Goal: Information Seeking & Learning: Learn about a topic

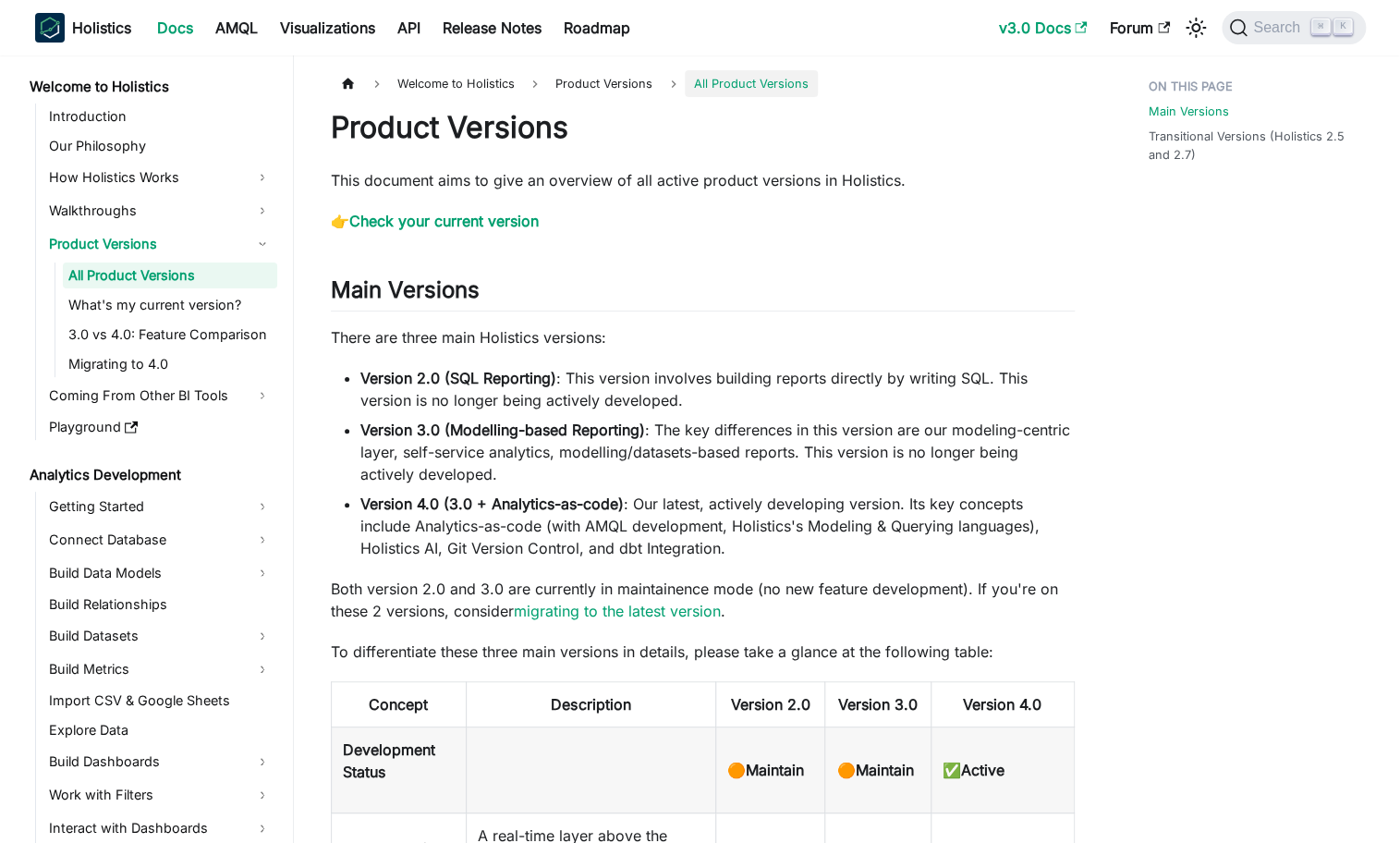
click at [1070, 32] on link "v3.0 Docs" at bounding box center [1043, 27] width 111 height 29
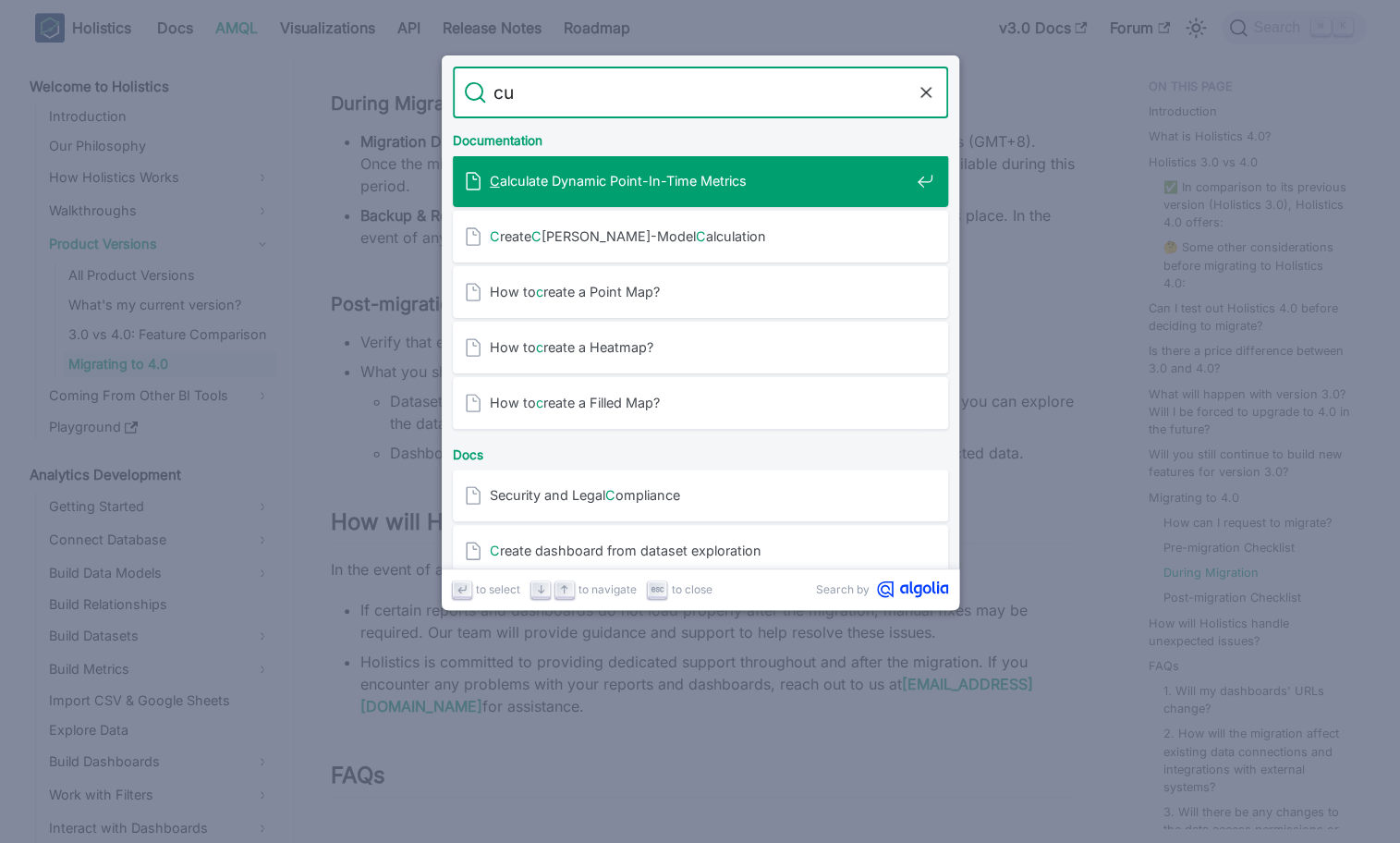
type input "c"
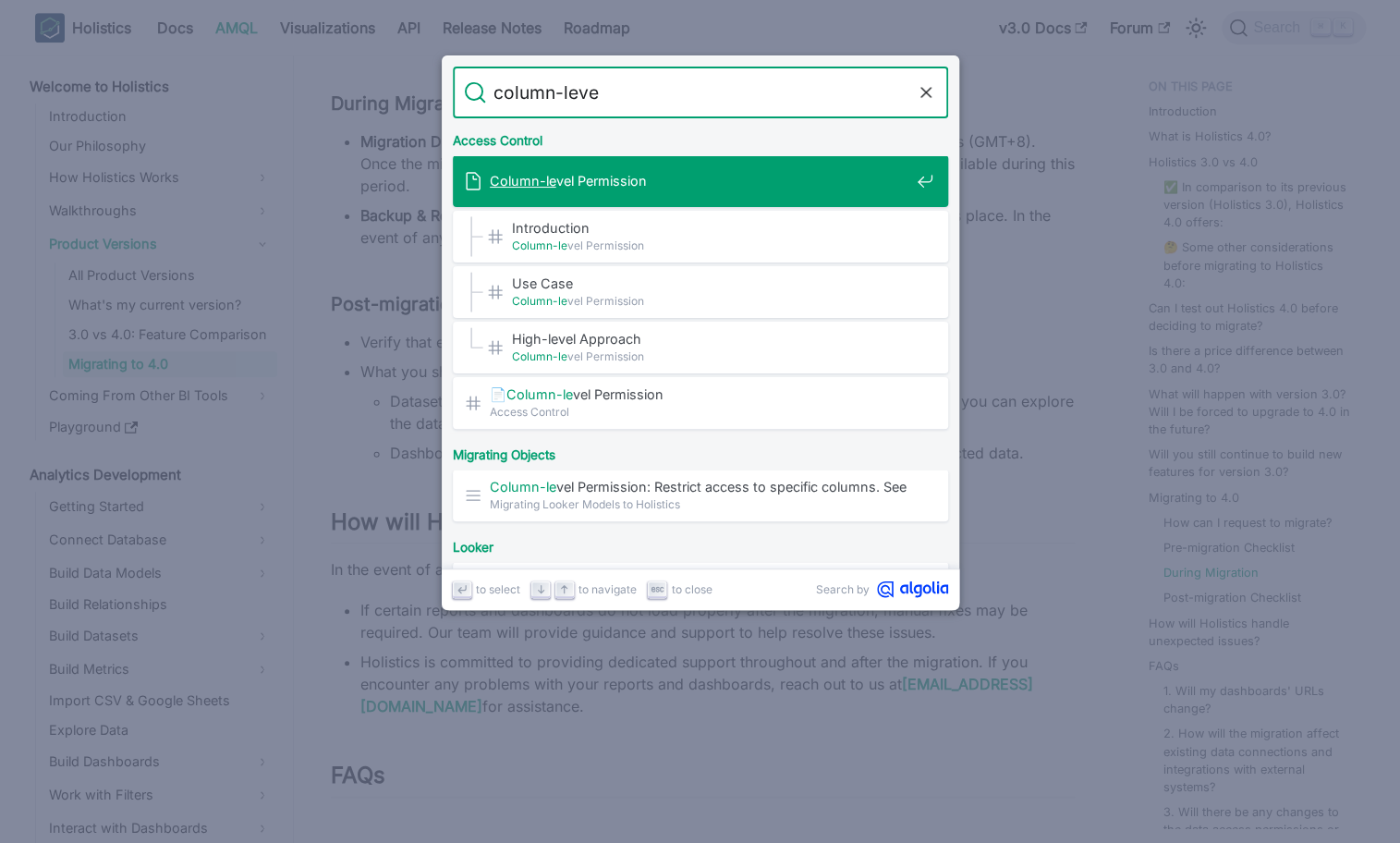
type input "column-level"
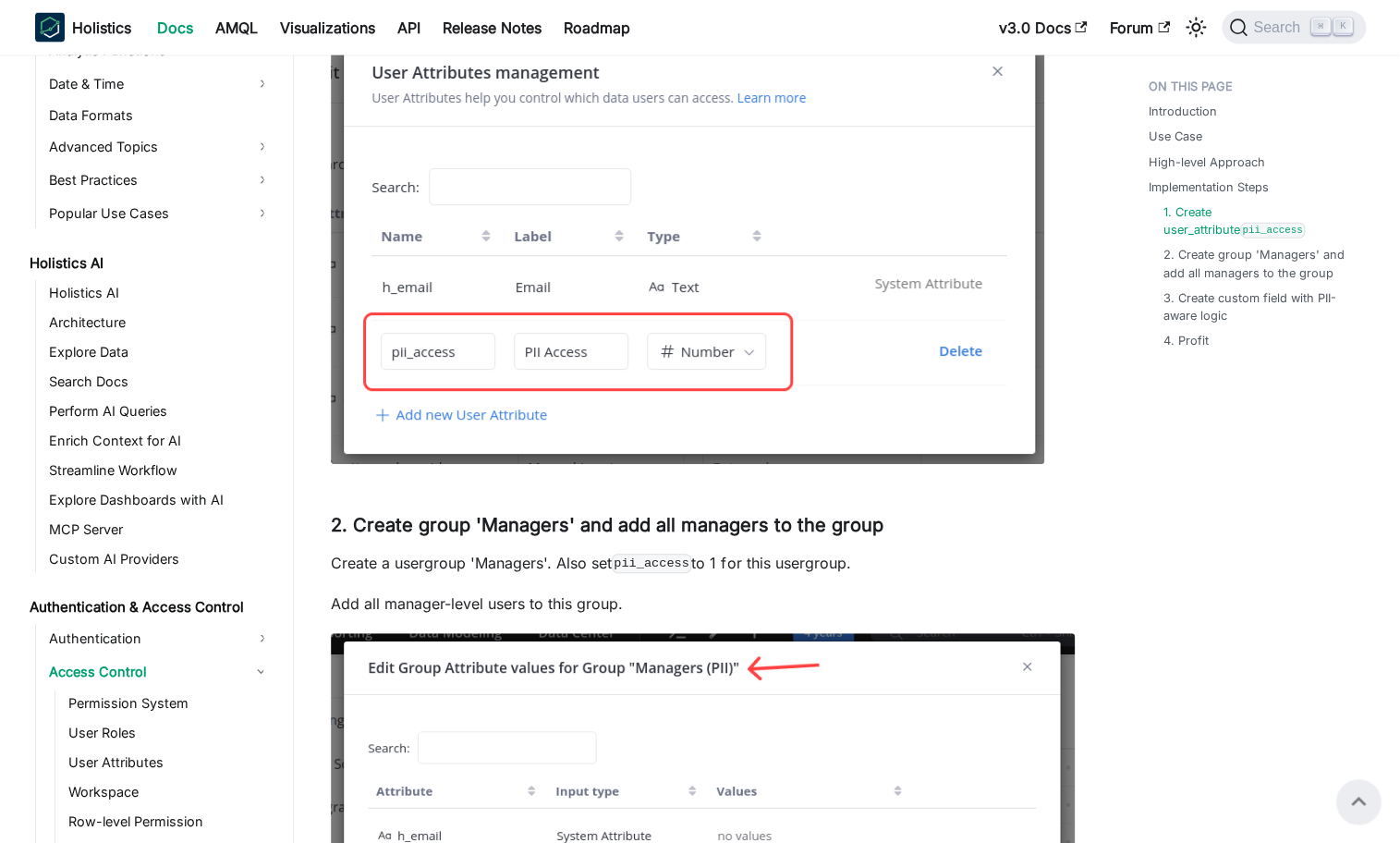
scroll to position [1802, 0]
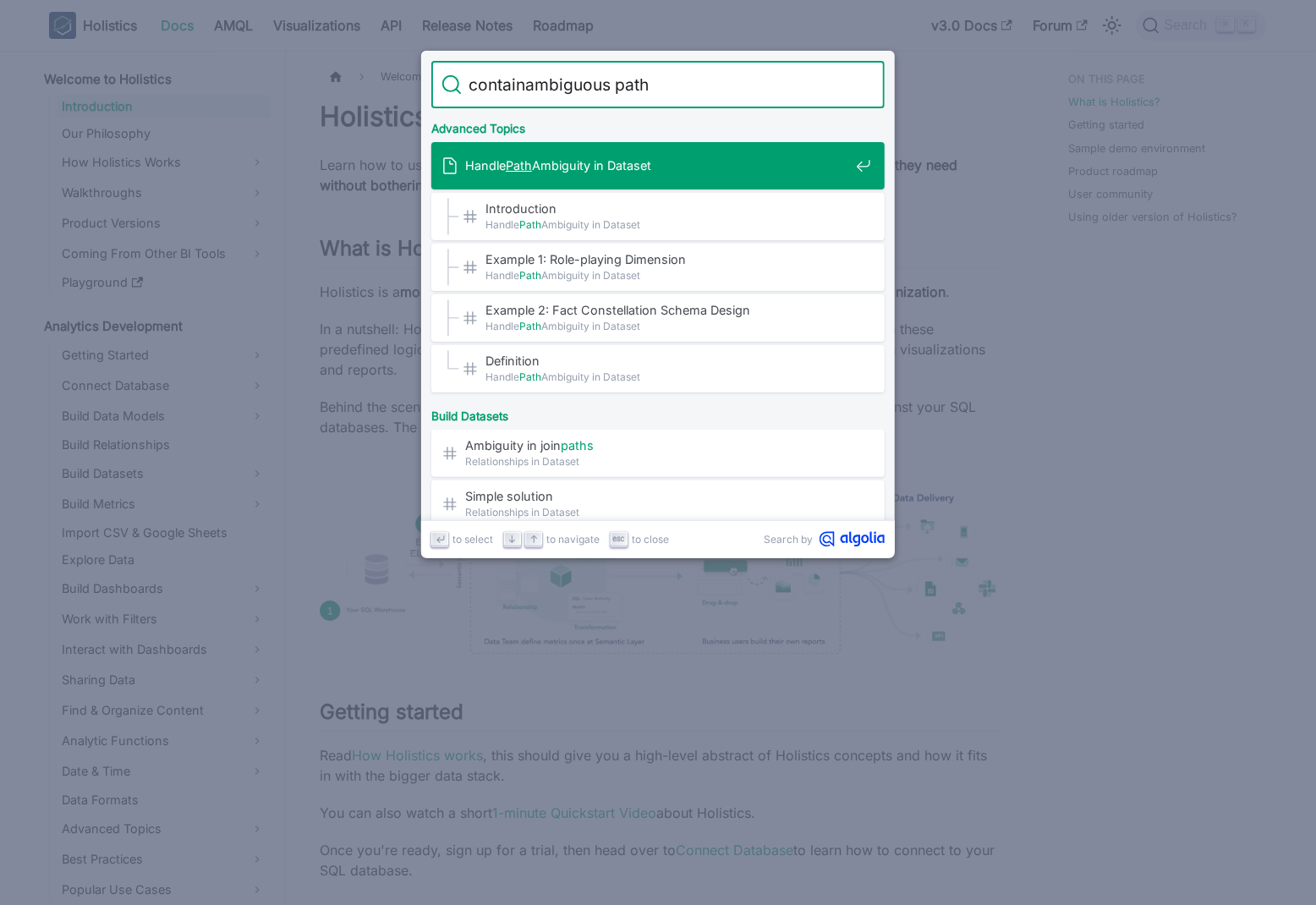
type input "contain ambiguous path"
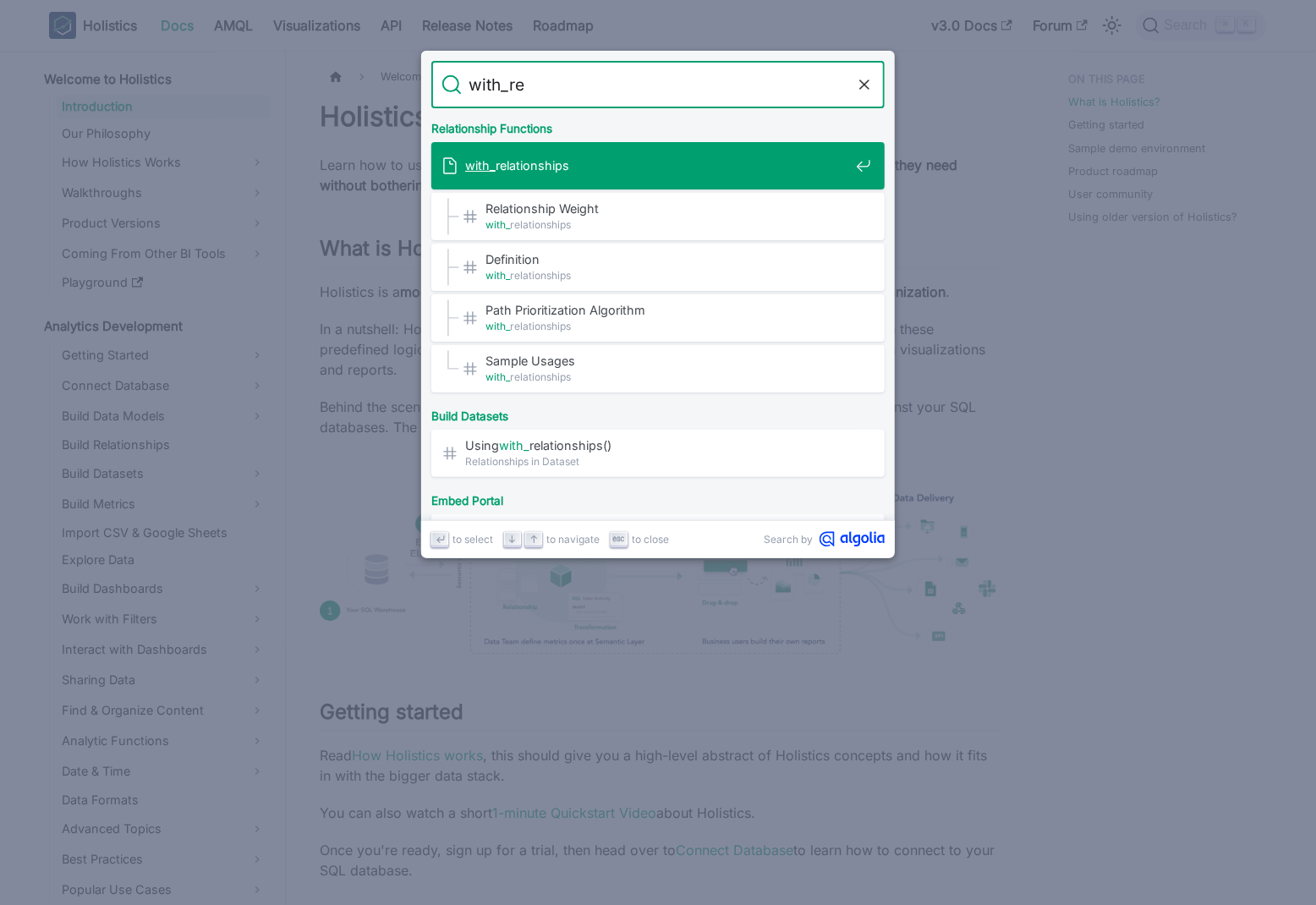
type input "with_rel"
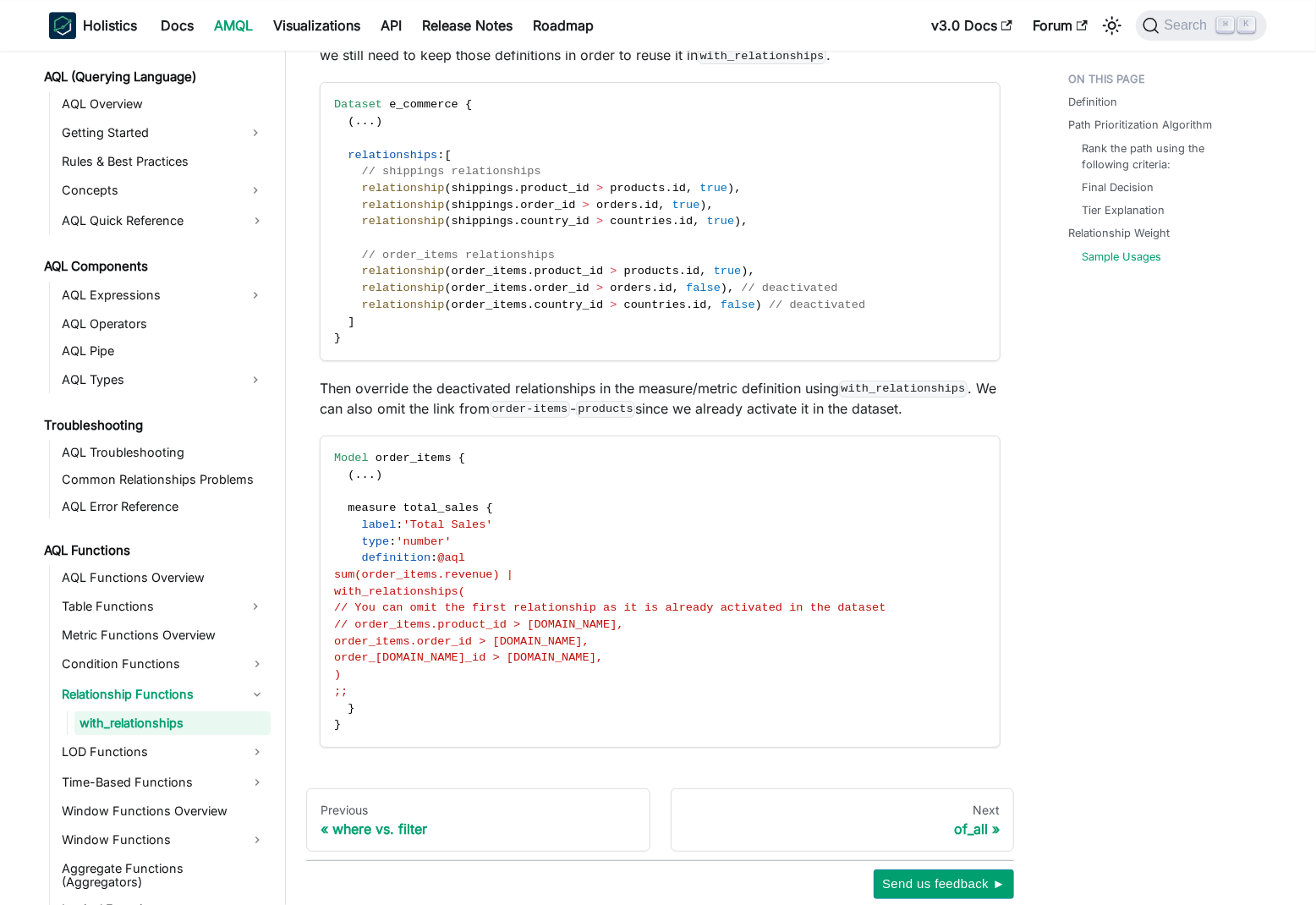
scroll to position [2842, 0]
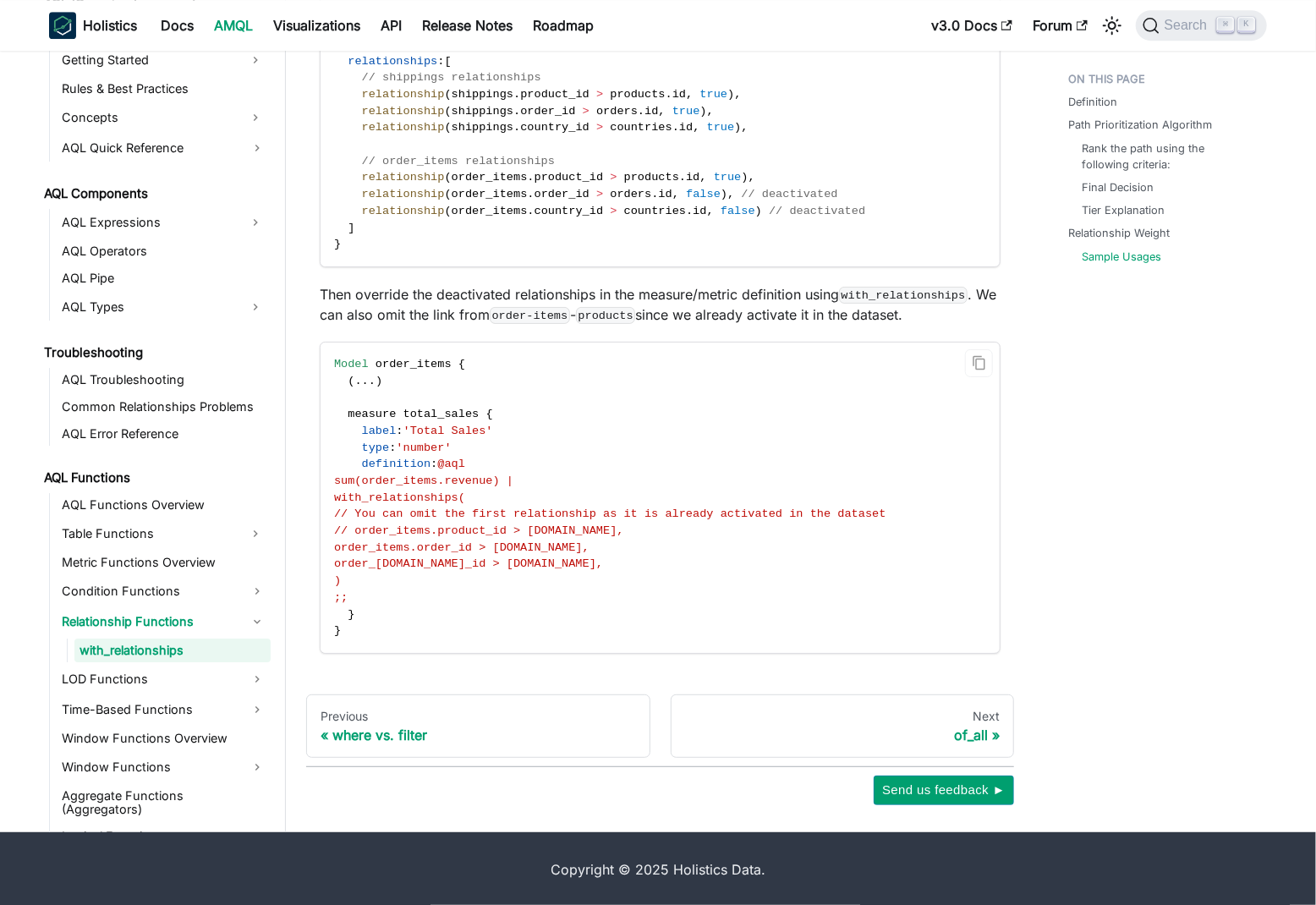
click at [414, 499] on span "with_relationships(" at bounding box center [399, 497] width 131 height 13
click at [406, 543] on span "order_items.order_id > [DOMAIN_NAME]," at bounding box center [461, 547] width 255 height 13
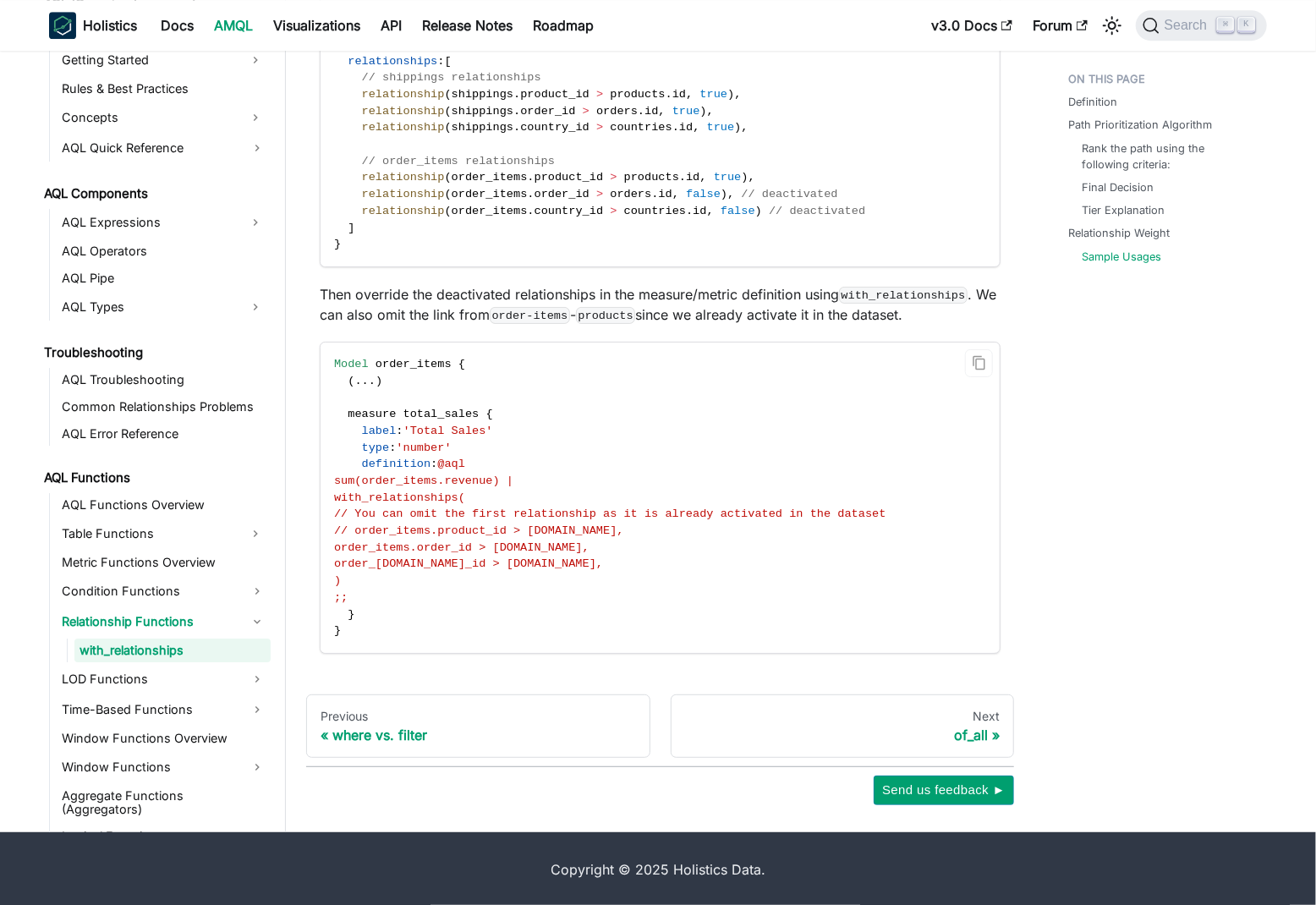
click at [406, 558] on span "order_[DOMAIN_NAME]_id > [DOMAIN_NAME]," at bounding box center [468, 564] width 269 height 13
click at [408, 548] on span "order_items.order_id > [DOMAIN_NAME]," at bounding box center [461, 547] width 255 height 13
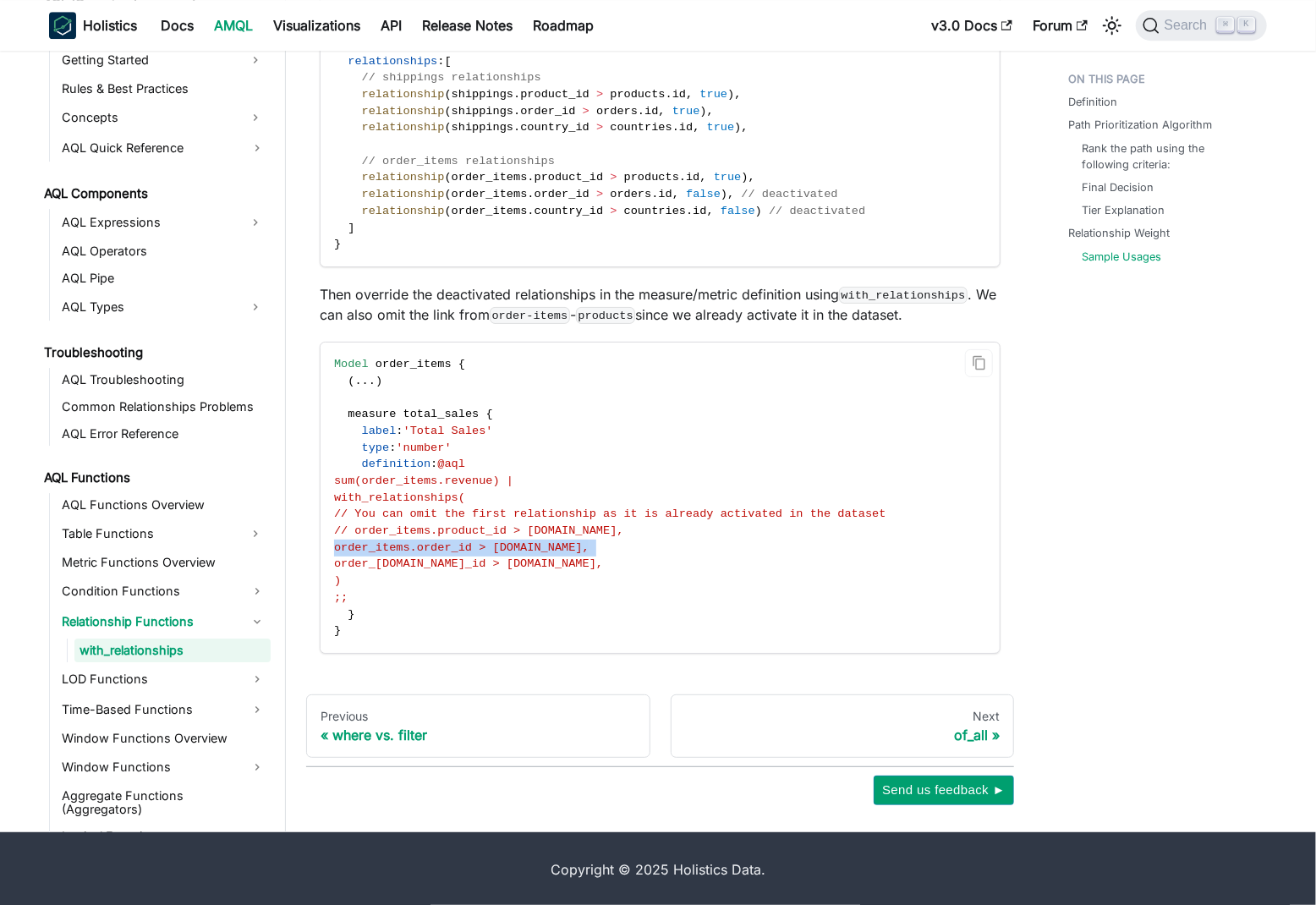
click at [408, 548] on span "order_items.order_id > [DOMAIN_NAME]," at bounding box center [461, 547] width 255 height 13
click at [409, 558] on span "order_[DOMAIN_NAME]_id > [DOMAIN_NAME]," at bounding box center [468, 564] width 269 height 13
click at [823, 551] on code "Model order_items { ( . . . ) measure total_sales { label : 'Total Sales' type …" at bounding box center [659, 497] width 677 height 310
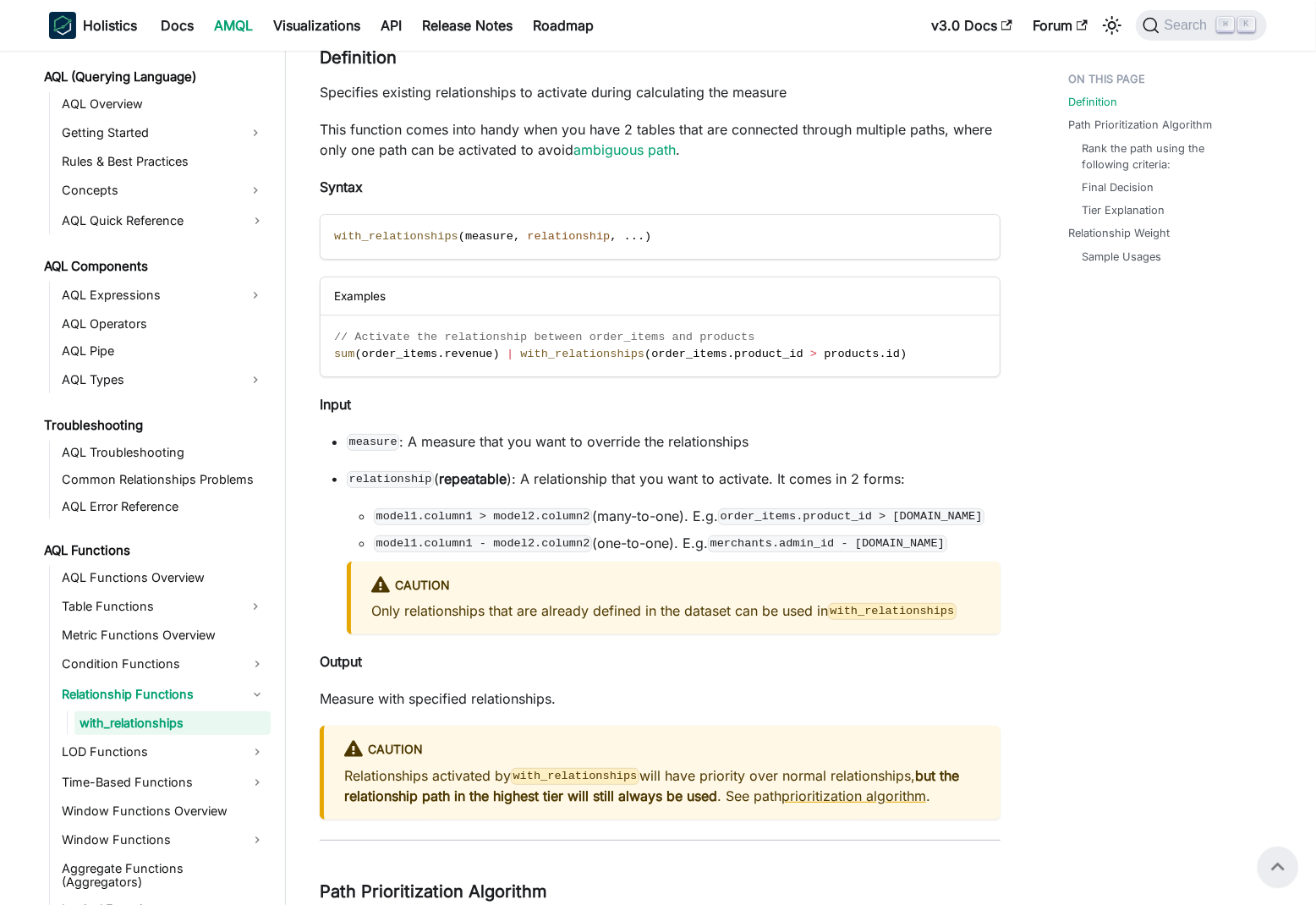
scroll to position [0, 0]
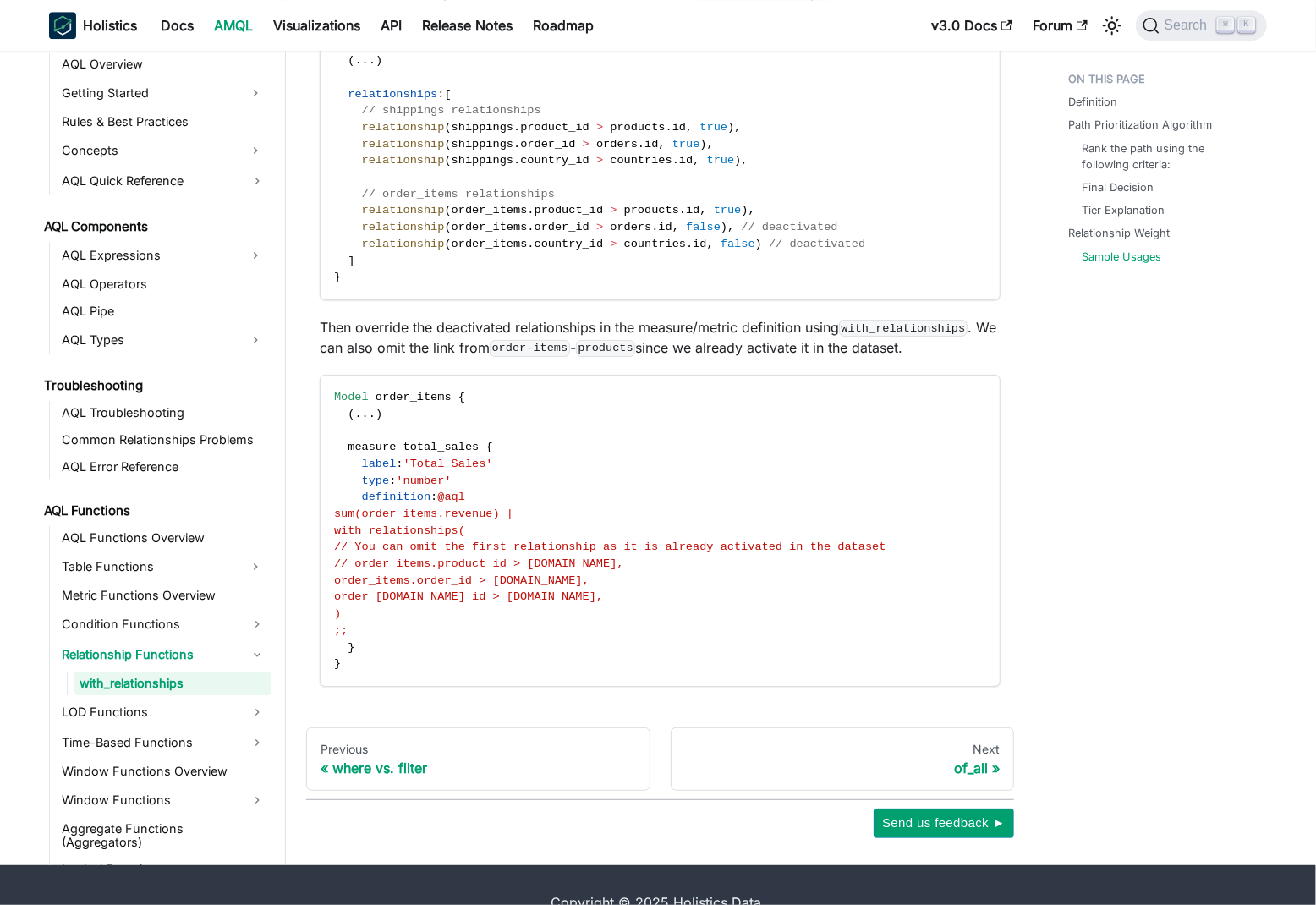
scroll to position [2815, 0]
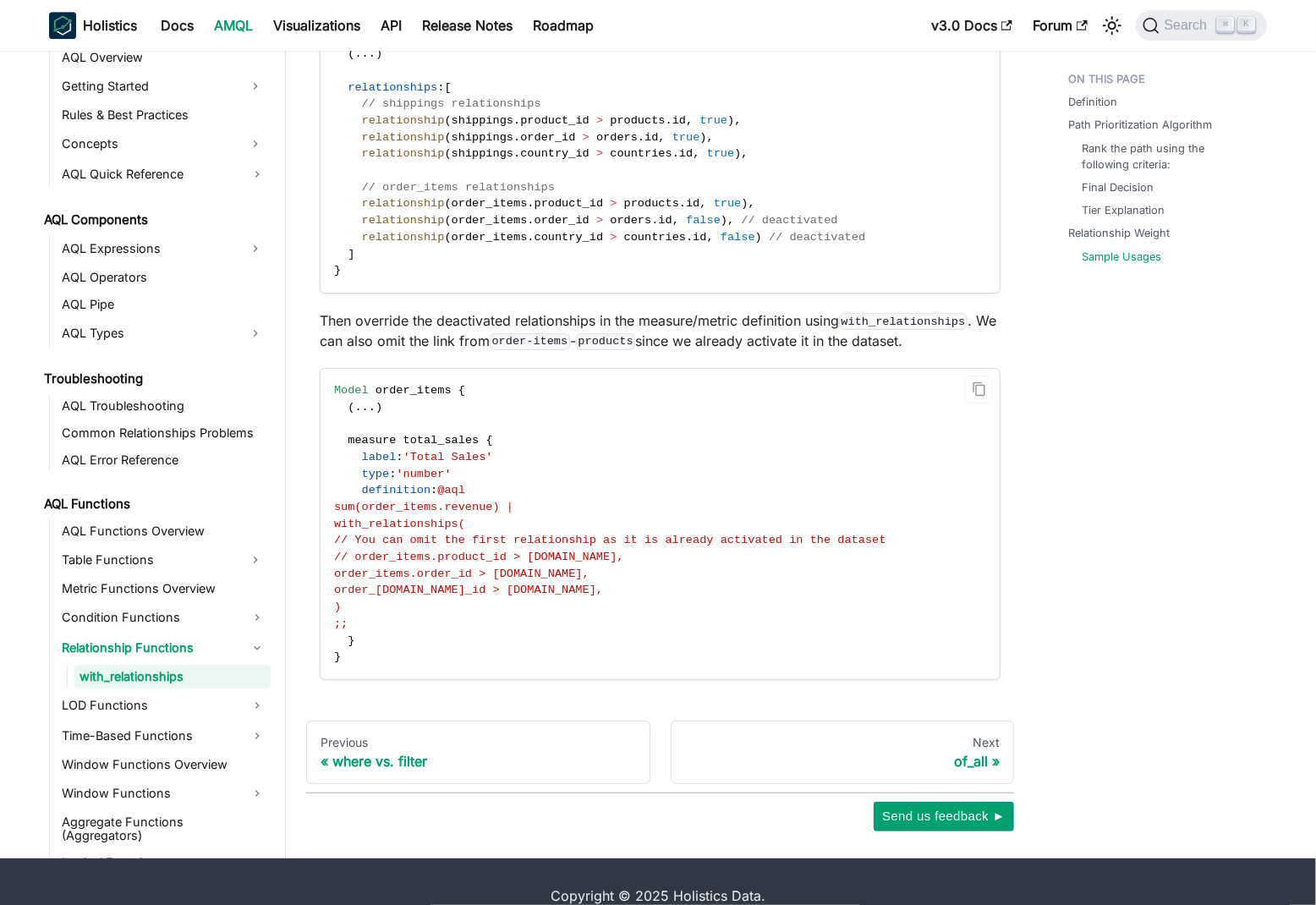
click at [631, 541] on span "// You can omit the first relationship as it is already activated in the dataset" at bounding box center [610, 539] width 553 height 13
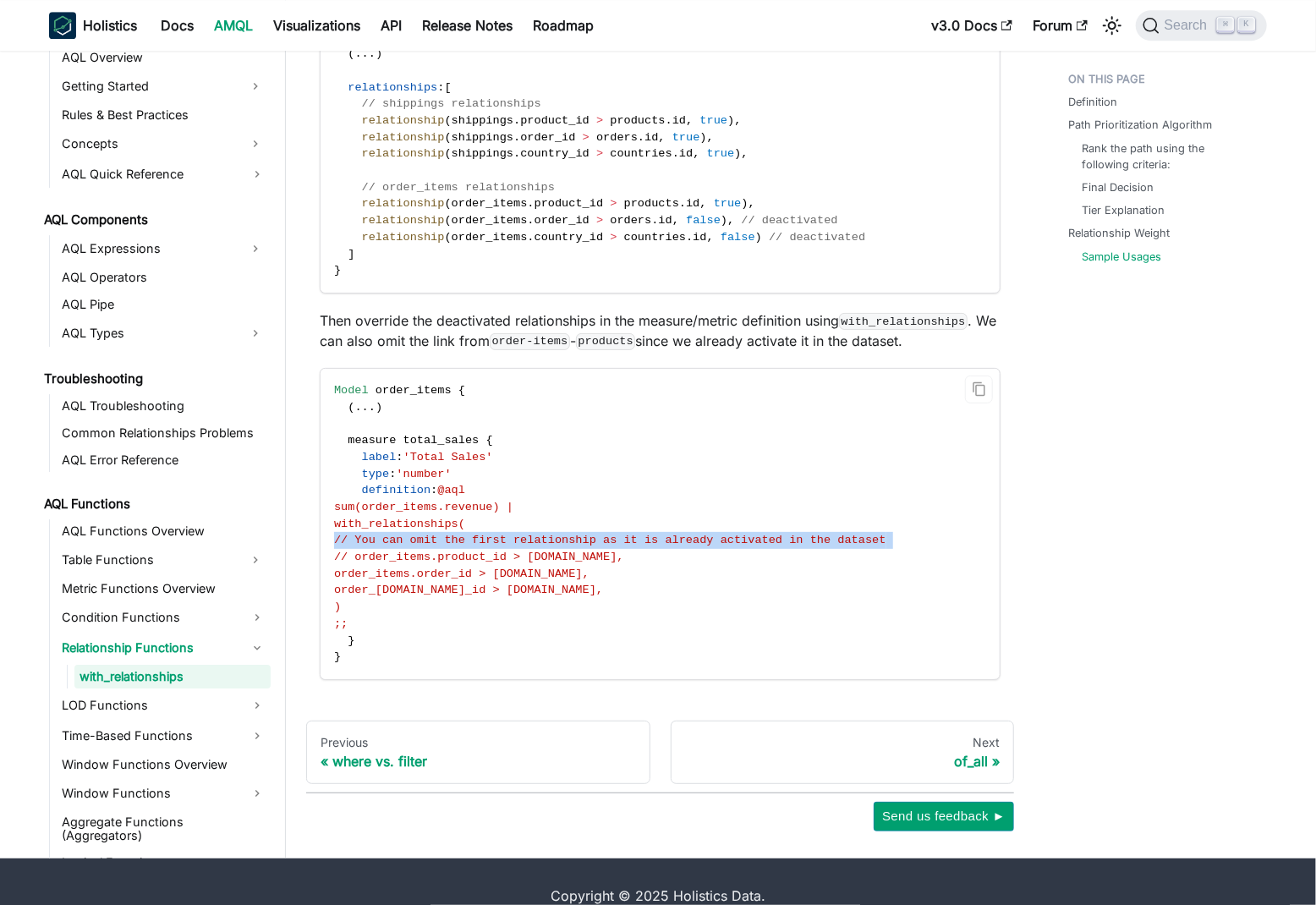
click at [631, 541] on span "// You can omit the first relationship as it is already activated in the dataset" at bounding box center [610, 539] width 553 height 13
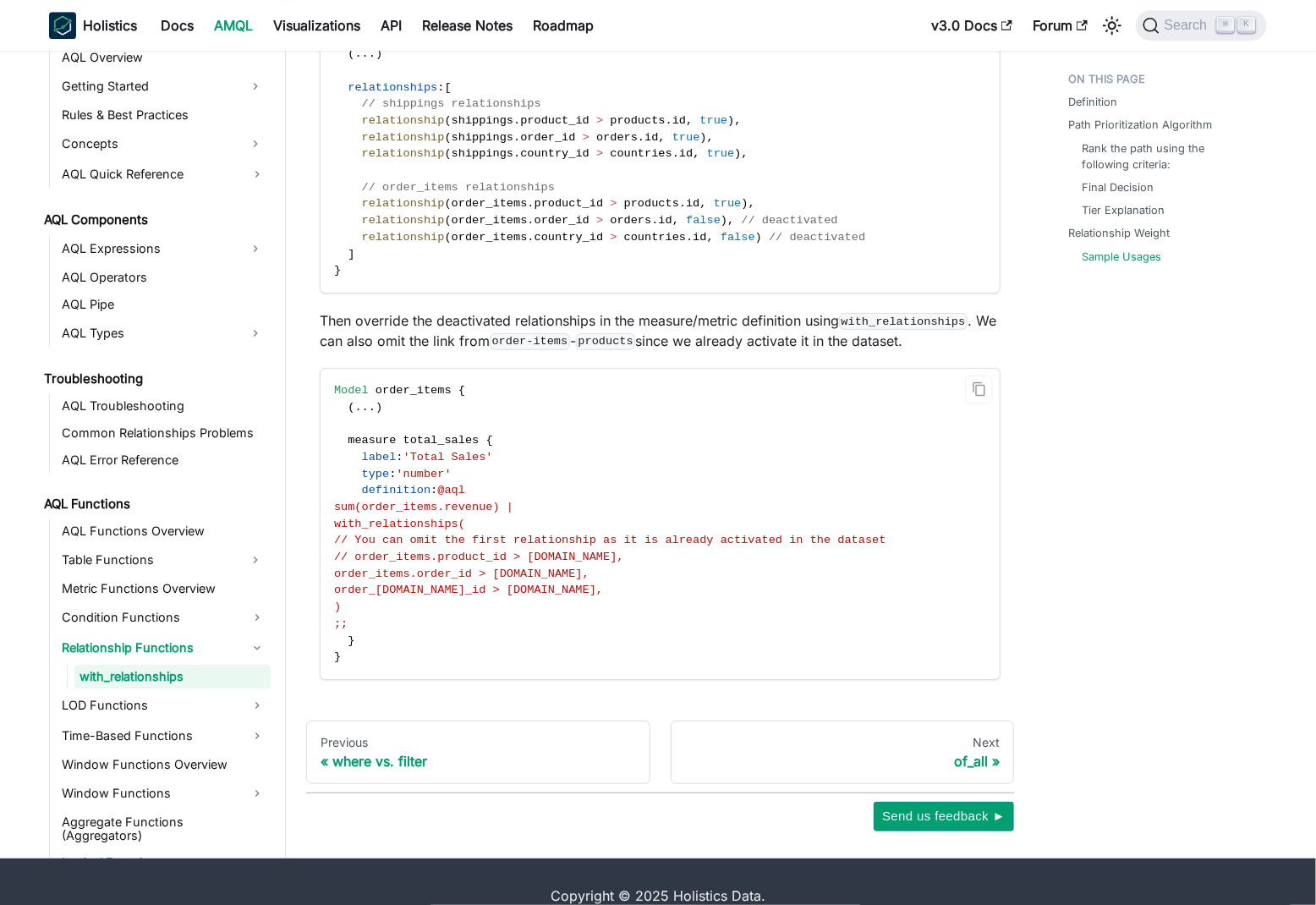
click at [624, 556] on span "// order_items.product_id > [DOMAIN_NAME]," at bounding box center [478, 557] width 290 height 13
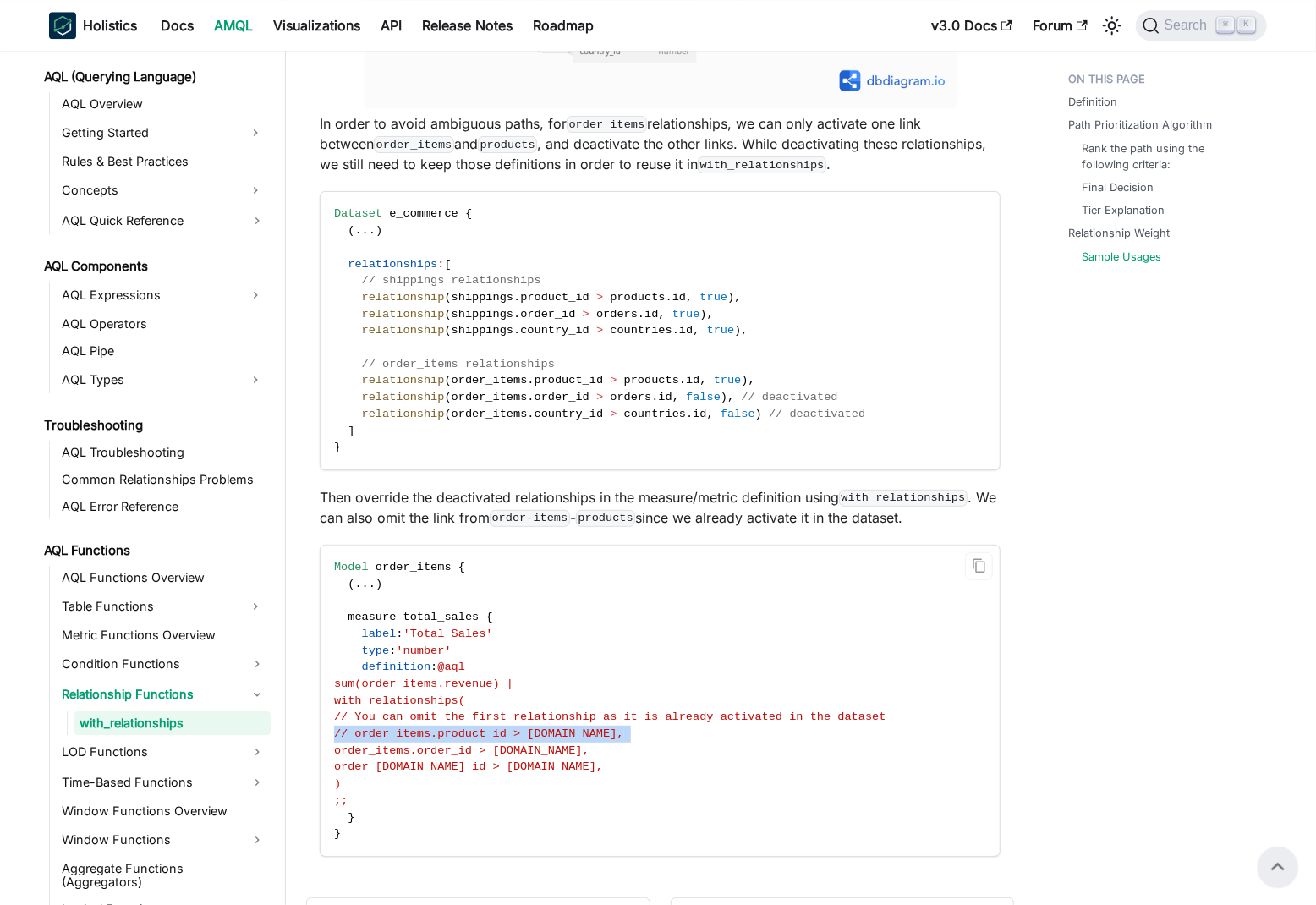
scroll to position [2616, 0]
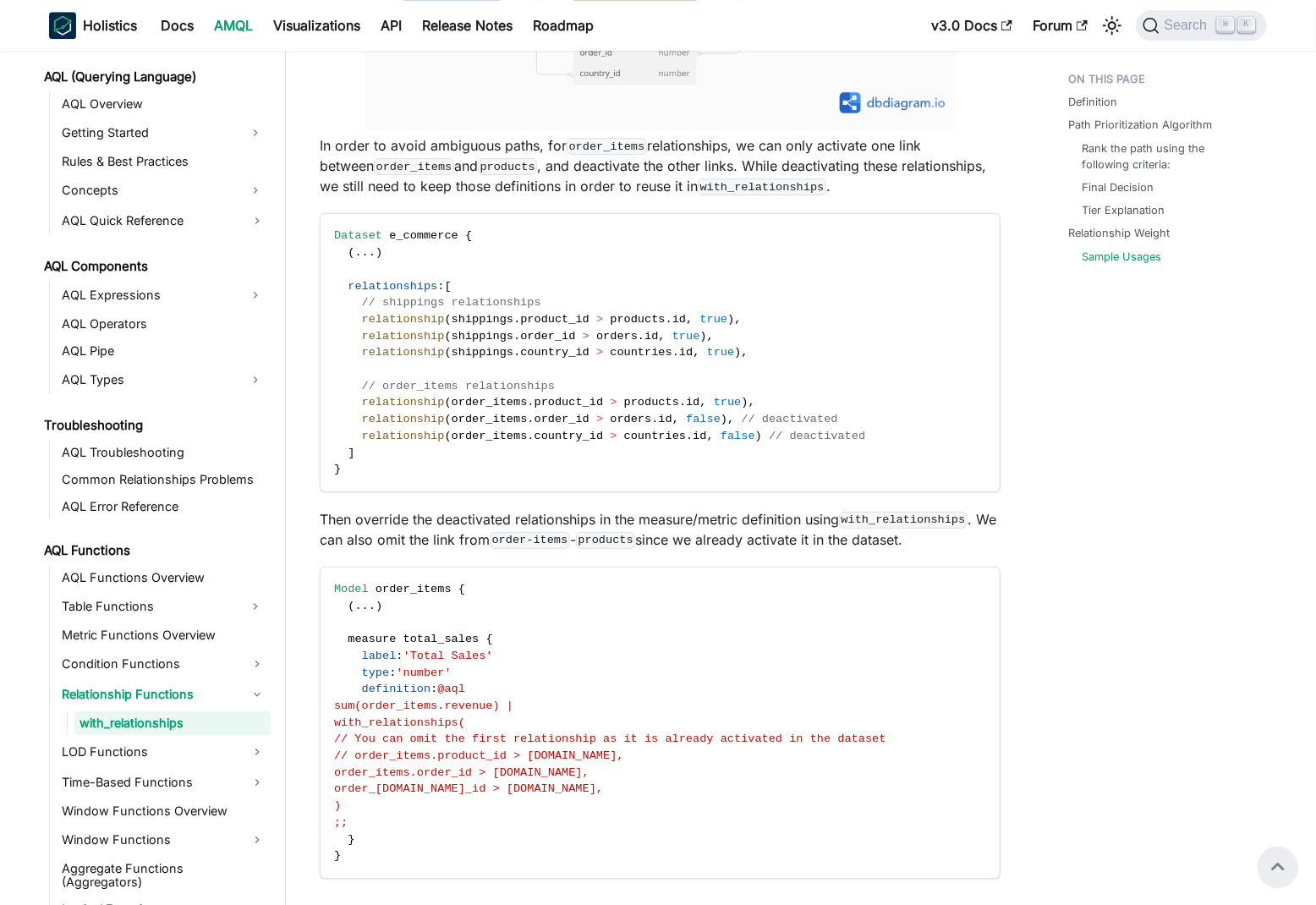
click at [709, 536] on p "Then override the deactivated relationships in the measure/metric definition us…" at bounding box center [660, 529] width 680 height 41
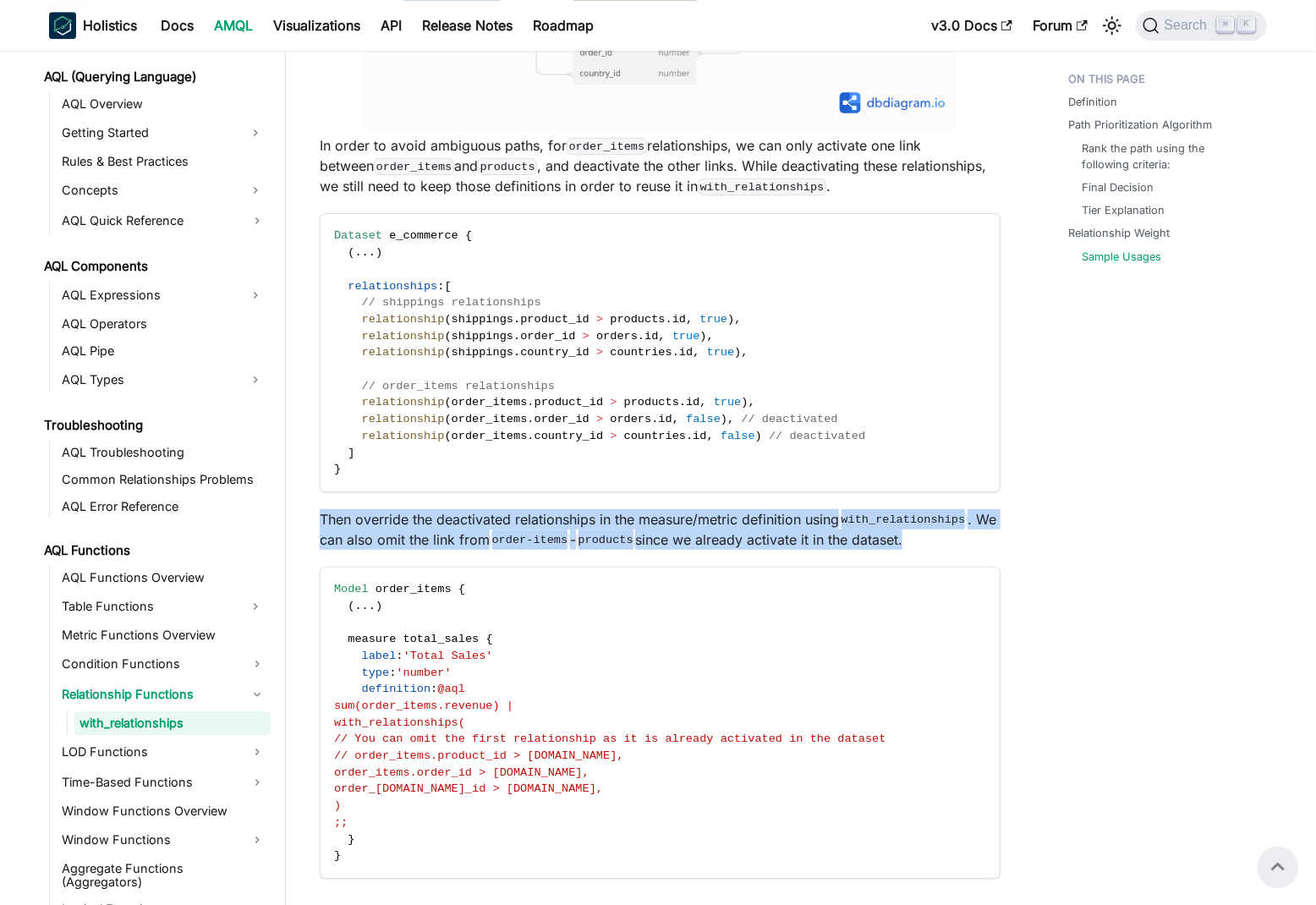
click at [709, 536] on p "Then override the deactivated relationships in the measure/metric definition us…" at bounding box center [660, 529] width 680 height 41
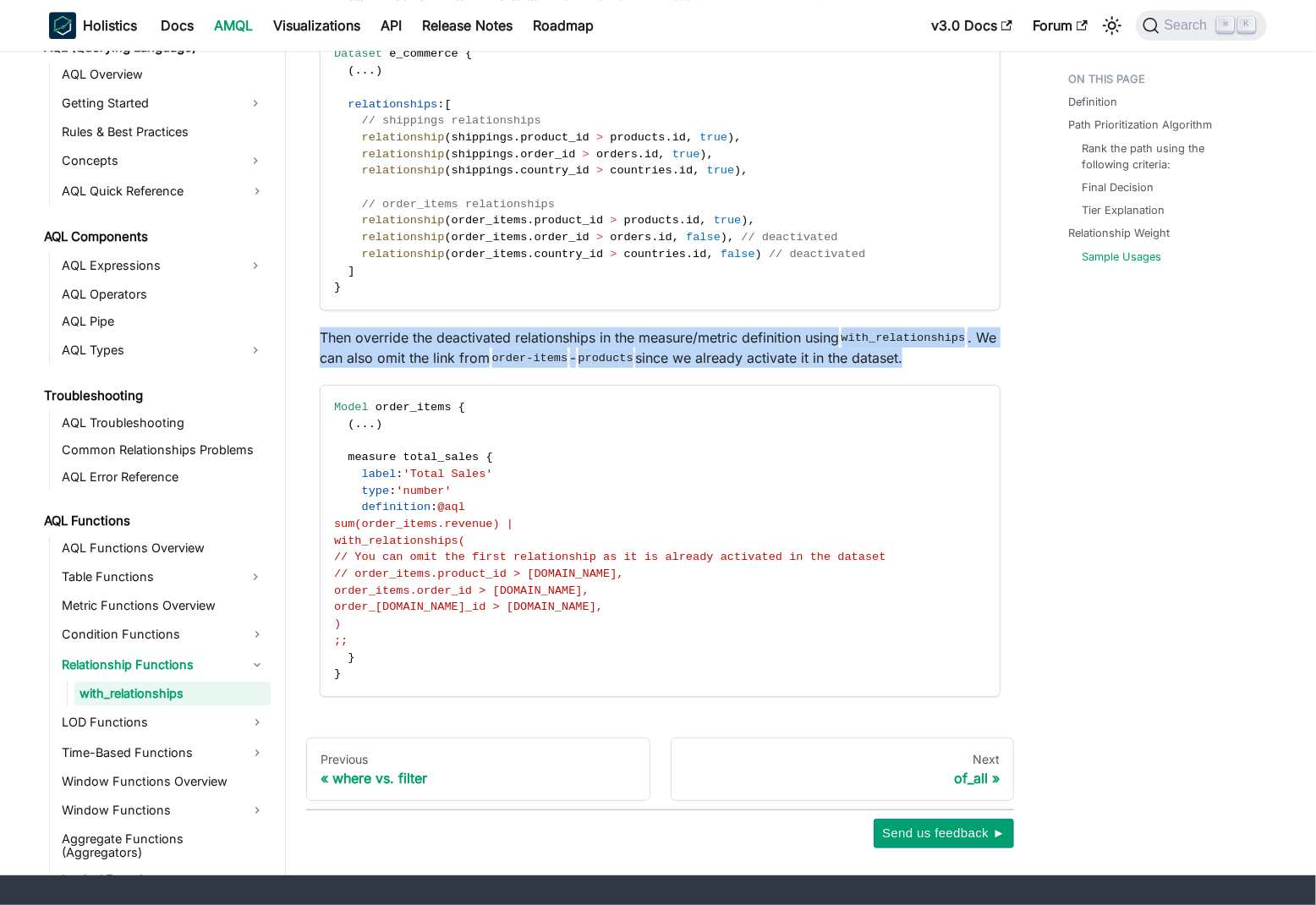
scroll to position [2842, 0]
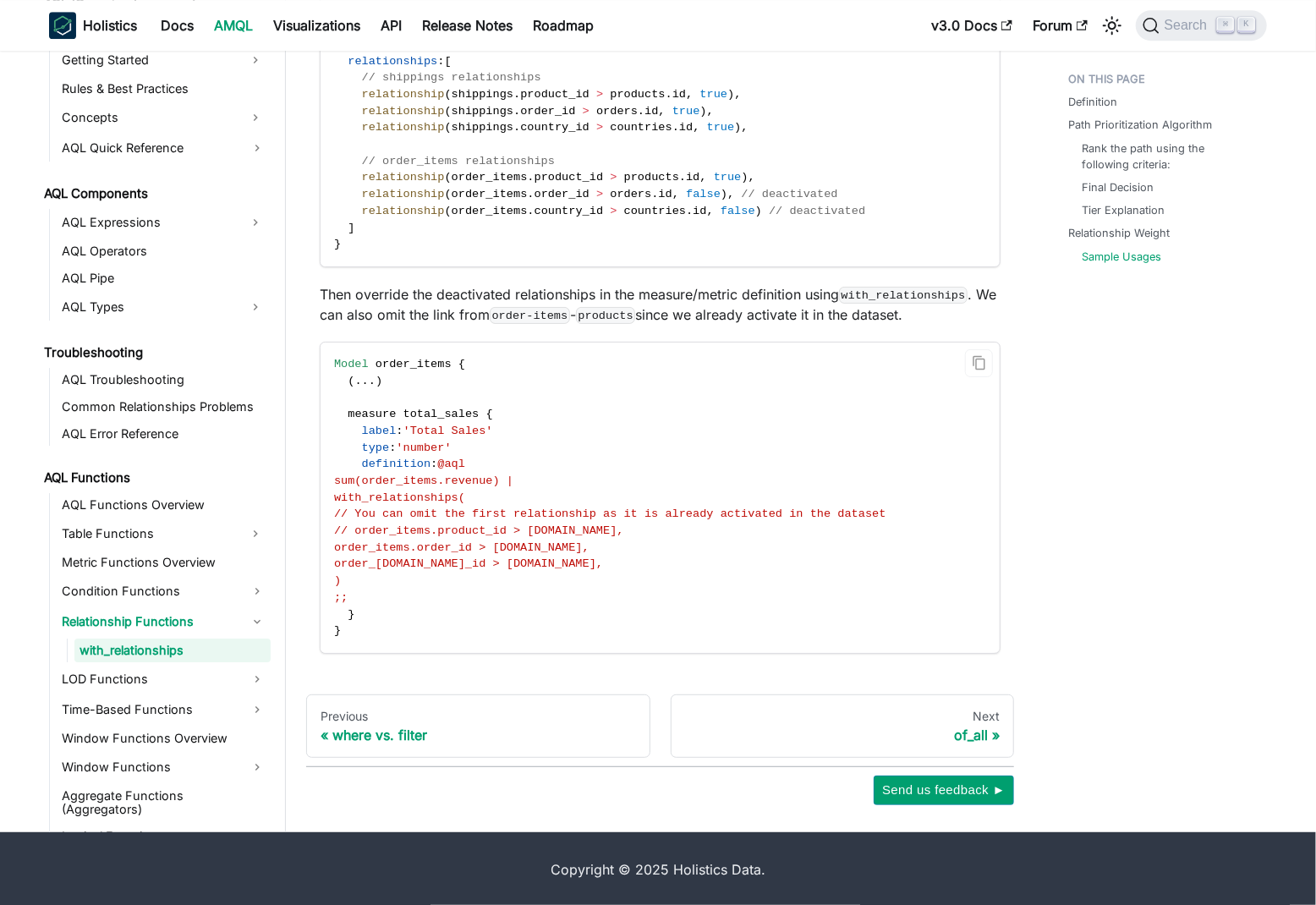
click at [533, 512] on span "// You can omit the first relationship as it is already activated in the dataset" at bounding box center [610, 513] width 553 height 13
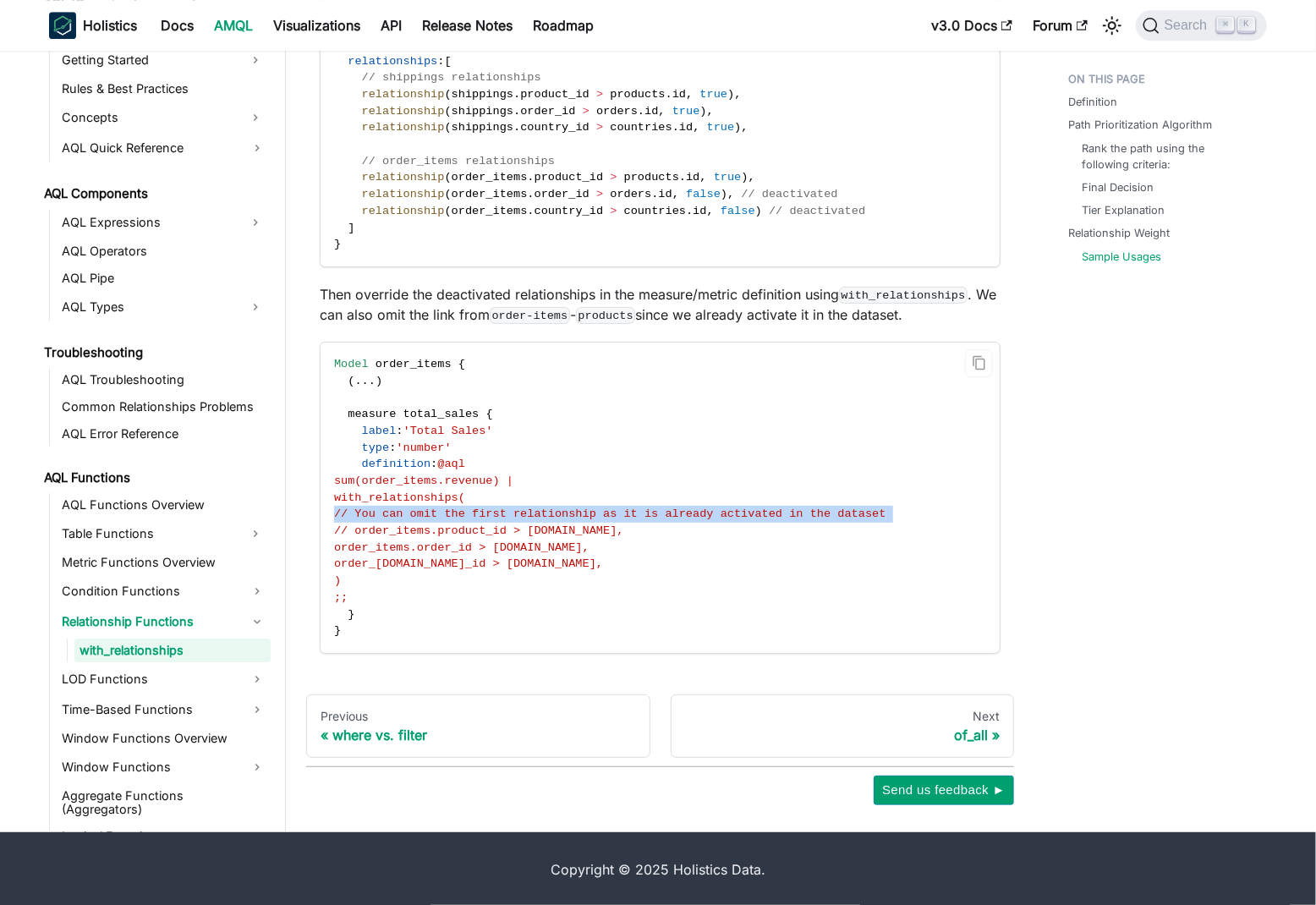
click at [533, 512] on span "// You can omit the first relationship as it is already activated in the dataset" at bounding box center [610, 513] width 553 height 13
click at [834, 513] on span "// You can omit the first relationship as it is already activated in the dataset" at bounding box center [610, 513] width 553 height 13
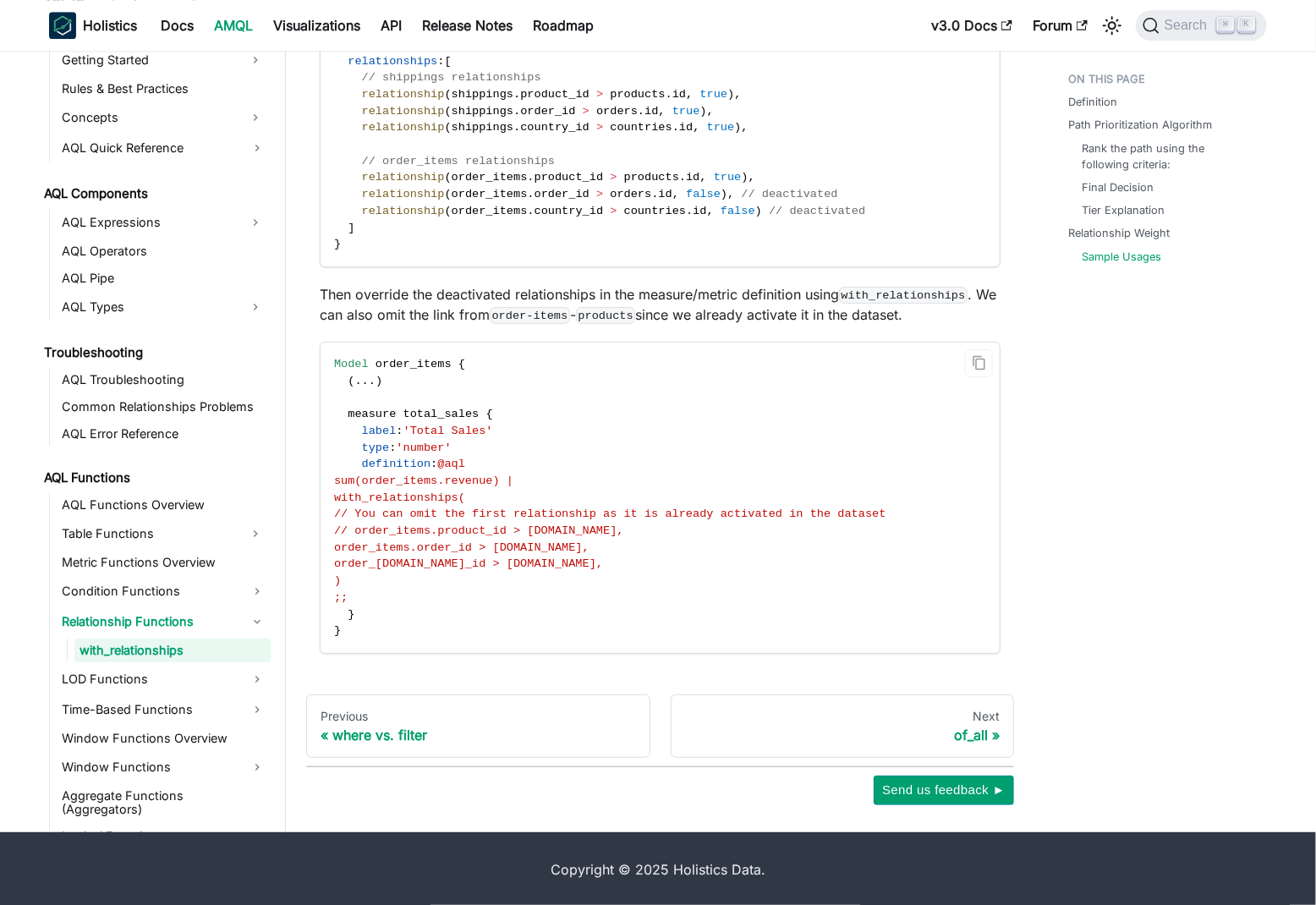
click at [834, 513] on span "// You can omit the first relationship as it is already activated in the dataset" at bounding box center [610, 513] width 553 height 13
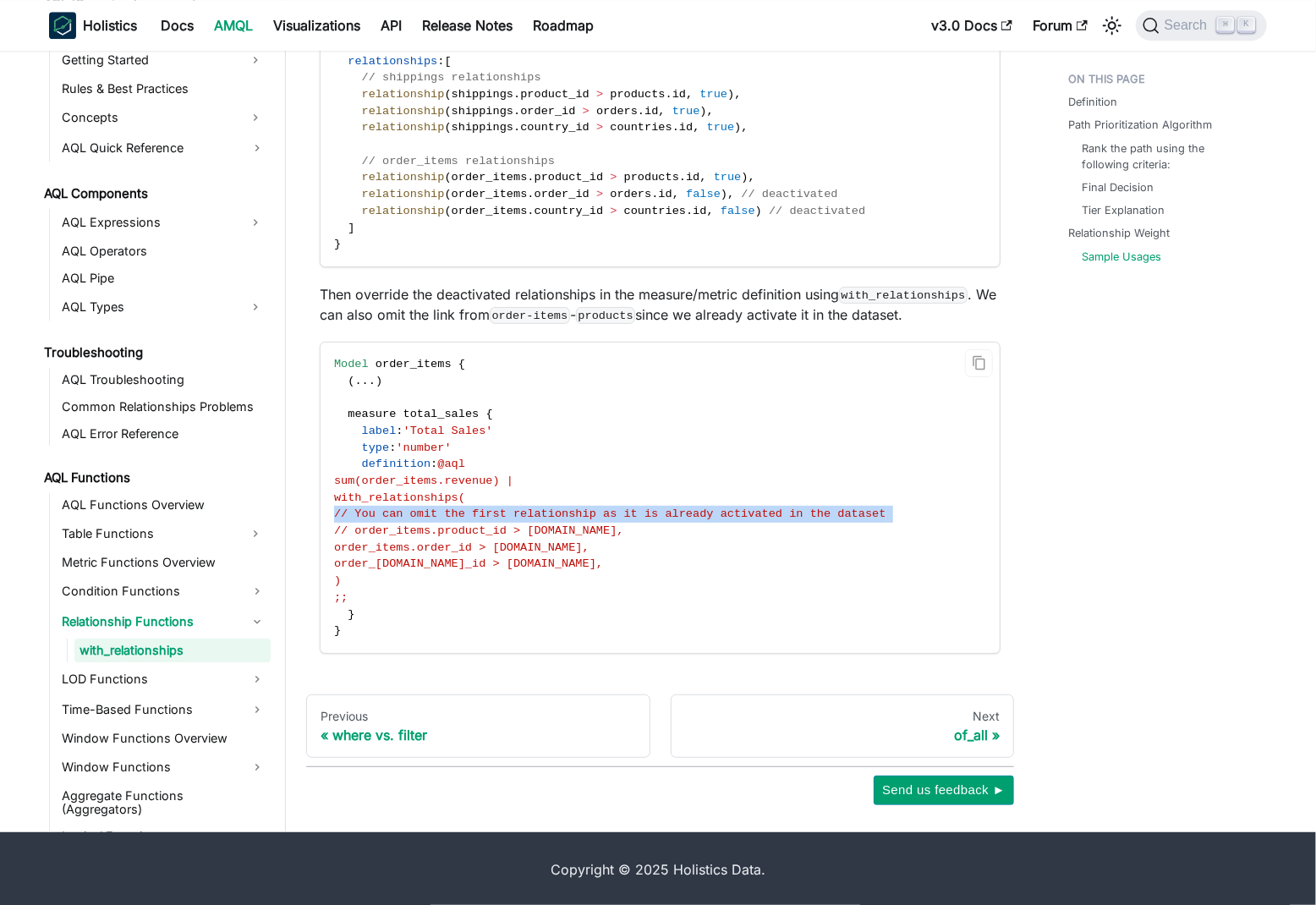
click at [624, 532] on span "// order_items.product_id > [DOMAIN_NAME]," at bounding box center [478, 530] width 290 height 13
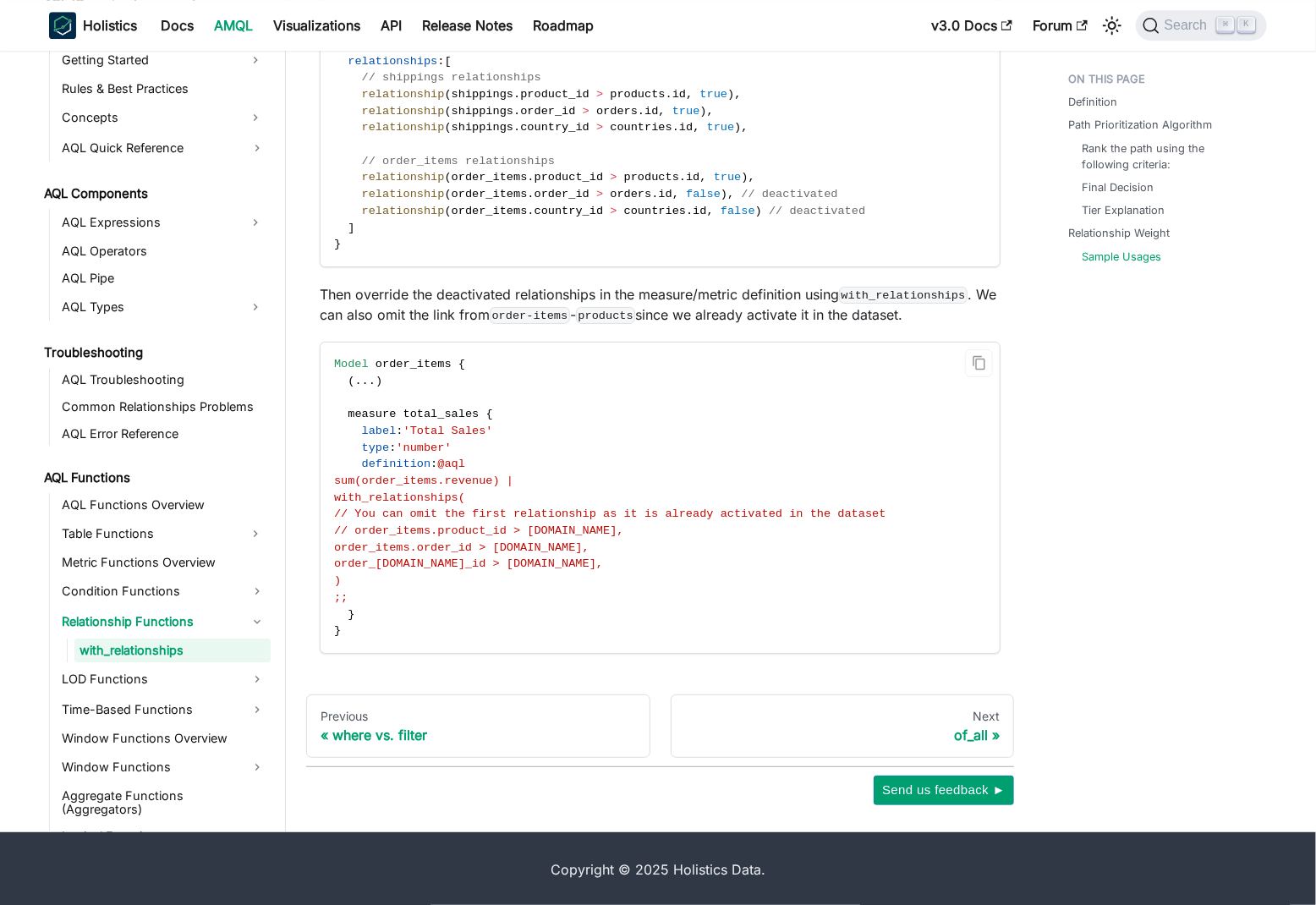
click at [624, 532] on span "// order_items.product_id > [DOMAIN_NAME]," at bounding box center [478, 530] width 290 height 13
click at [736, 514] on span "// You can omit the first relationship as it is already activated in the dataset" at bounding box center [610, 513] width 553 height 13
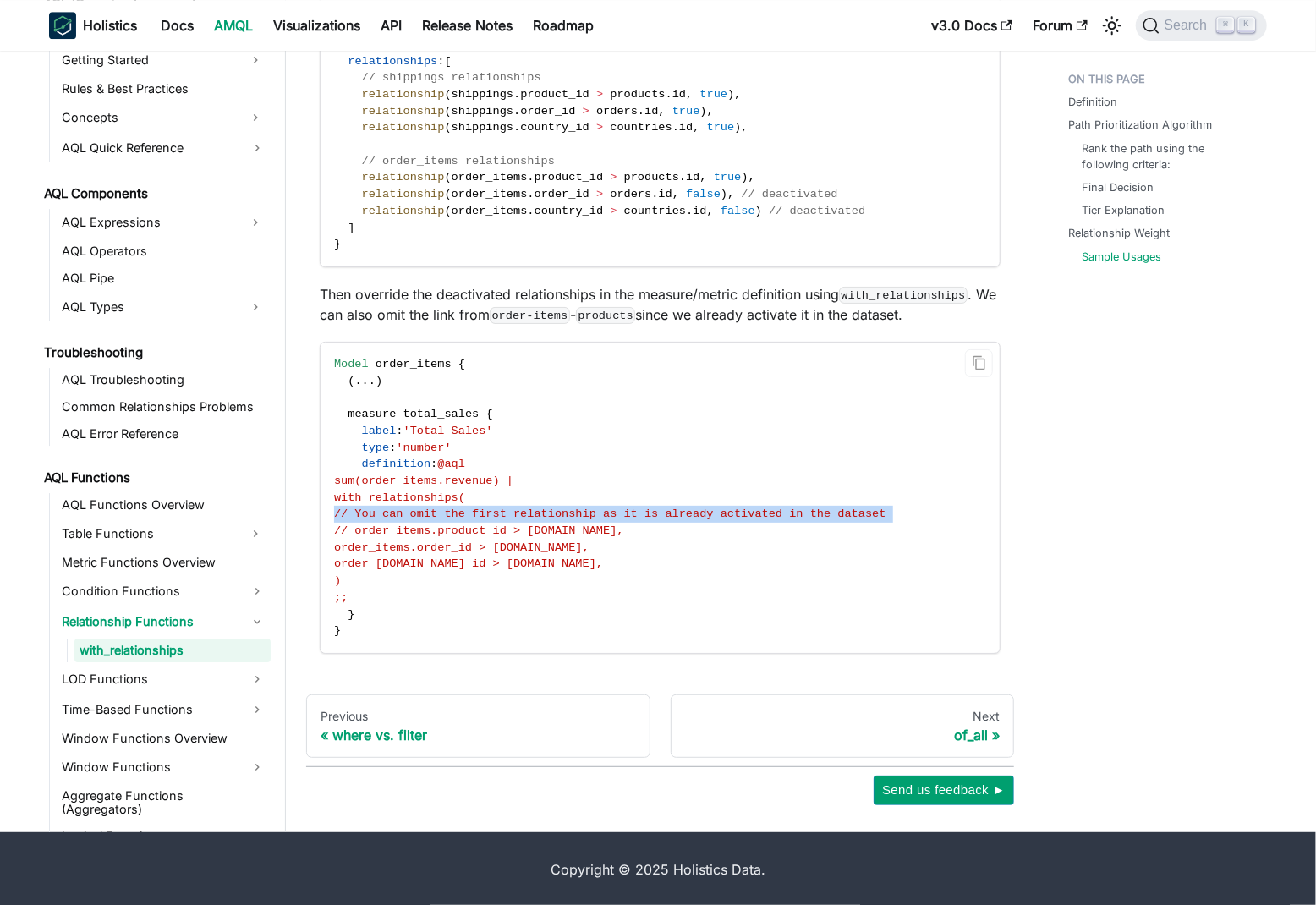
click at [685, 538] on code "Model order_items { ( . . . ) measure total_sales { label : 'Total Sales' type …" at bounding box center [659, 497] width 677 height 310
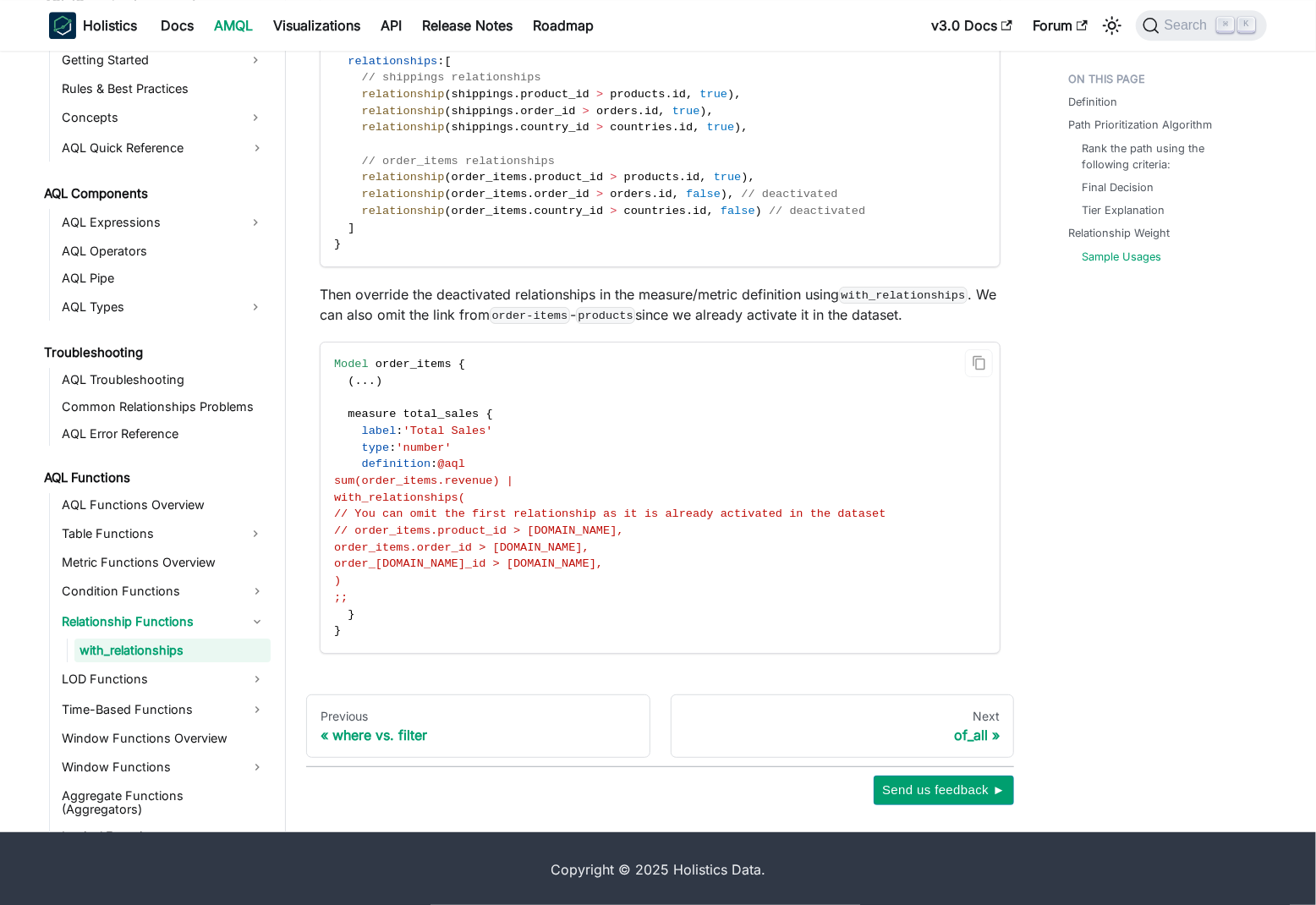
click at [475, 552] on span "order_items.order_id > [DOMAIN_NAME]," at bounding box center [461, 547] width 255 height 13
click at [367, 294] on p "Then override the deactivated relationships in the measure/metric definition us…" at bounding box center [660, 304] width 680 height 41
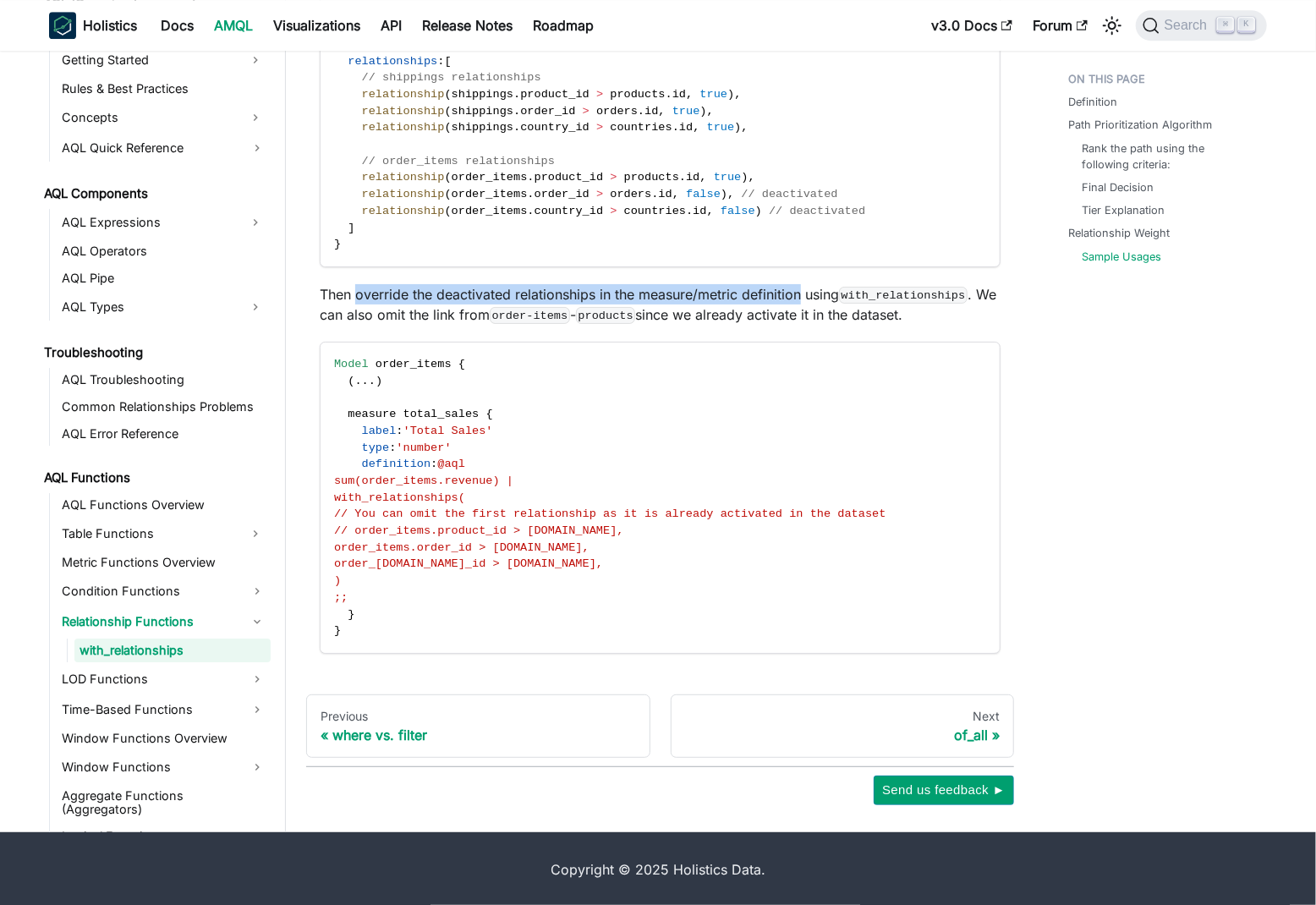
drag, startPoint x: 367, startPoint y: 294, endPoint x: 791, endPoint y: 293, distance: 424.0
click at [791, 293] on p "Then override the deactivated relationships in the measure/metric definition us…" at bounding box center [660, 304] width 680 height 41
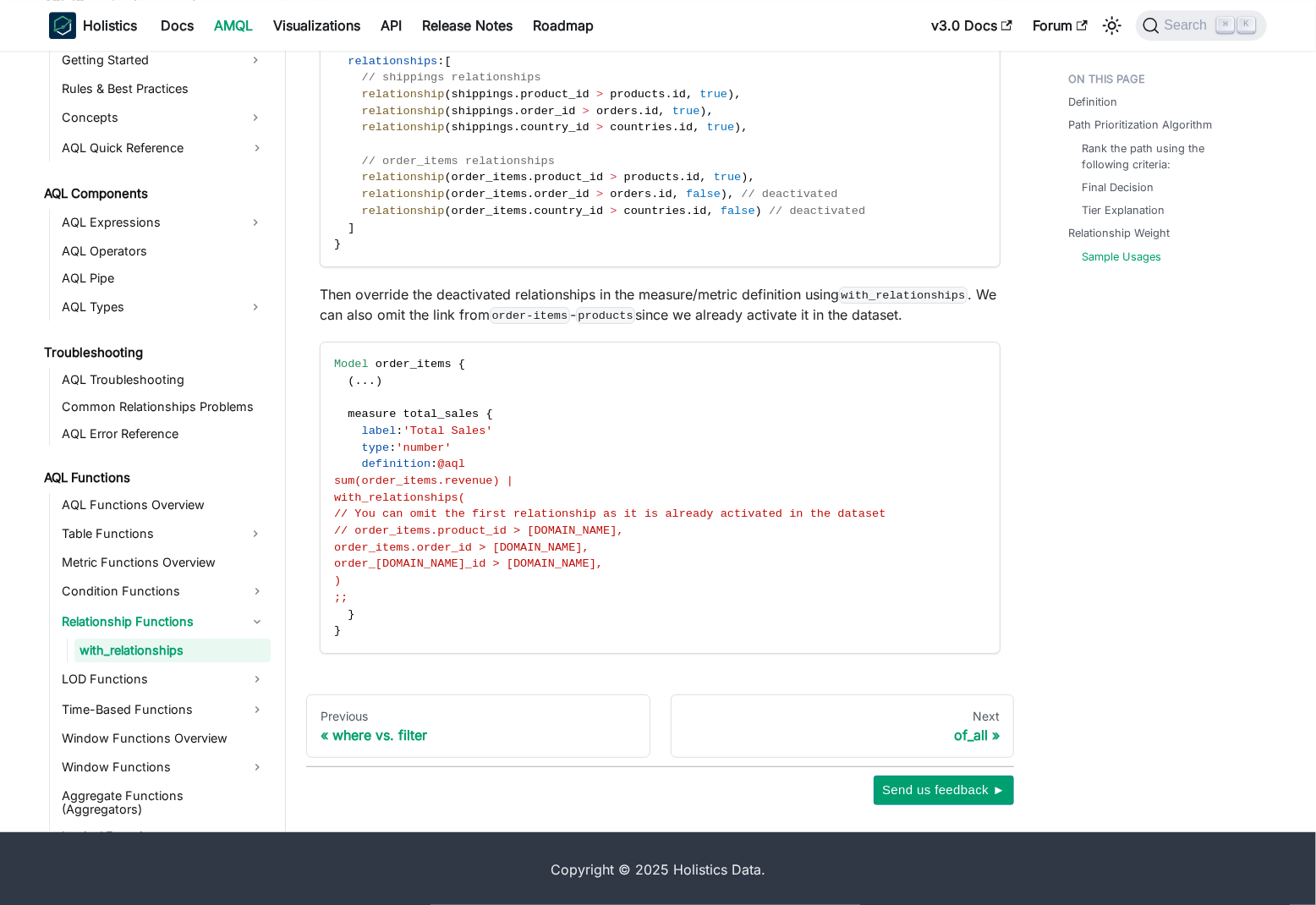
click at [845, 293] on p "Then override the deactivated relationships in the measure/metric definition us…" at bounding box center [660, 304] width 680 height 41
click at [357, 310] on p "Then override the deactivated relationships in the measure/metric definition us…" at bounding box center [660, 304] width 680 height 41
drag, startPoint x: 357, startPoint y: 310, endPoint x: 700, endPoint y: 309, distance: 343.0
click at [700, 309] on p "Then override the deactivated relationships in the measure/metric definition us…" at bounding box center [660, 304] width 680 height 41
click at [636, 313] on code "products" at bounding box center [605, 315] width 59 height 17
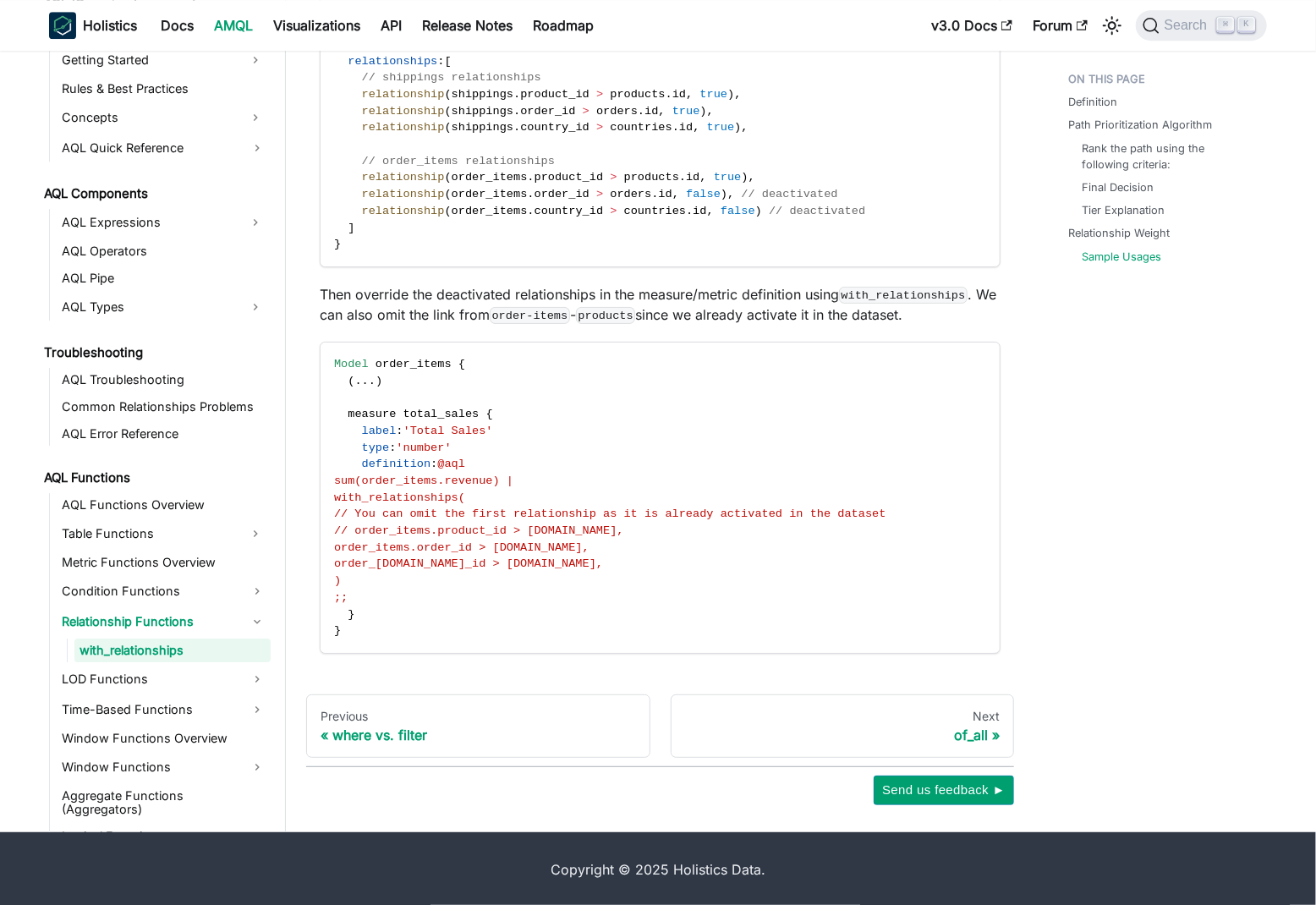
click at [539, 311] on code "order-items" at bounding box center [529, 315] width 80 height 17
drag, startPoint x: 539, startPoint y: 311, endPoint x: 583, endPoint y: 311, distance: 44.0
click at [570, 311] on code "order-items" at bounding box center [529, 315] width 80 height 17
click at [416, 524] on span "// order_items.product_id > [DOMAIN_NAME]," at bounding box center [478, 530] width 290 height 13
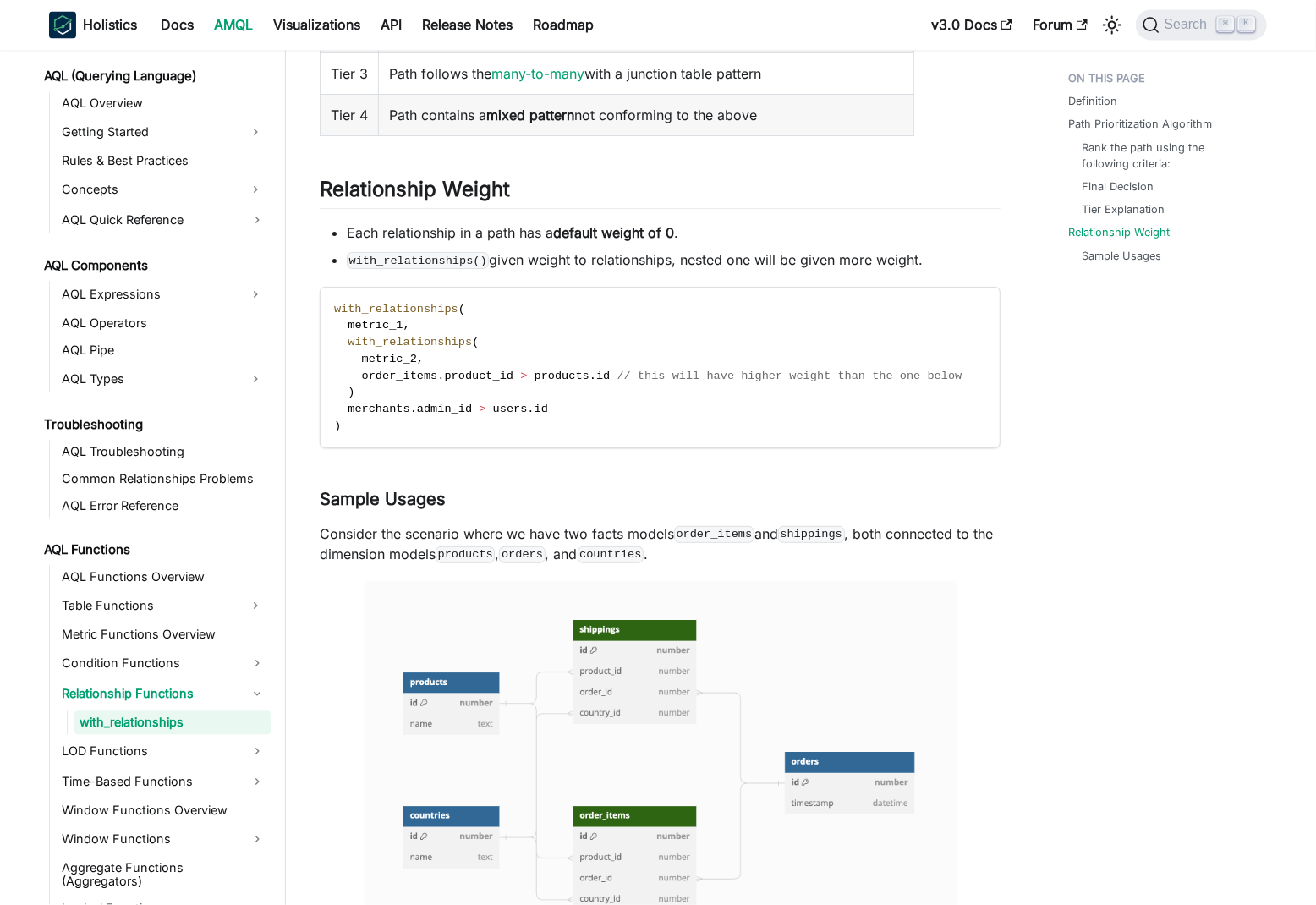
scroll to position [1789, 0]
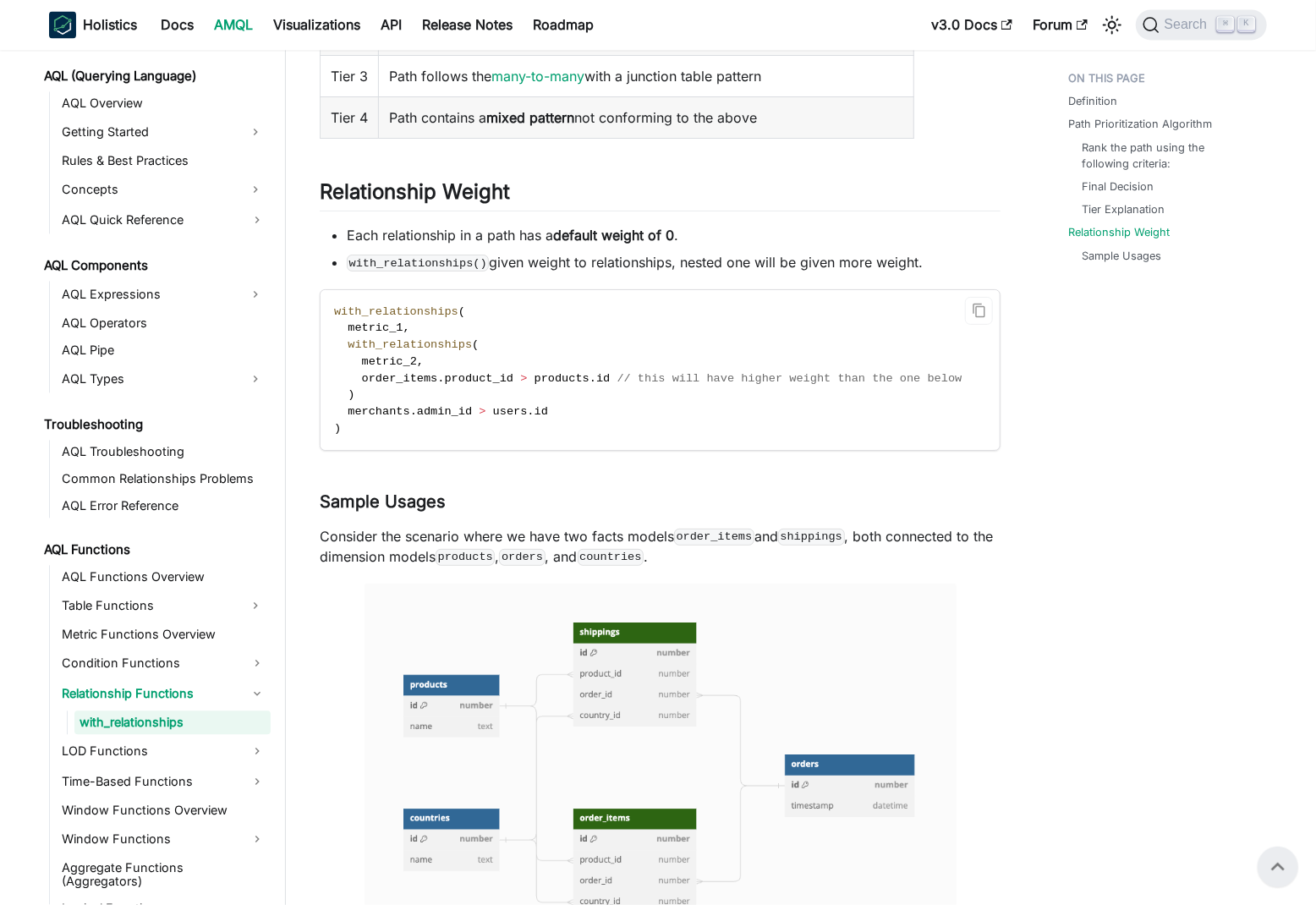
click at [598, 437] on code "with_relationships ( metric_1 , with_relationships ( metric_2 , order_items . p…" at bounding box center [659, 370] width 677 height 161
click at [506, 407] on span "users" at bounding box center [510, 411] width 35 height 13
click at [472, 412] on span at bounding box center [476, 411] width 7 height 13
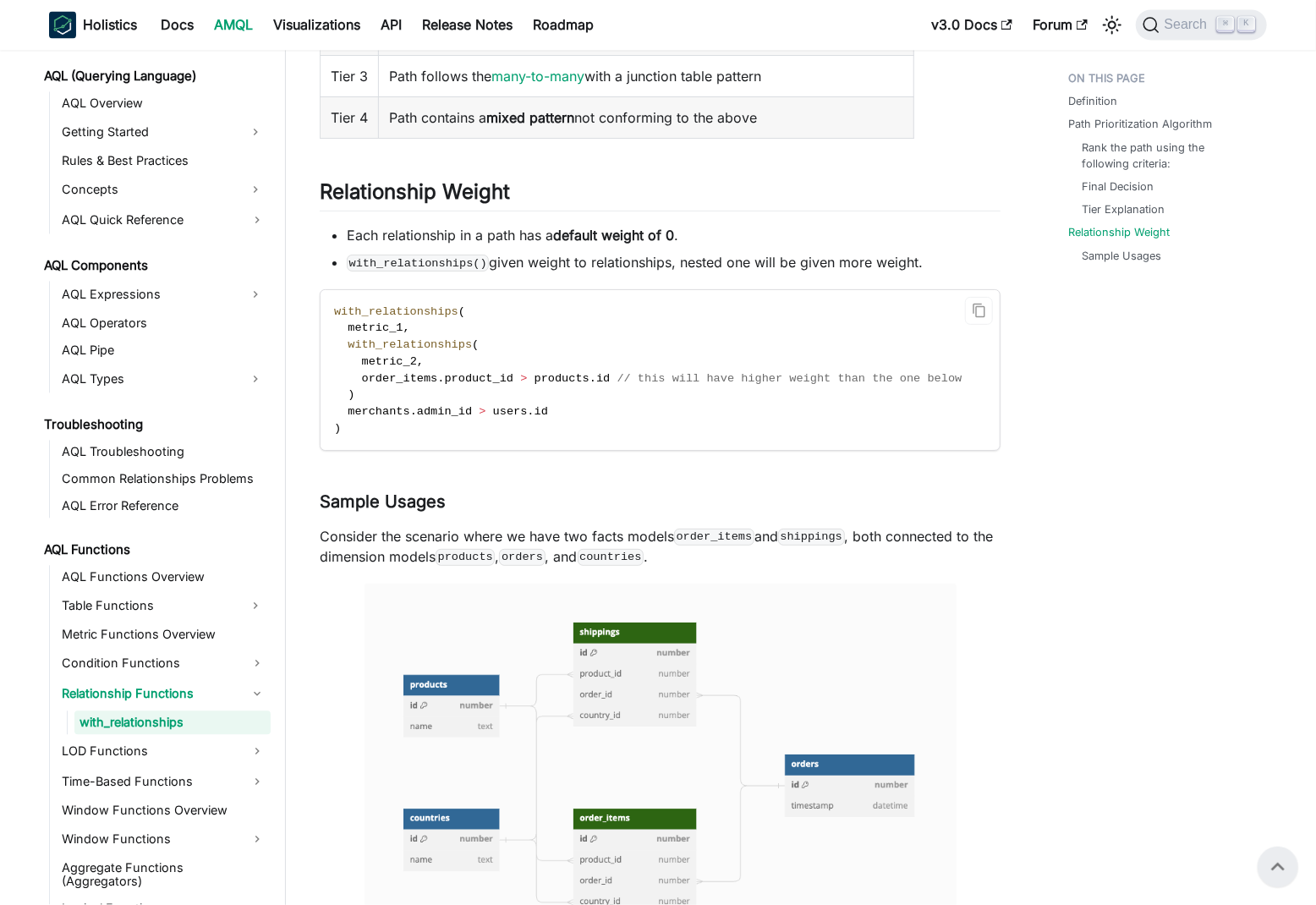
click at [663, 434] on code "with_relationships ( metric_1 , with_relationships ( metric_2 , order_items . p…" at bounding box center [659, 370] width 677 height 161
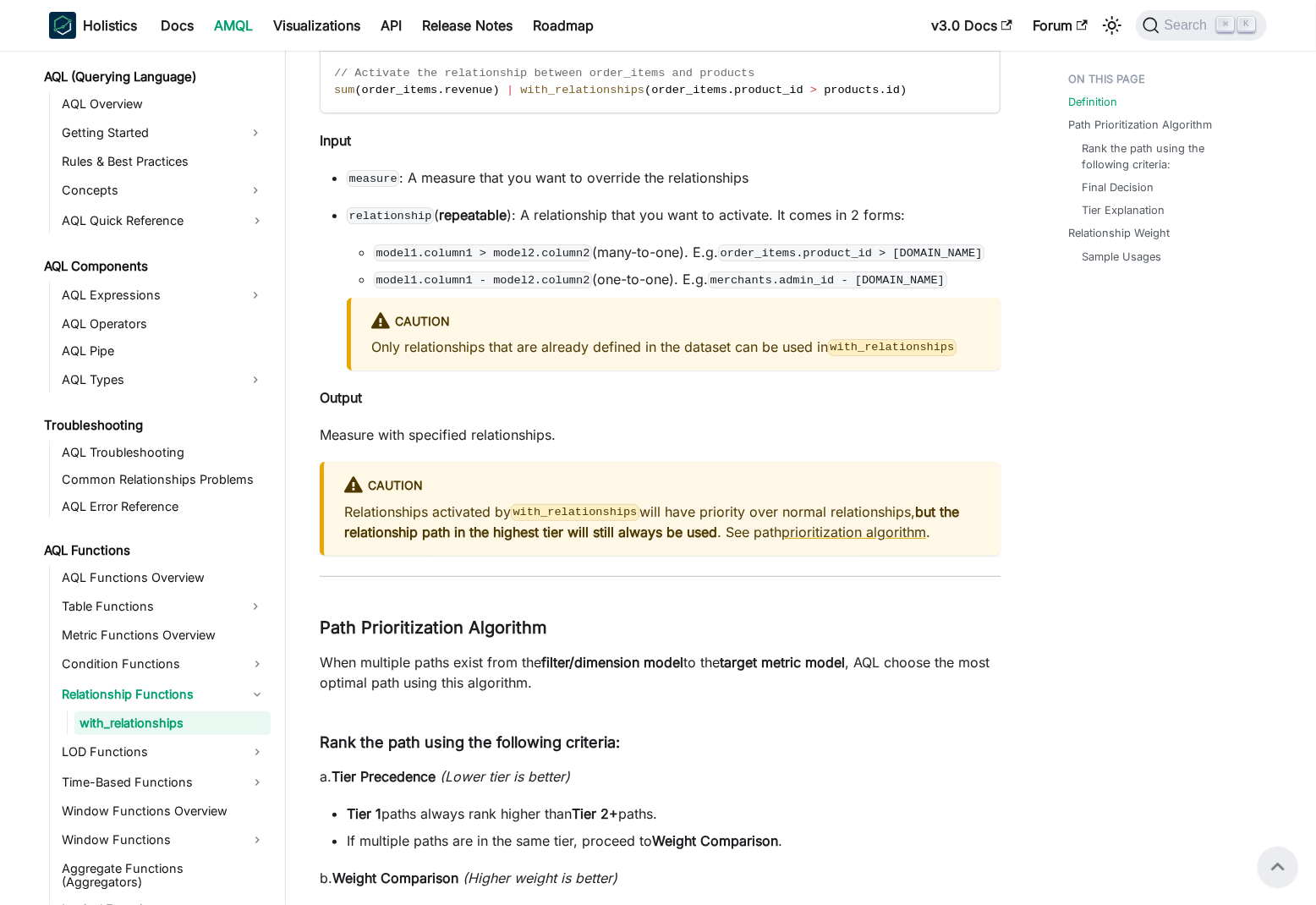
scroll to position [0, 0]
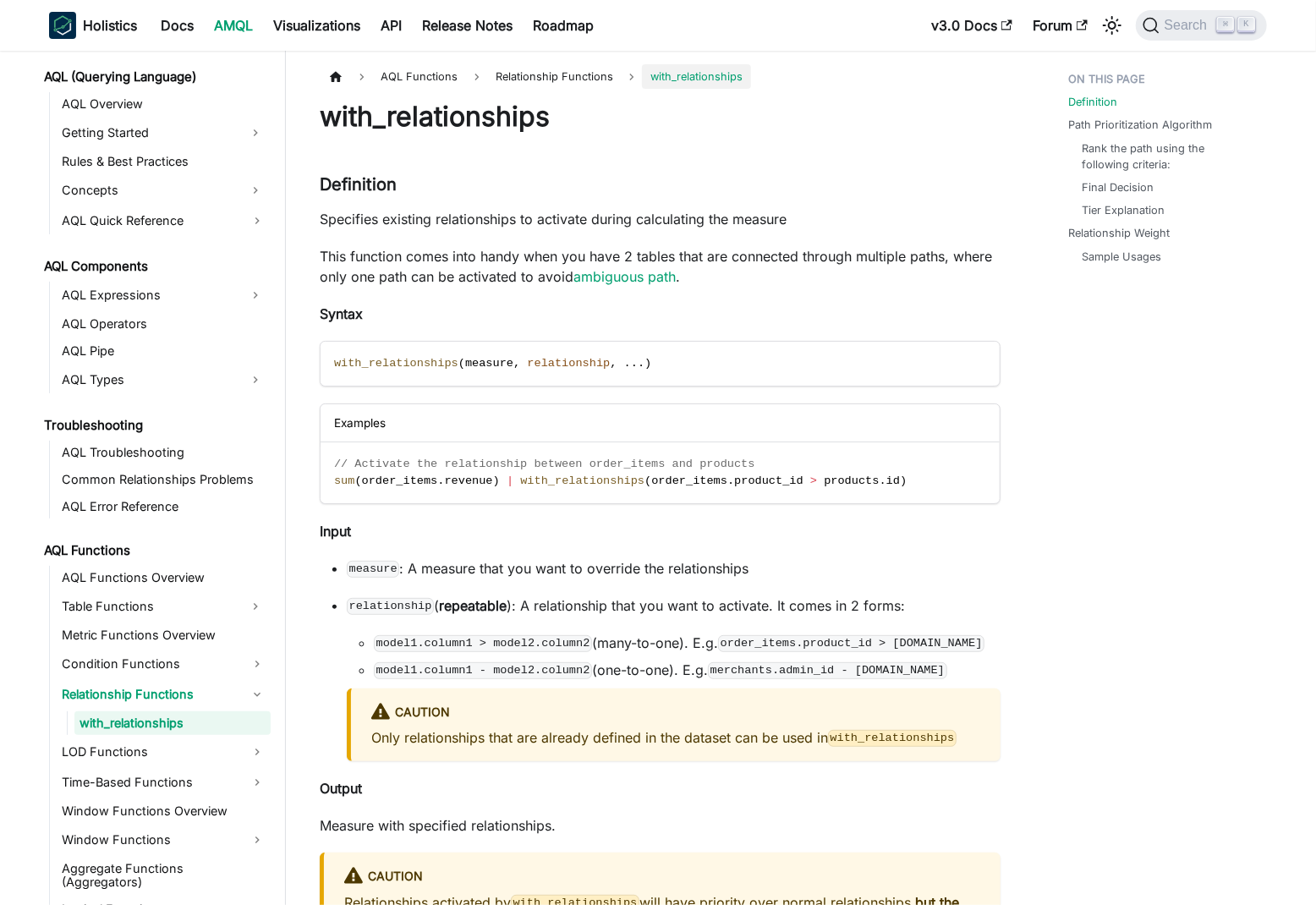
click at [833, 253] on p "This function comes into handy when you have 2 tables that are connected throug…" at bounding box center [660, 266] width 680 height 41
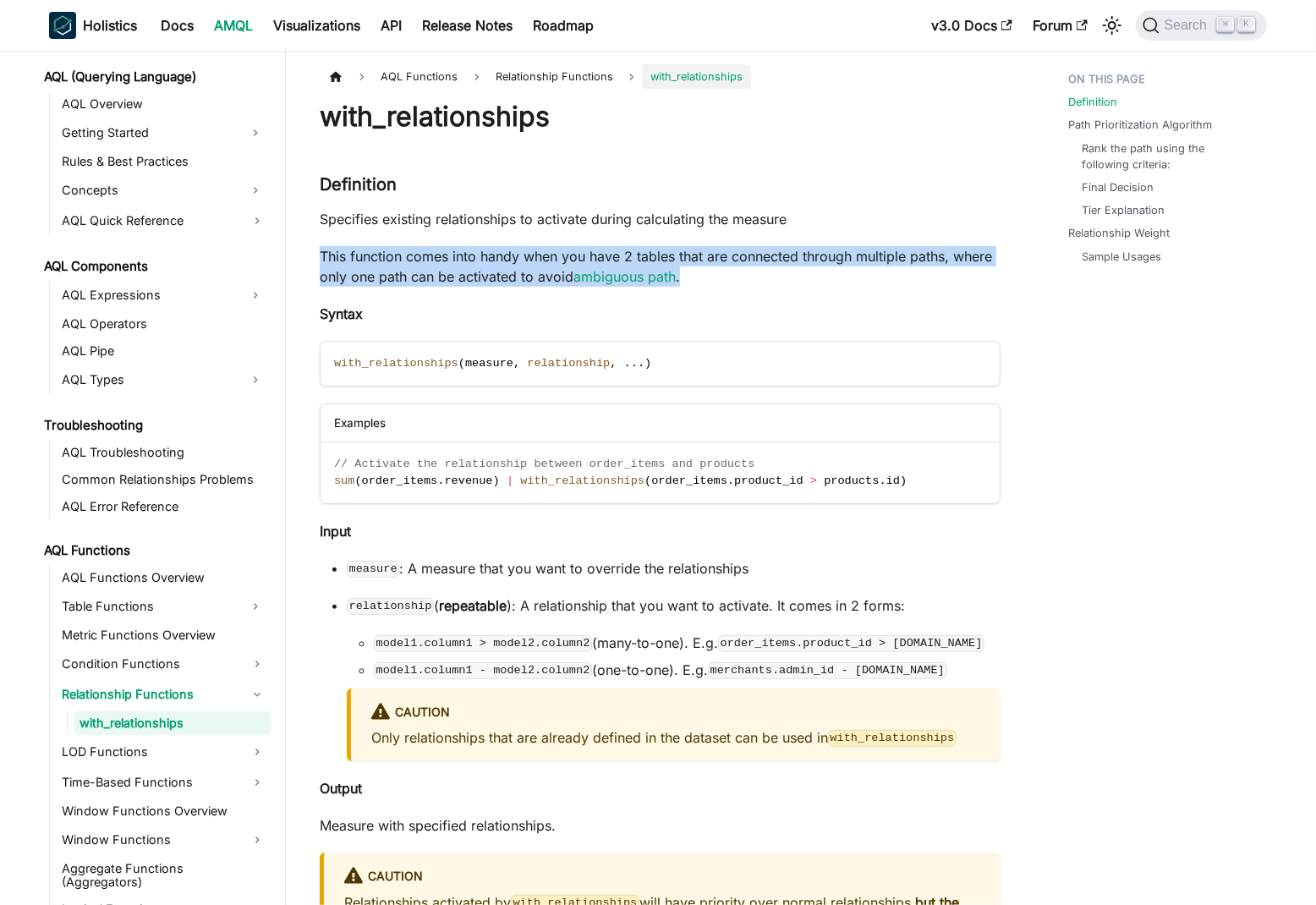
click at [909, 247] on p "This function comes into handy when you have 2 tables that are connected throug…" at bounding box center [660, 266] width 680 height 41
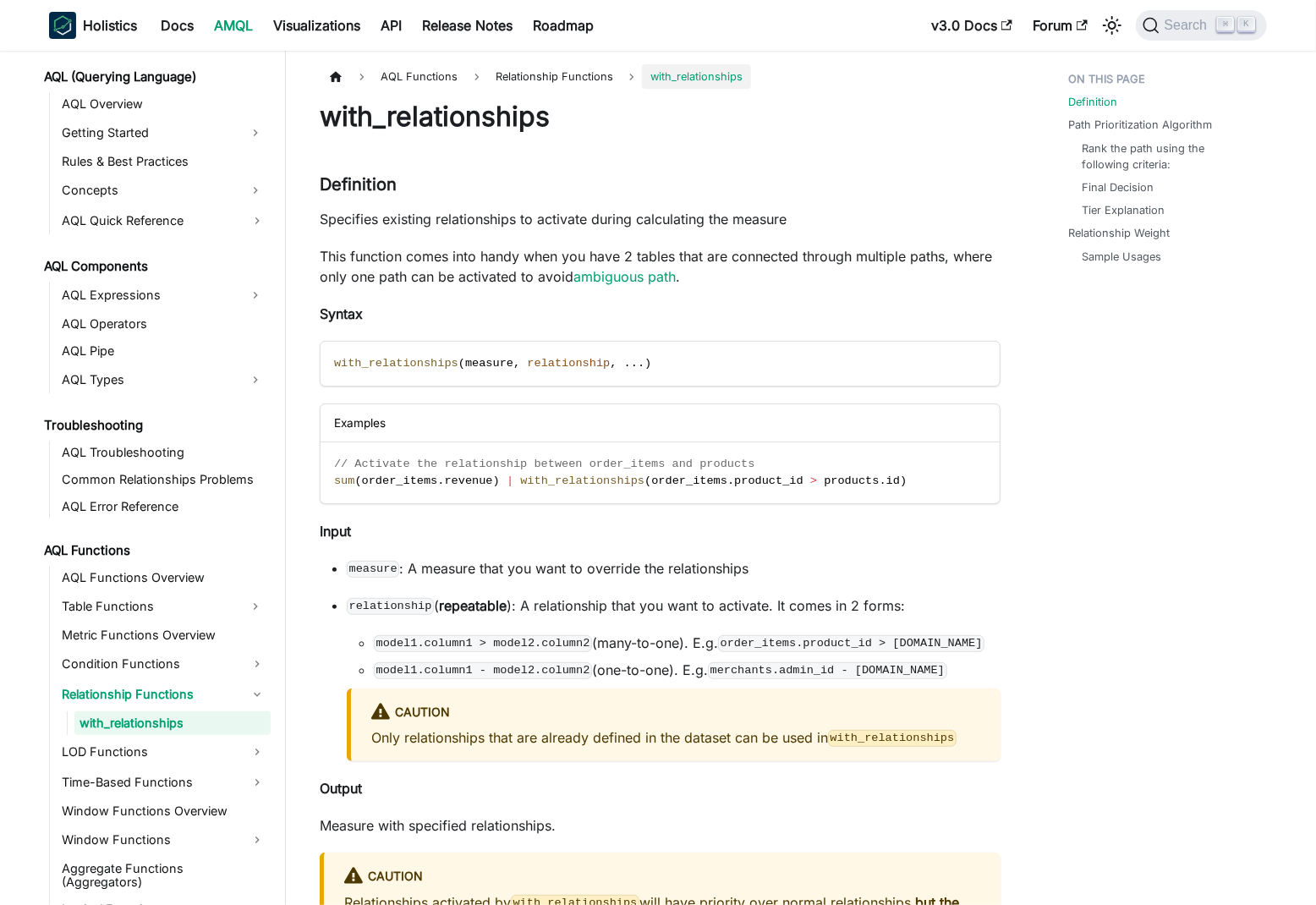
click at [826, 260] on p "This function comes into handy when you have 2 tables that are connected throug…" at bounding box center [660, 266] width 680 height 41
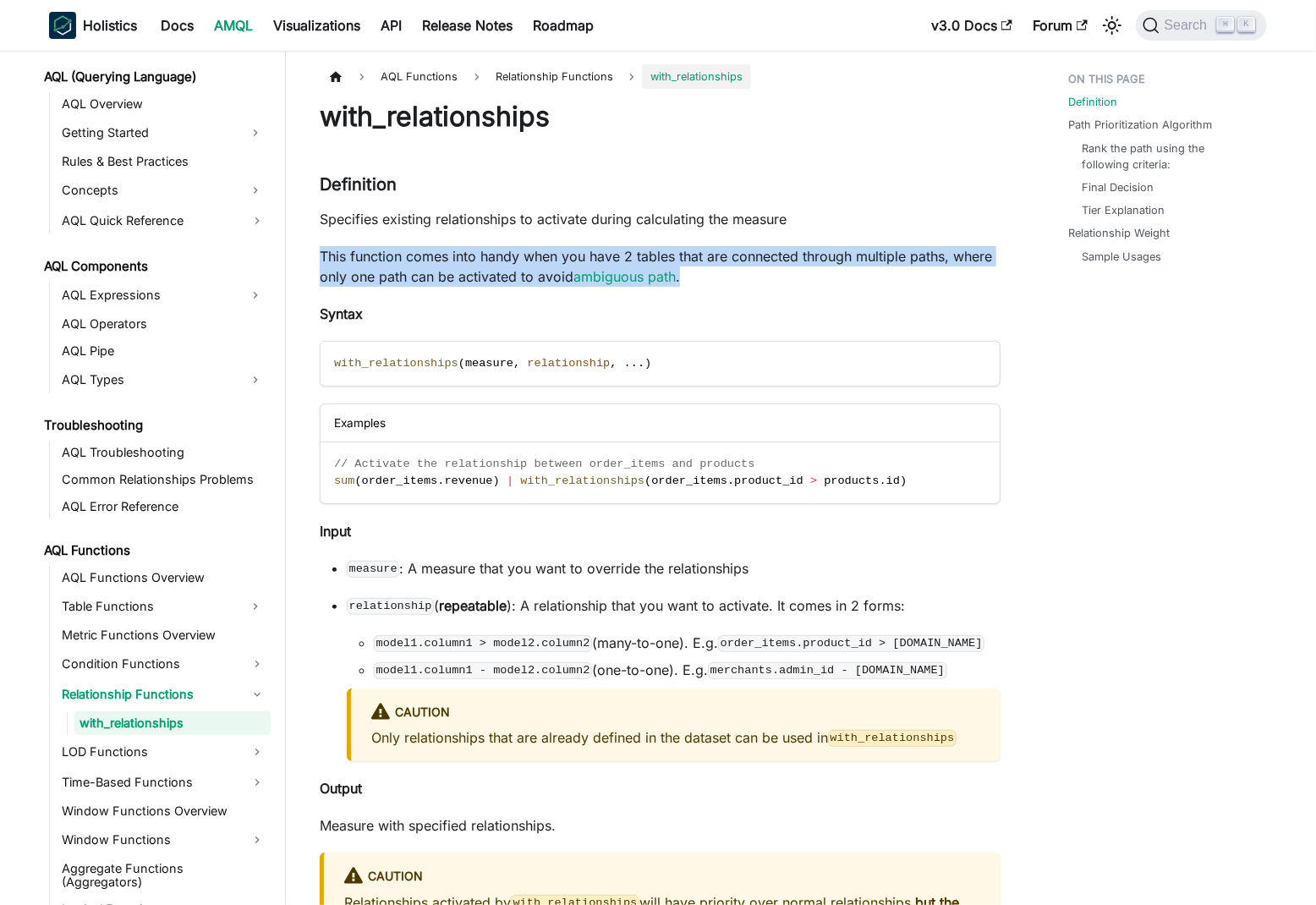
click at [826, 260] on p "This function comes into handy when you have 2 tables that are connected throug…" at bounding box center [660, 266] width 680 height 41
click at [858, 260] on p "This function comes into handy when you have 2 tables that are connected throug…" at bounding box center [660, 266] width 680 height 41
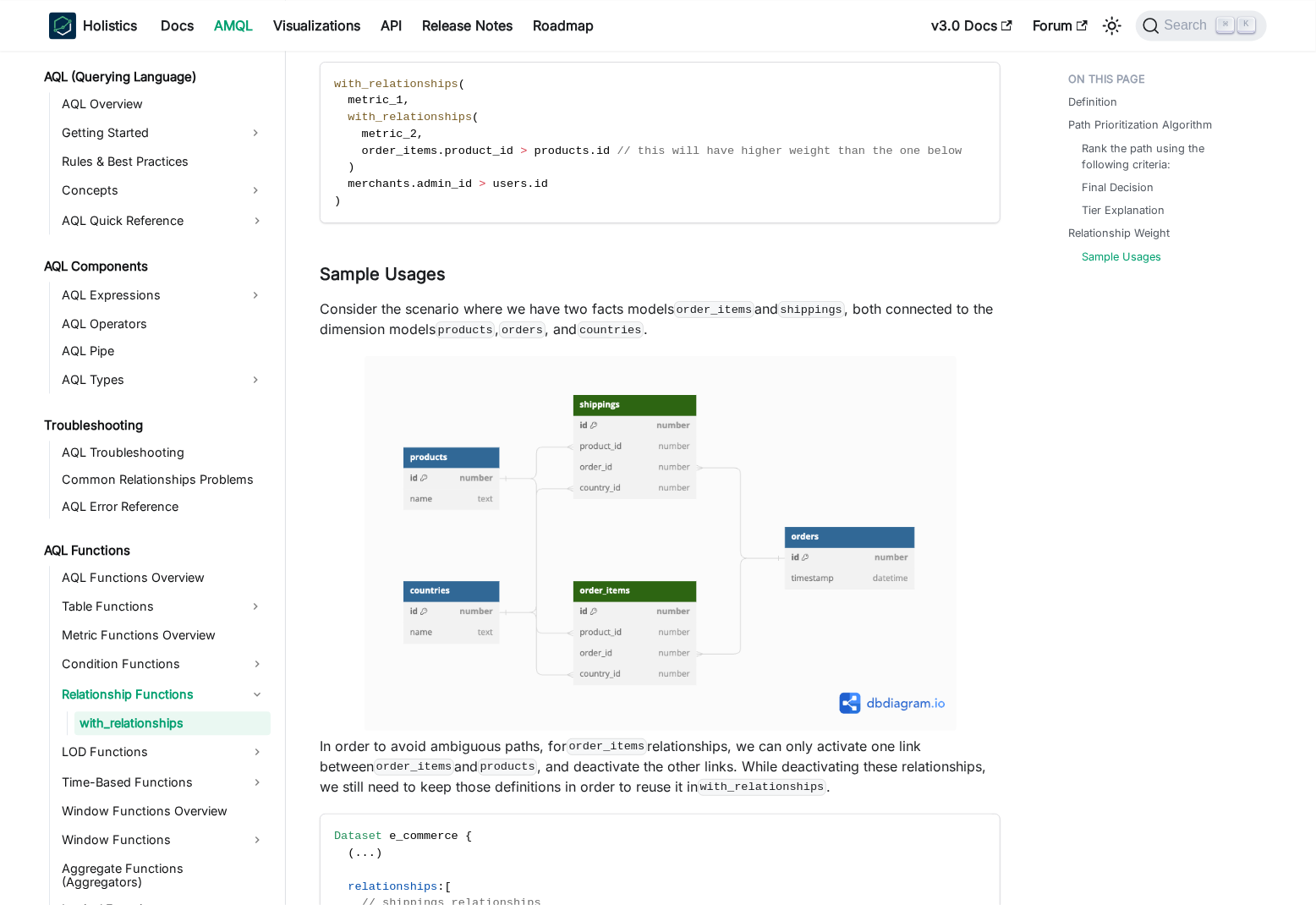
scroll to position [2021, 0]
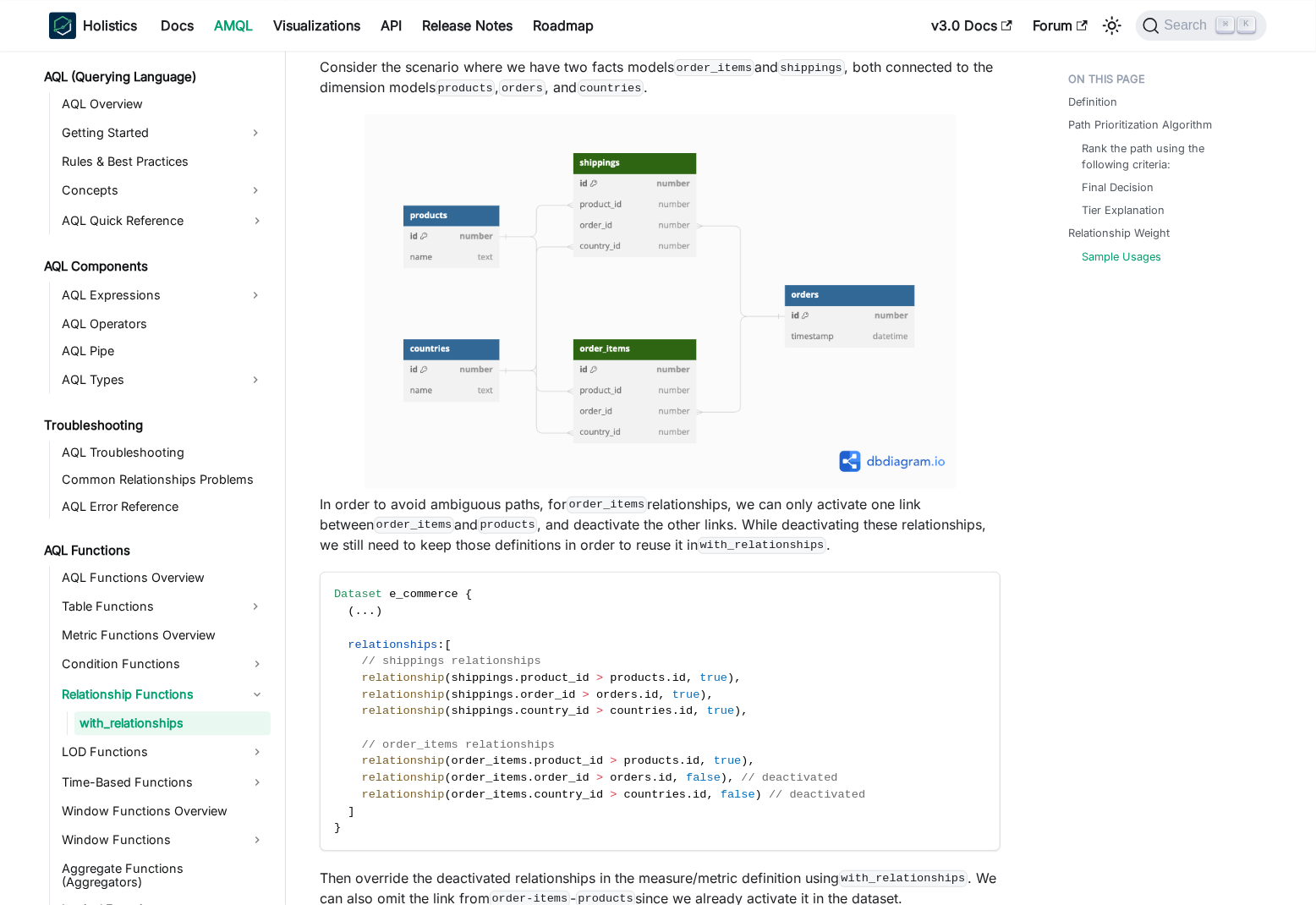
scroll to position [2842, 0]
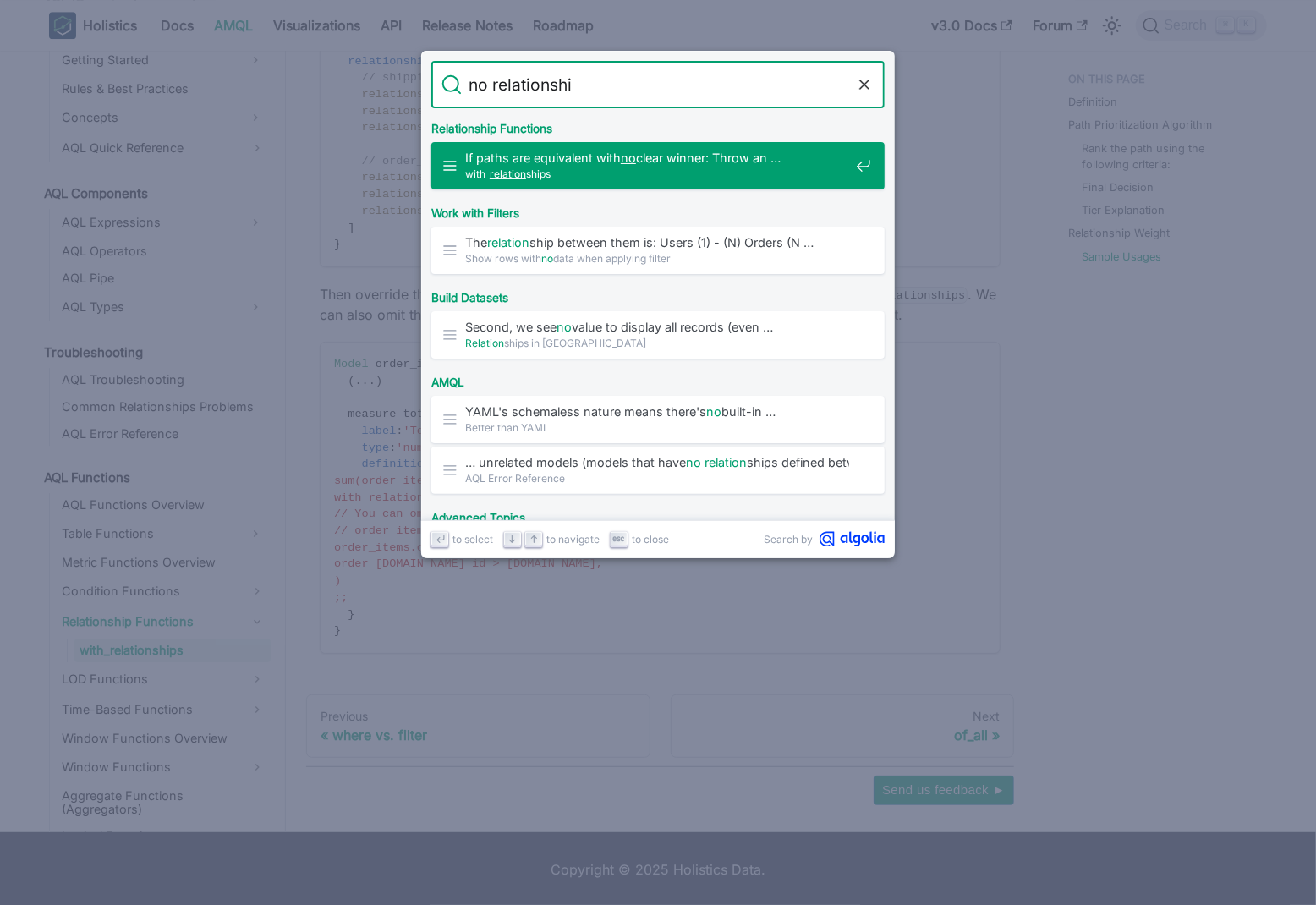
type input "no relationship"
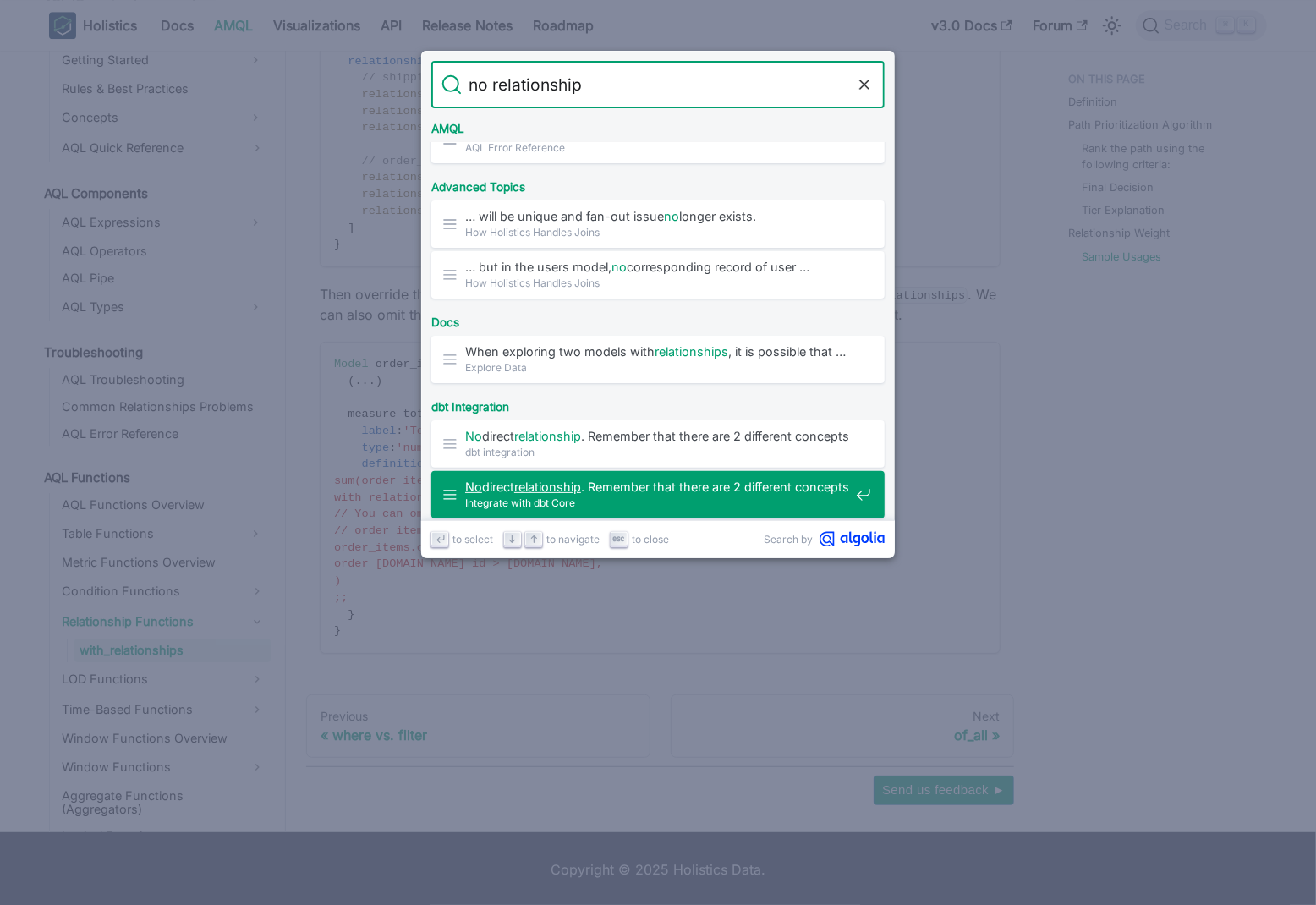
scroll to position [0, 0]
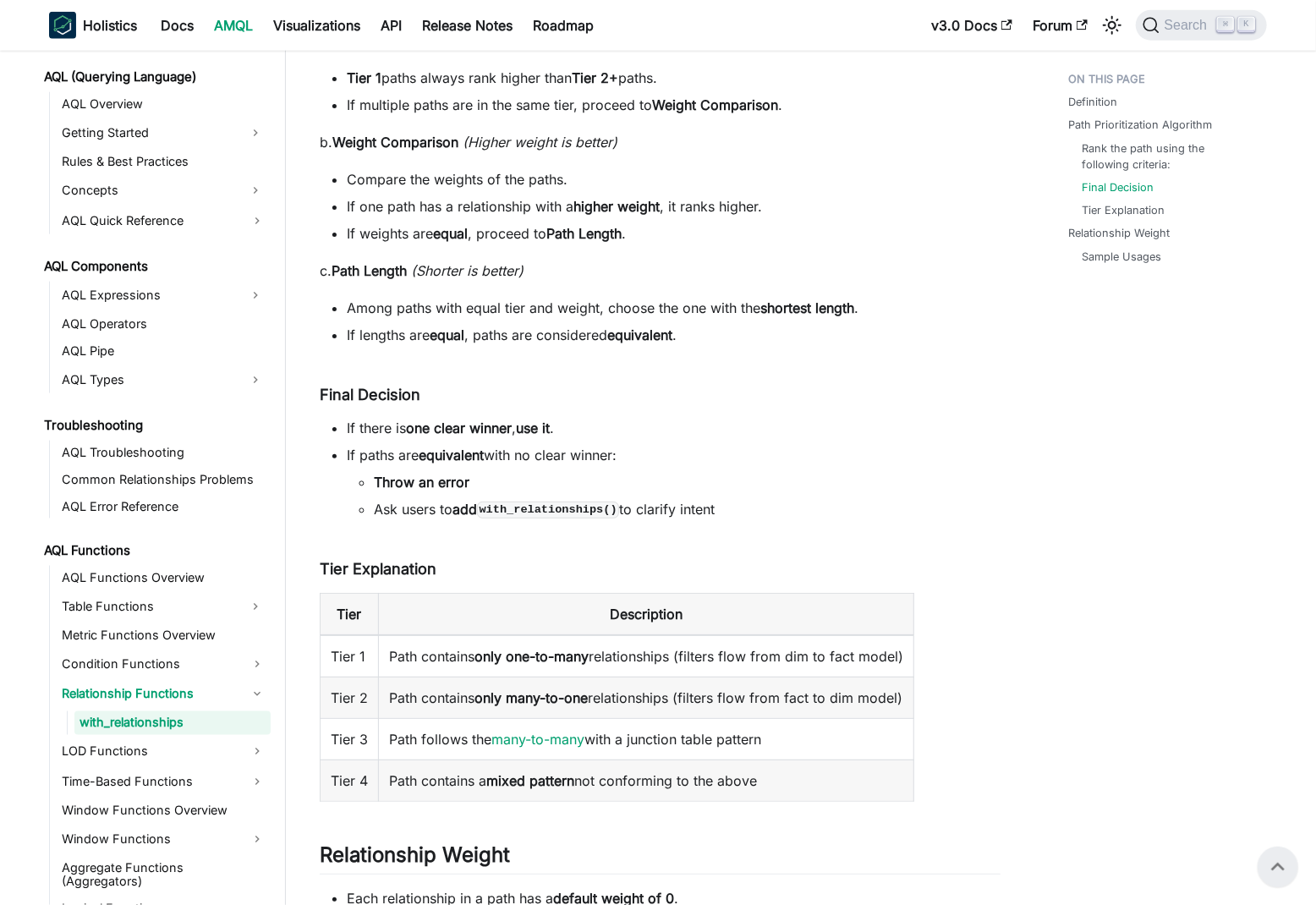
scroll to position [1115, 0]
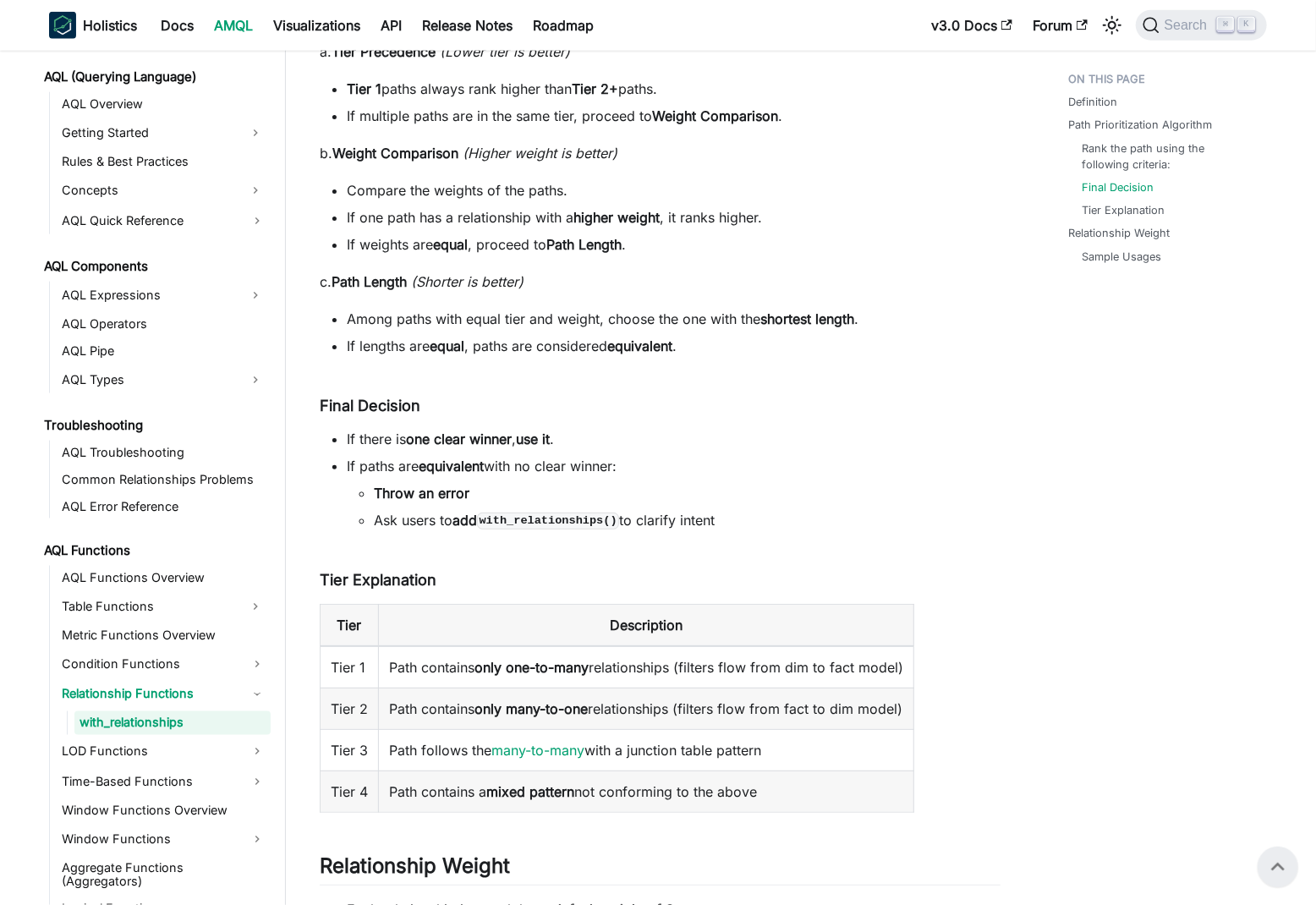
click at [1007, 430] on article "AQL Functions Relationship Functions with_relationships On this page with_relat…" at bounding box center [660, 664] width 708 height 3431
click at [621, 354] on li "If lengths are equal , paths are considered equivalent ." at bounding box center [674, 345] width 654 height 20
click at [788, 398] on h4 "Final Decision ​" at bounding box center [660, 406] width 680 height 19
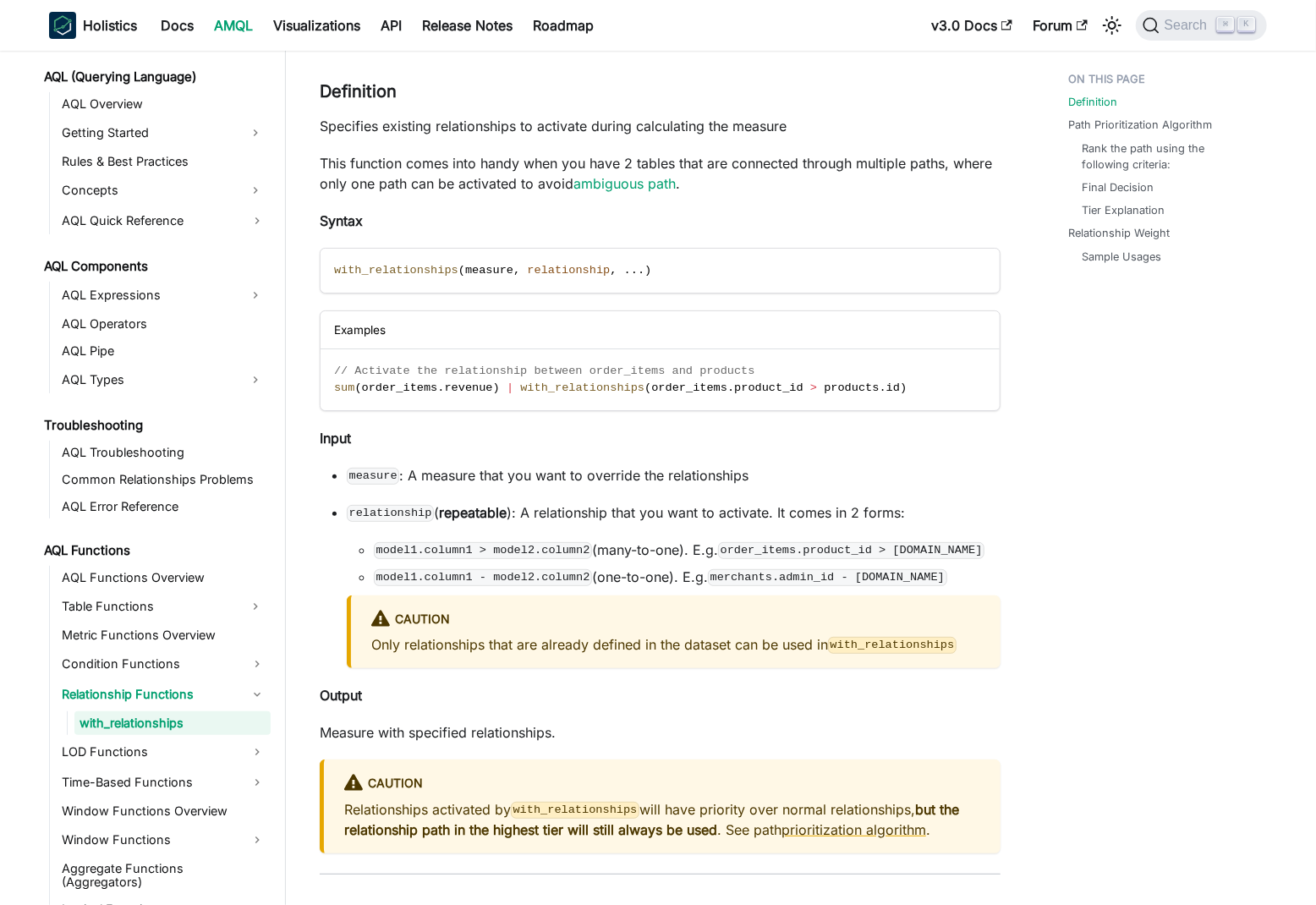
scroll to position [0, 0]
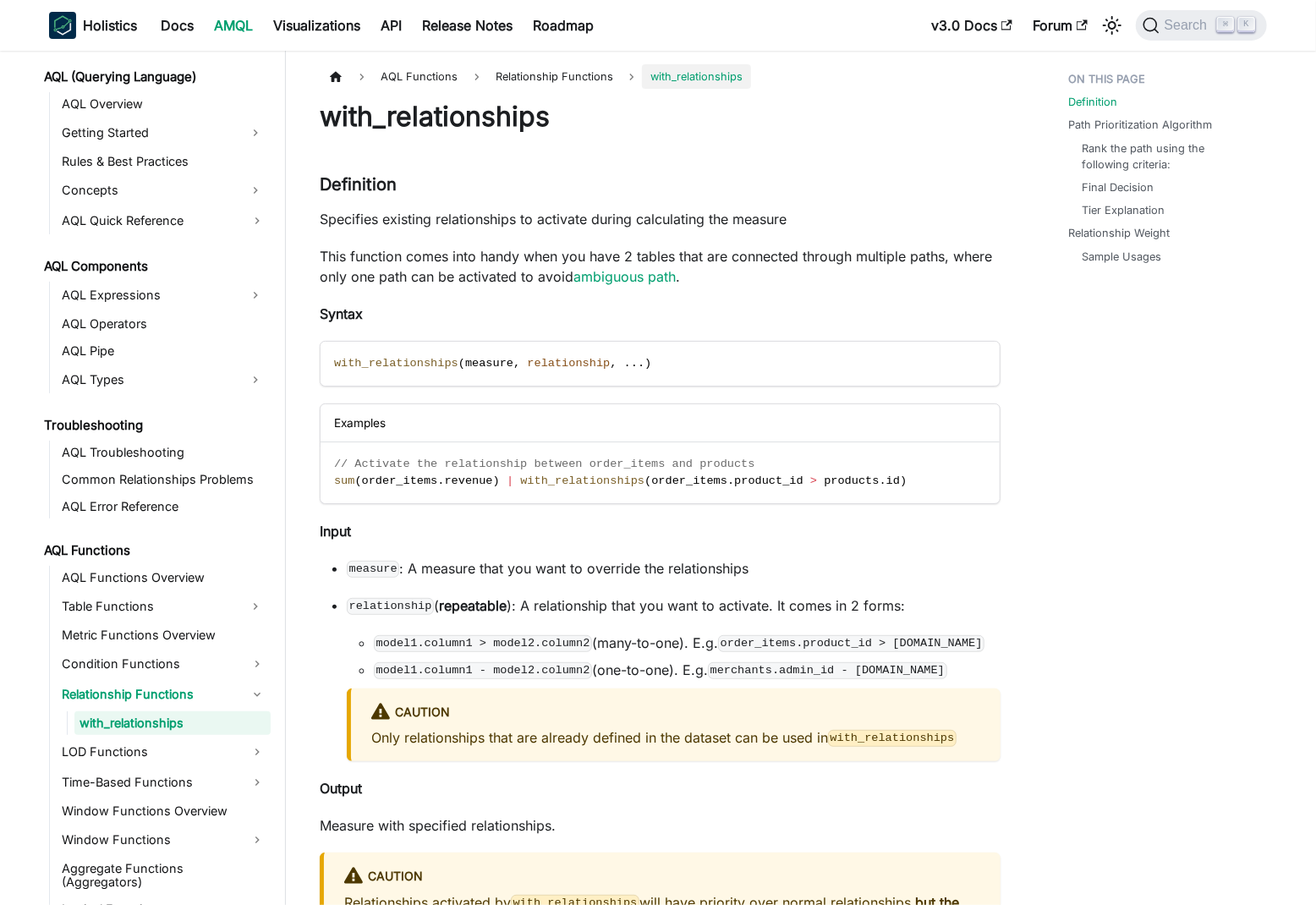
click at [704, 257] on p "This function comes into handy when you have 2 tables that are connected throug…" at bounding box center [660, 266] width 680 height 41
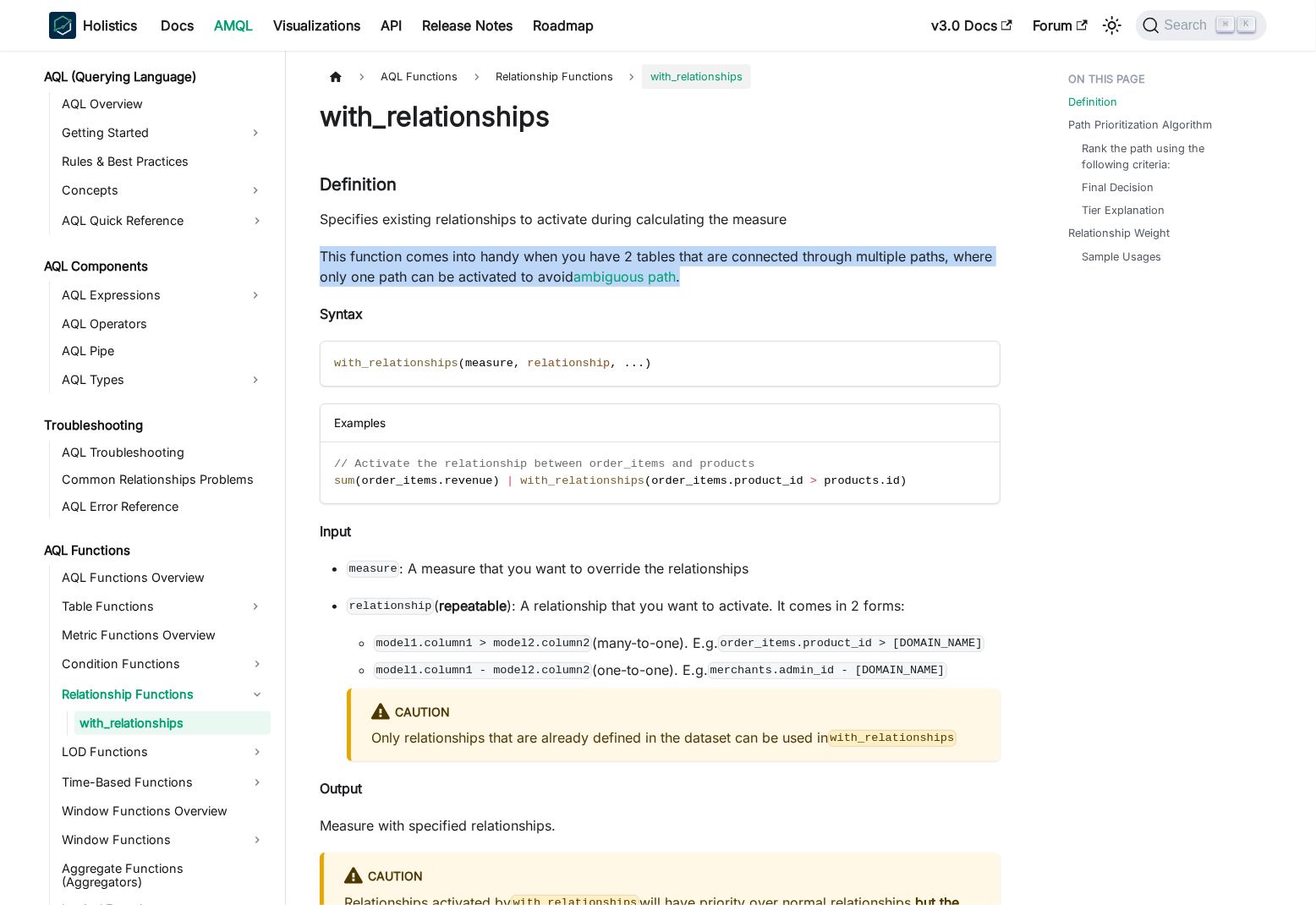
click at [704, 257] on p "This function comes into handy when you have 2 tables that are connected throug…" at bounding box center [660, 266] width 680 height 41
click at [783, 257] on p "This function comes into handy when you have 2 tables that are connected throug…" at bounding box center [660, 266] width 680 height 41
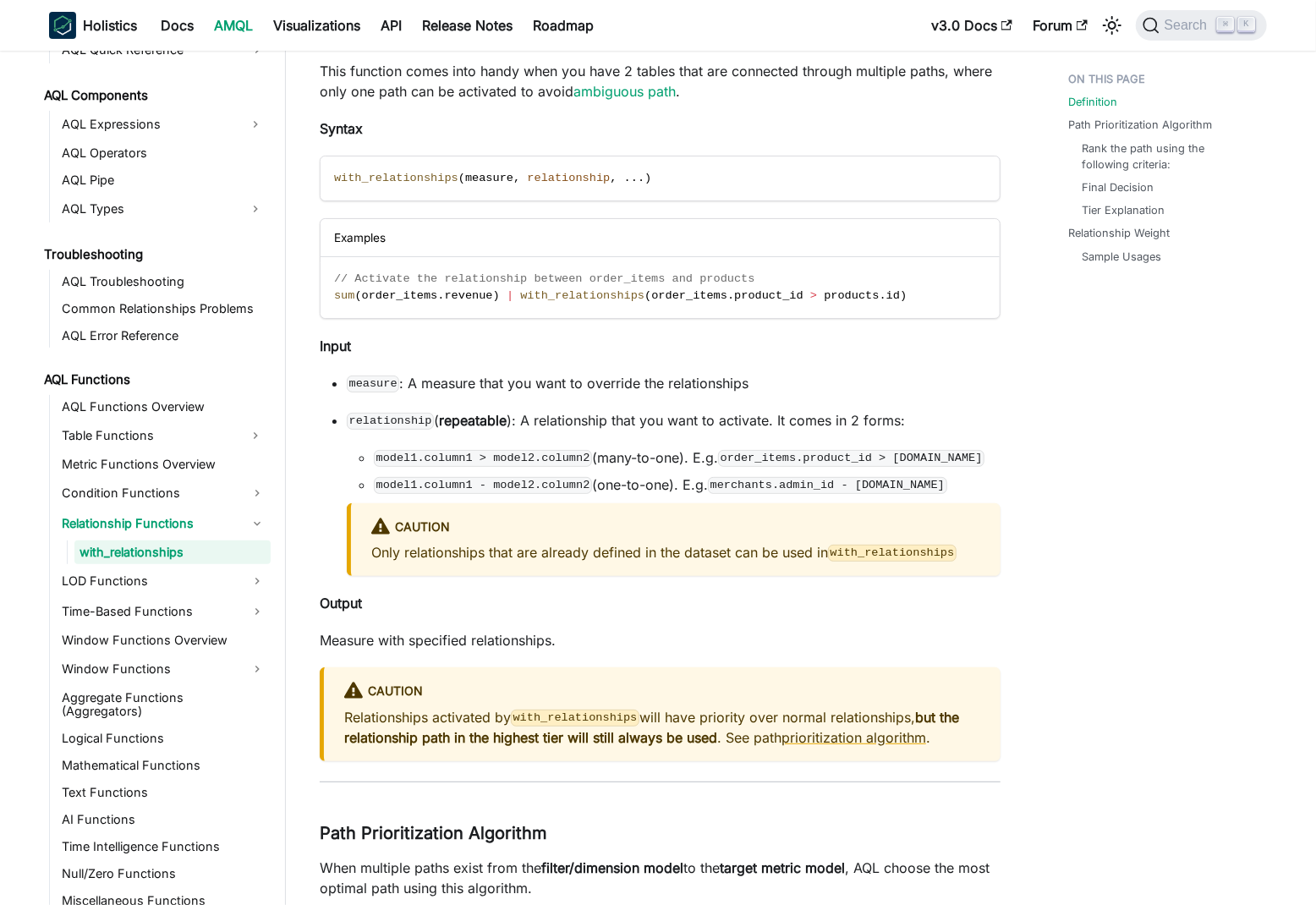
scroll to position [249, 0]
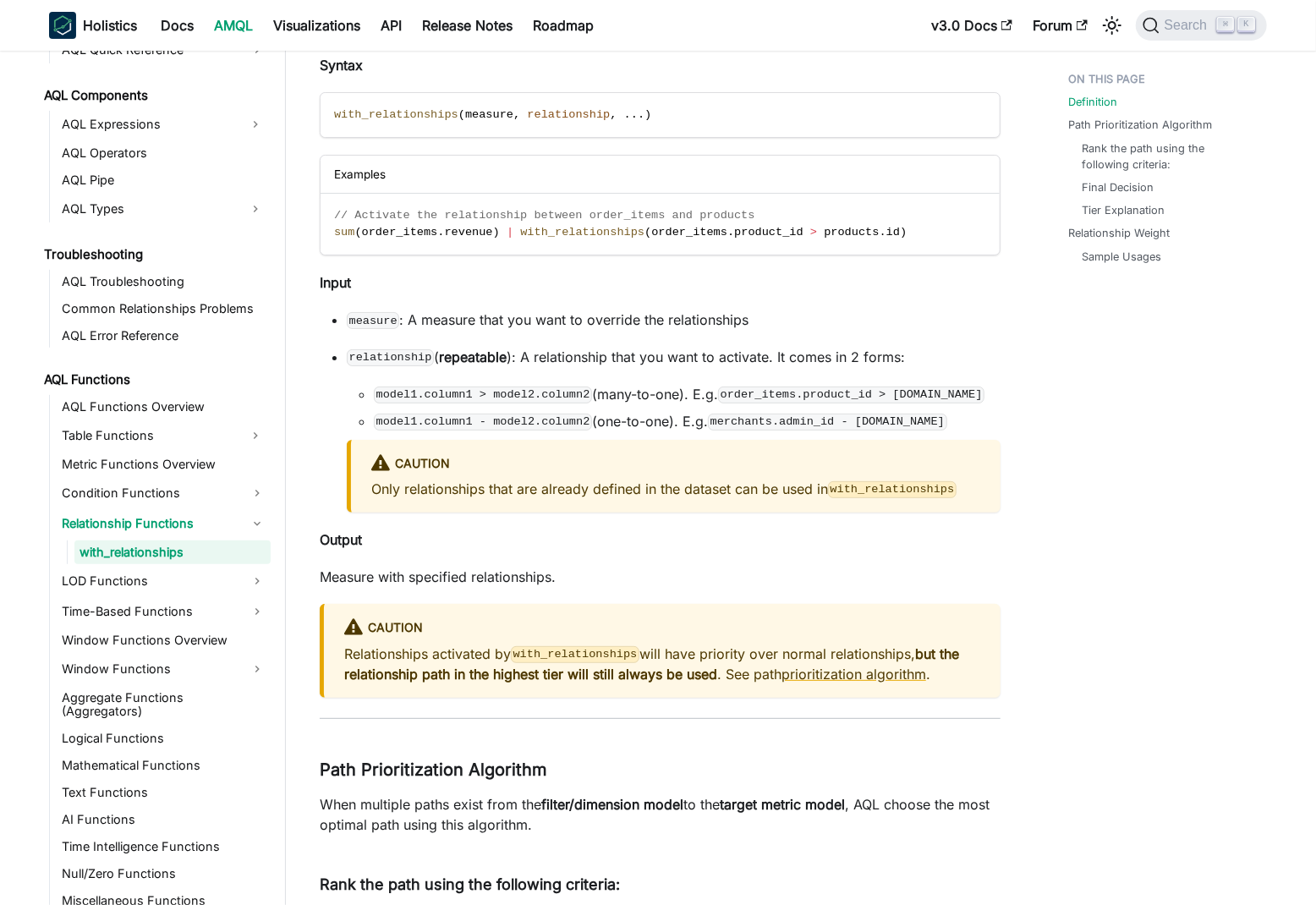
click at [383, 659] on p "Relationships activated by with_relationships will have priority over normal re…" at bounding box center [662, 663] width 636 height 41
drag, startPoint x: 383, startPoint y: 659, endPoint x: 593, endPoint y: 651, distance: 210.2
click at [595, 652] on p "Relationships activated by with_relationships will have priority over normal re…" at bounding box center [662, 663] width 636 height 41
click at [670, 650] on p "Relationships activated by with_relationships will have priority over normal re…" at bounding box center [662, 663] width 636 height 41
drag, startPoint x: 670, startPoint y: 650, endPoint x: 945, endPoint y: 644, distance: 275.1
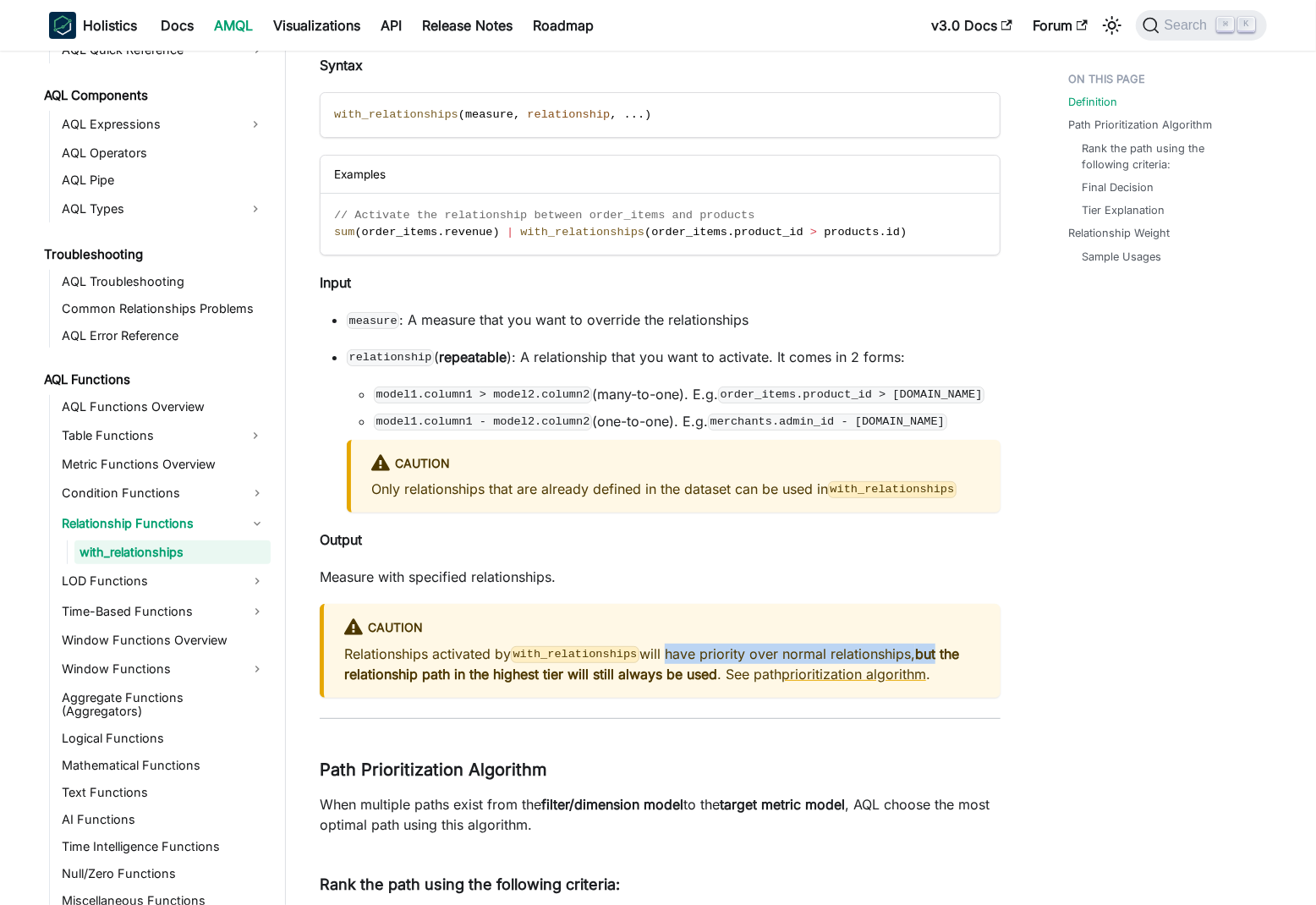
click at [945, 644] on p "Relationships activated by with_relationships will have priority over normal re…" at bounding box center [662, 663] width 636 height 41
click at [392, 677] on strong "but the relationship path in the highest tier will still always be used" at bounding box center [651, 663] width 615 height 37
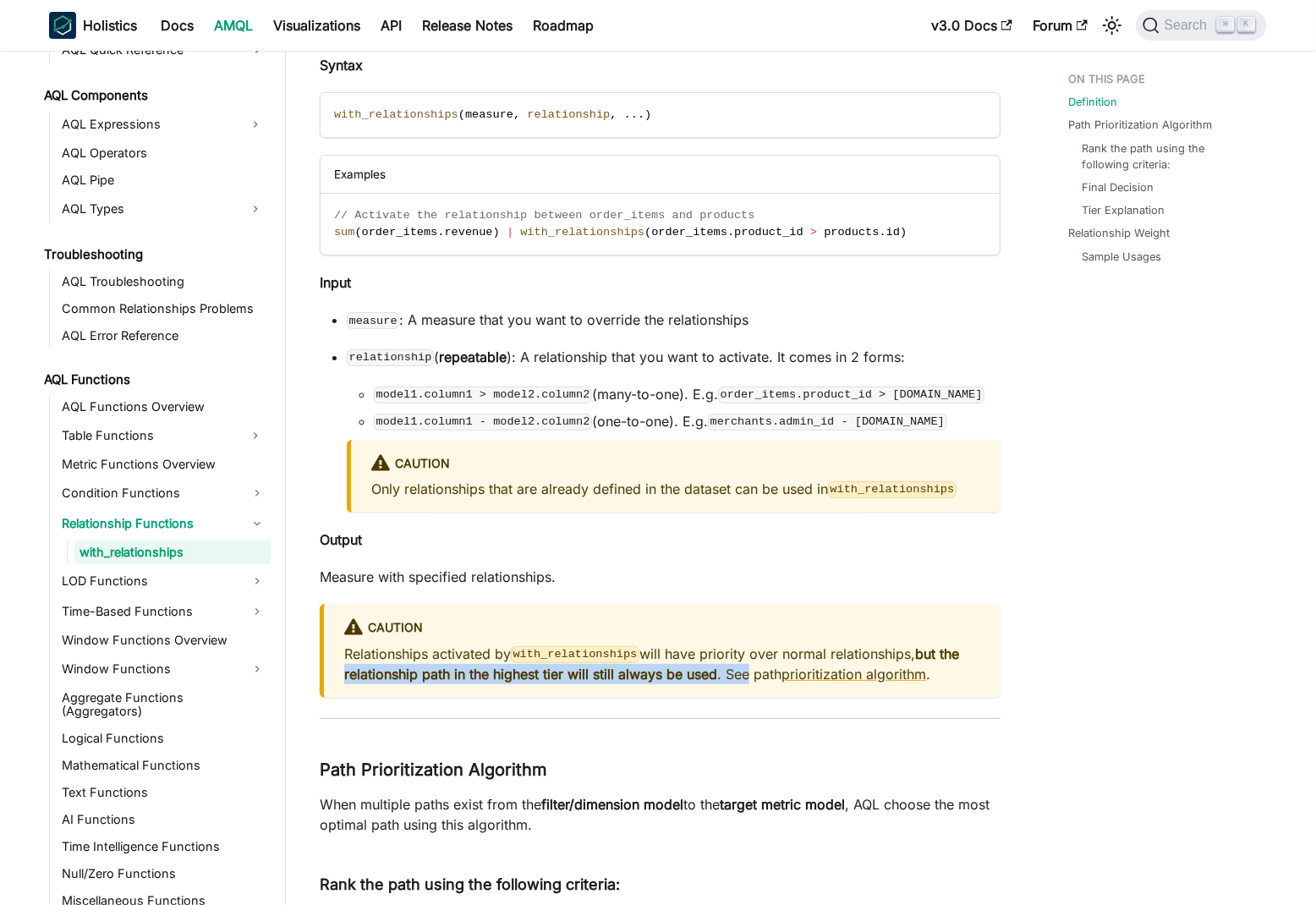
drag, startPoint x: 392, startPoint y: 677, endPoint x: 747, endPoint y: 668, distance: 355.1
click at [747, 668] on p "Relationships activated by with_relationships will have priority over normal re…" at bounding box center [662, 663] width 636 height 41
click at [375, 323] on code "measure" at bounding box center [373, 321] width 53 height 17
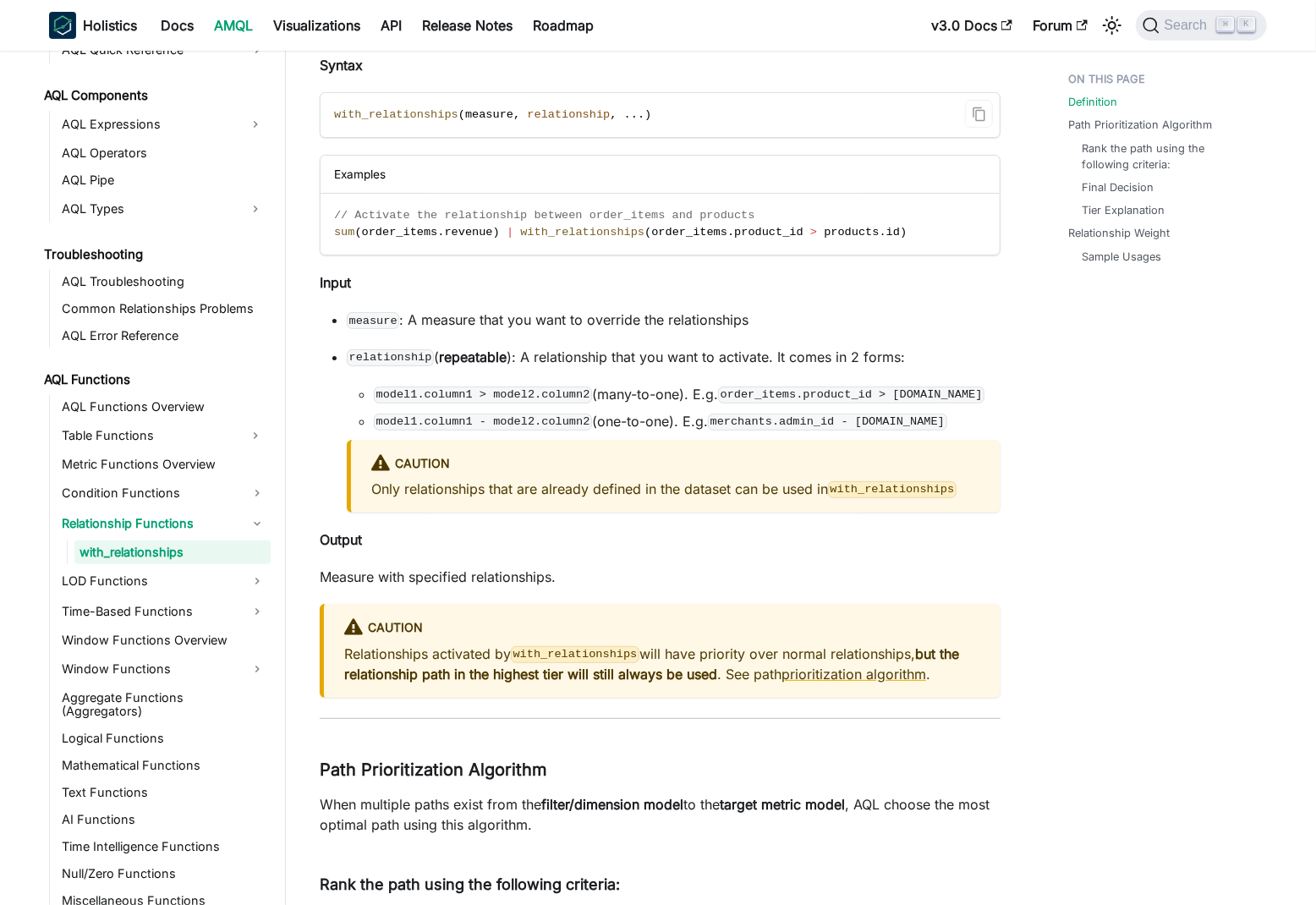
click at [481, 115] on span "measure" at bounding box center [489, 114] width 48 height 13
click at [467, 353] on strong "repeatable" at bounding box center [473, 357] width 67 height 17
click at [466, 395] on code "model1.column1 > model2.column2" at bounding box center [482, 395] width 218 height 17
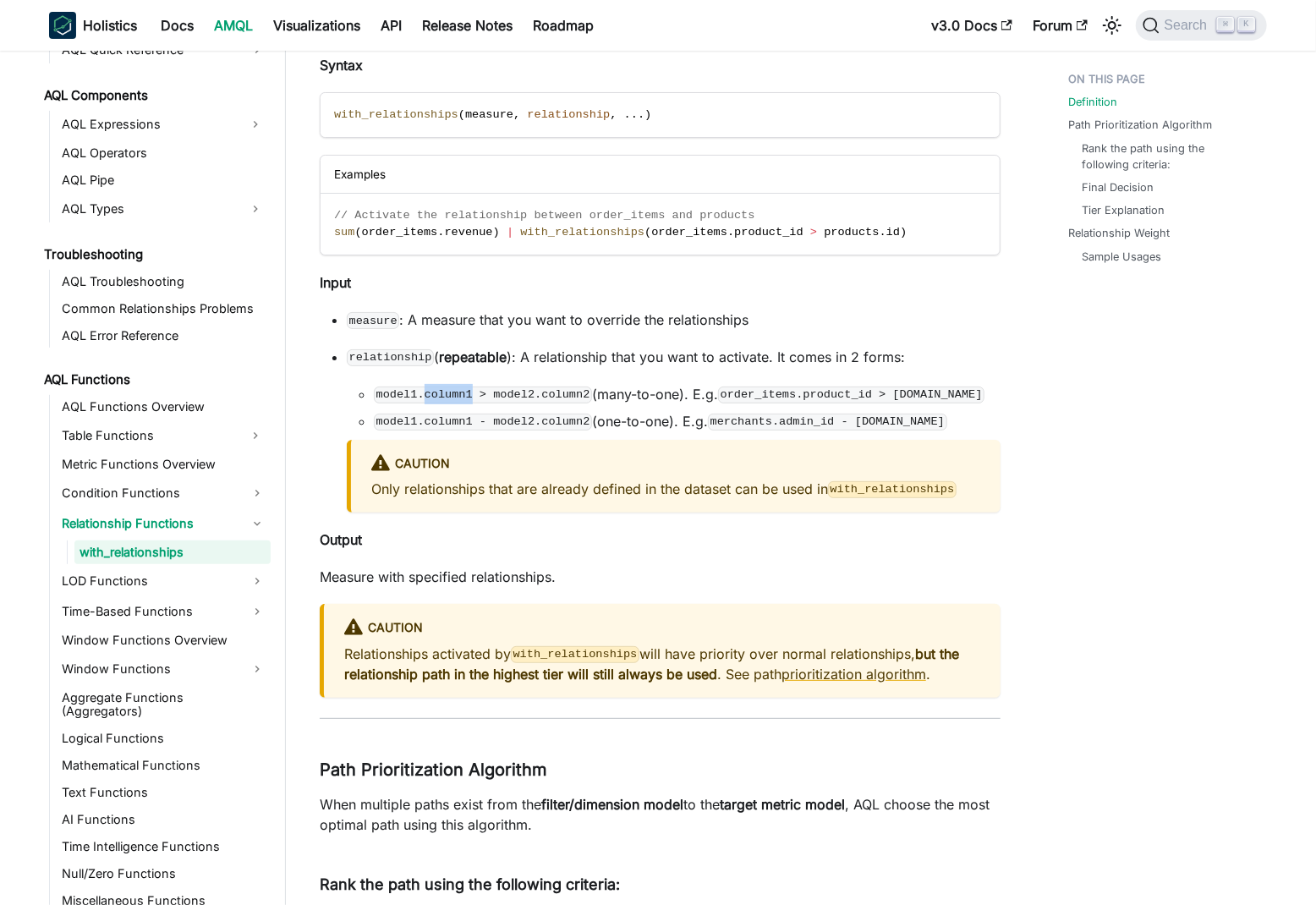
click at [466, 395] on code "model1.column1 > model2.column2" at bounding box center [482, 395] width 218 height 17
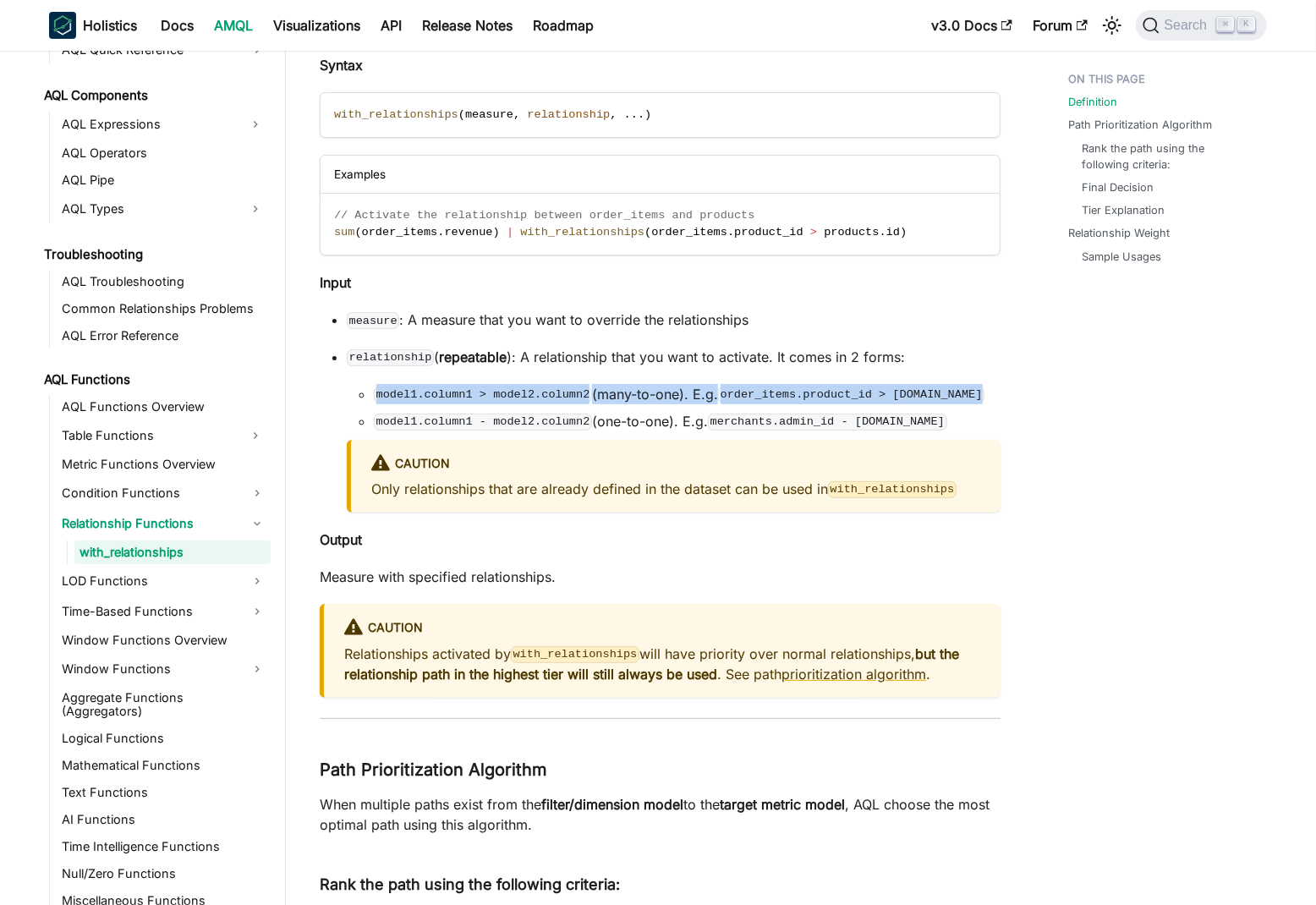
click at [466, 395] on code "model1.column1 > model2.column2" at bounding box center [482, 395] width 218 height 17
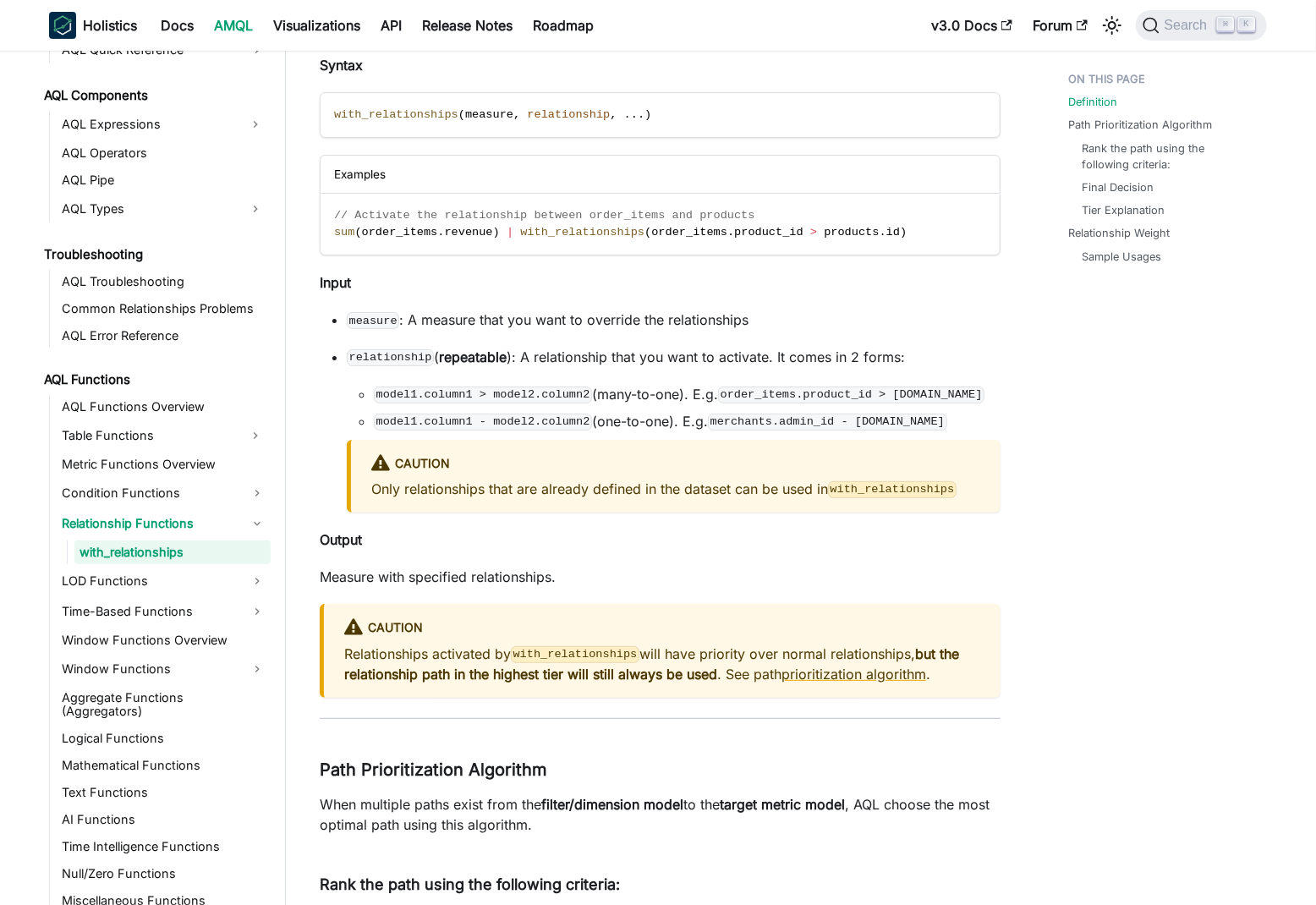
click at [474, 423] on code "model1.column1 - model2.column2" at bounding box center [482, 422] width 218 height 17
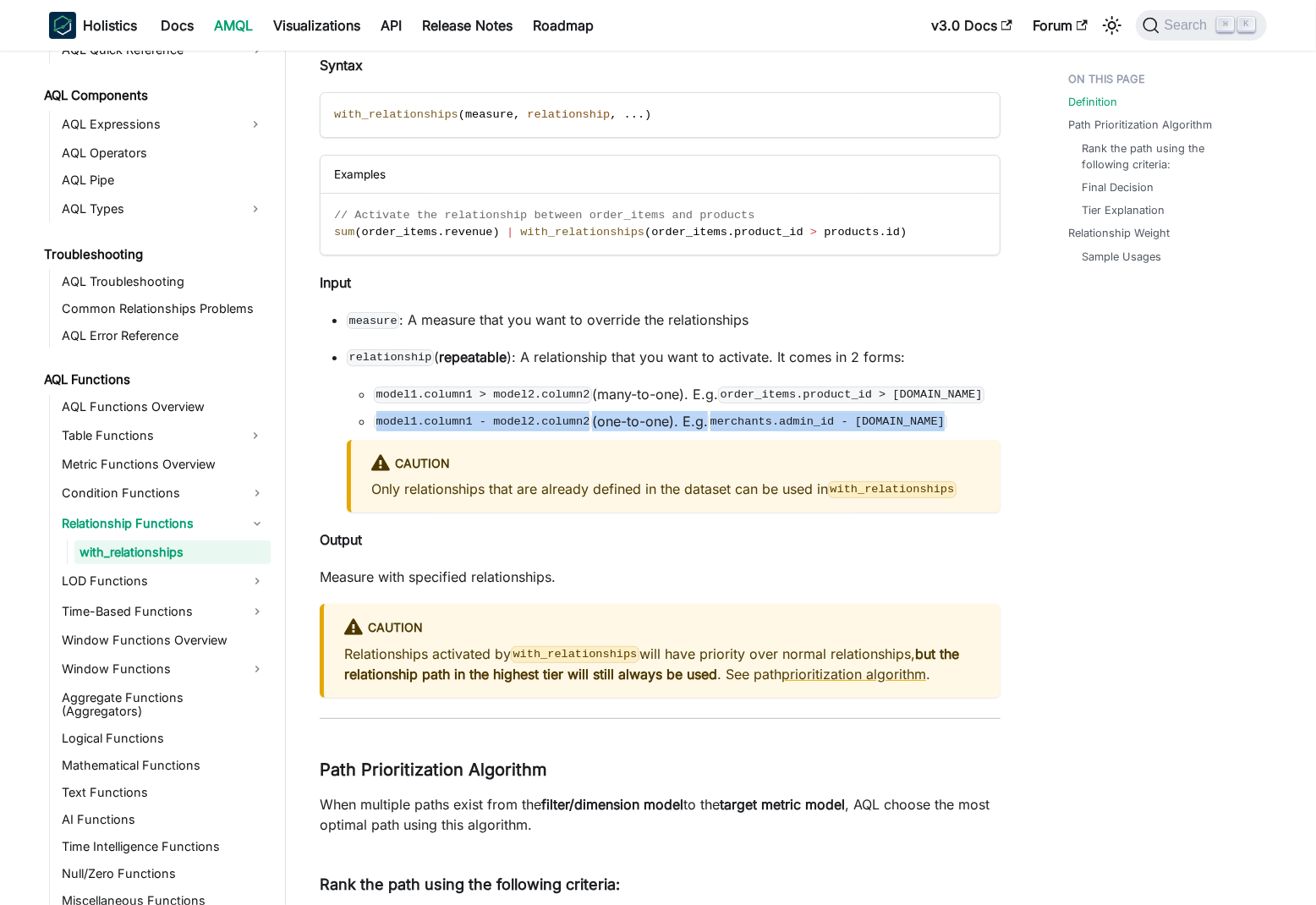
click at [474, 423] on code "model1.column1 - model2.column2" at bounding box center [482, 422] width 218 height 17
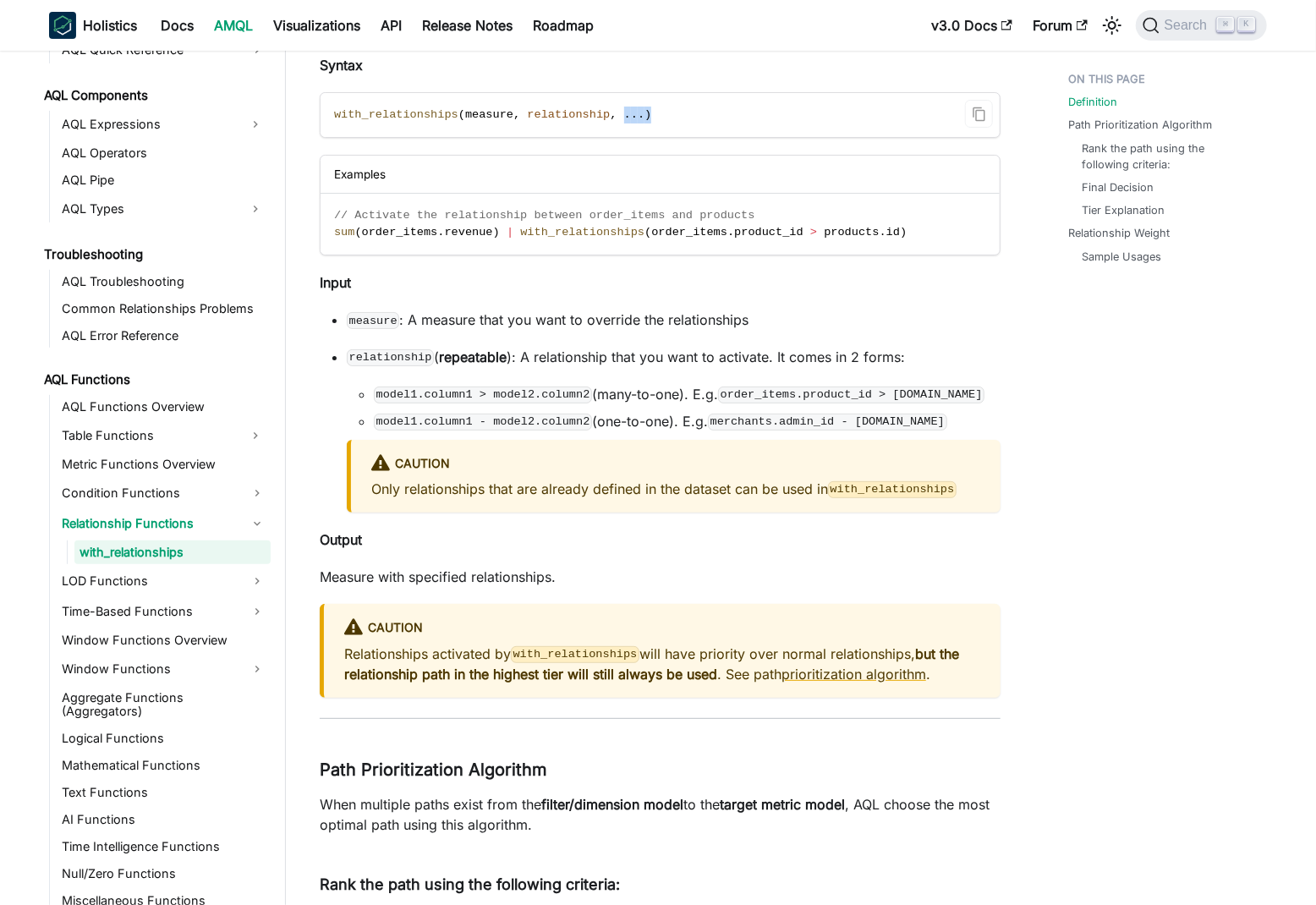
drag, startPoint x: 625, startPoint y: 116, endPoint x: 650, endPoint y: 115, distance: 25.0
click at [650, 115] on span "with_relationships ( measure , relationship , . . . )" at bounding box center [492, 114] width 317 height 13
click at [712, 108] on code "with_relationships ( measure , relationship , . . . )" at bounding box center [659, 115] width 677 height 44
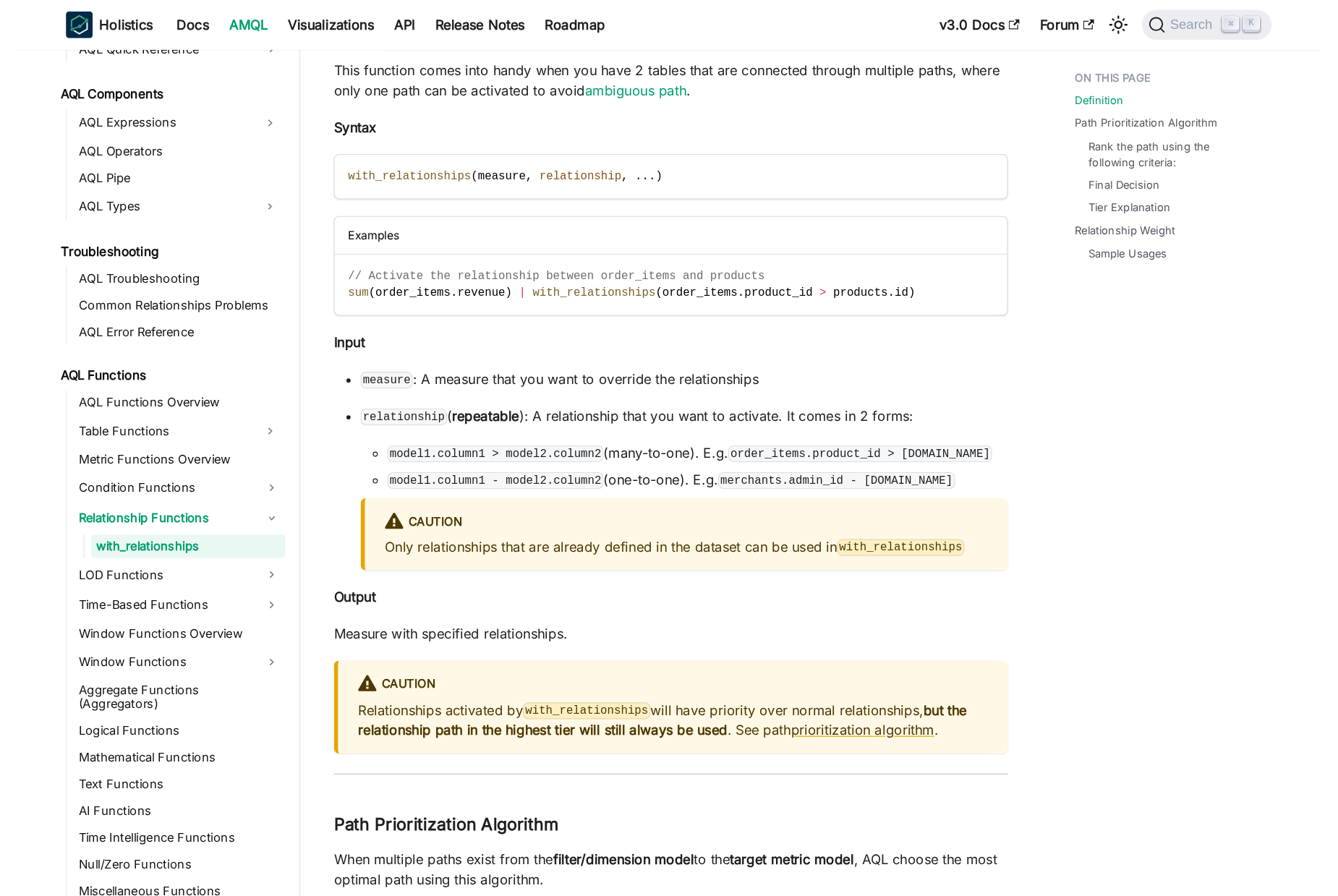
scroll to position [153, 0]
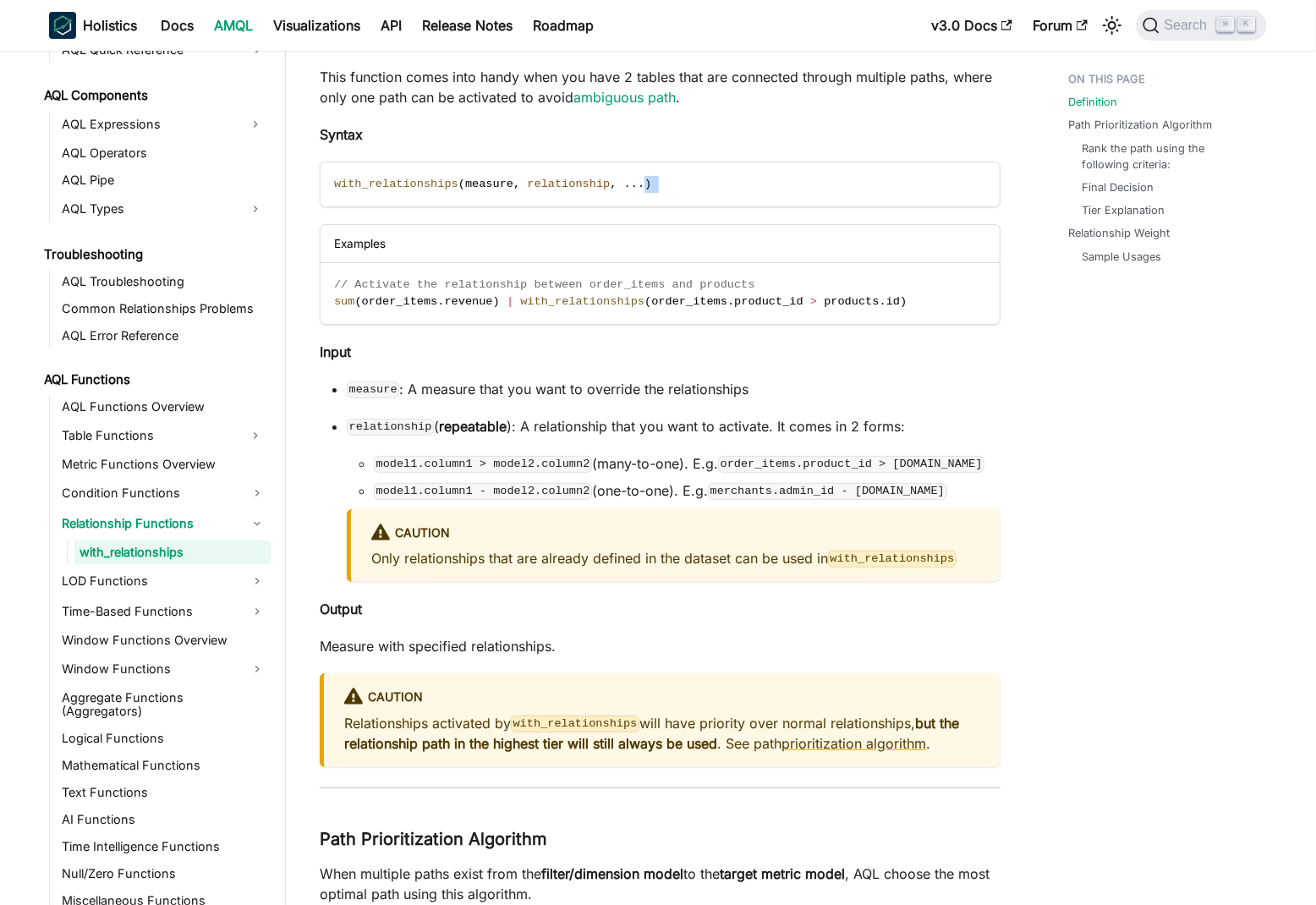
drag, startPoint x: 659, startPoint y: 193, endPoint x: 522, endPoint y: 208, distance: 137.8
click at [701, 200] on code "with_relationships ( measure , relationship , . . . )" at bounding box center [659, 184] width 677 height 44
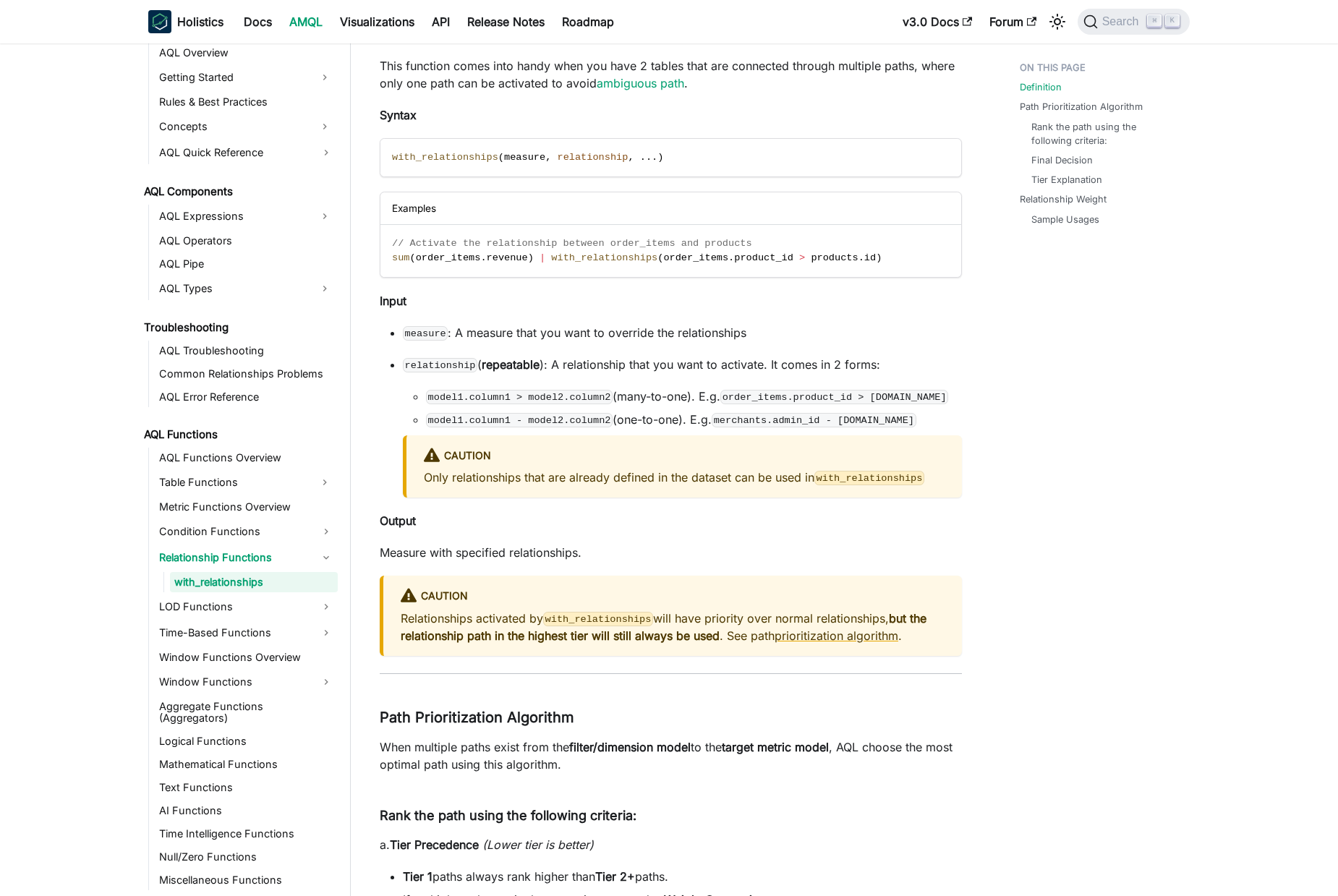
scroll to position [653, 0]
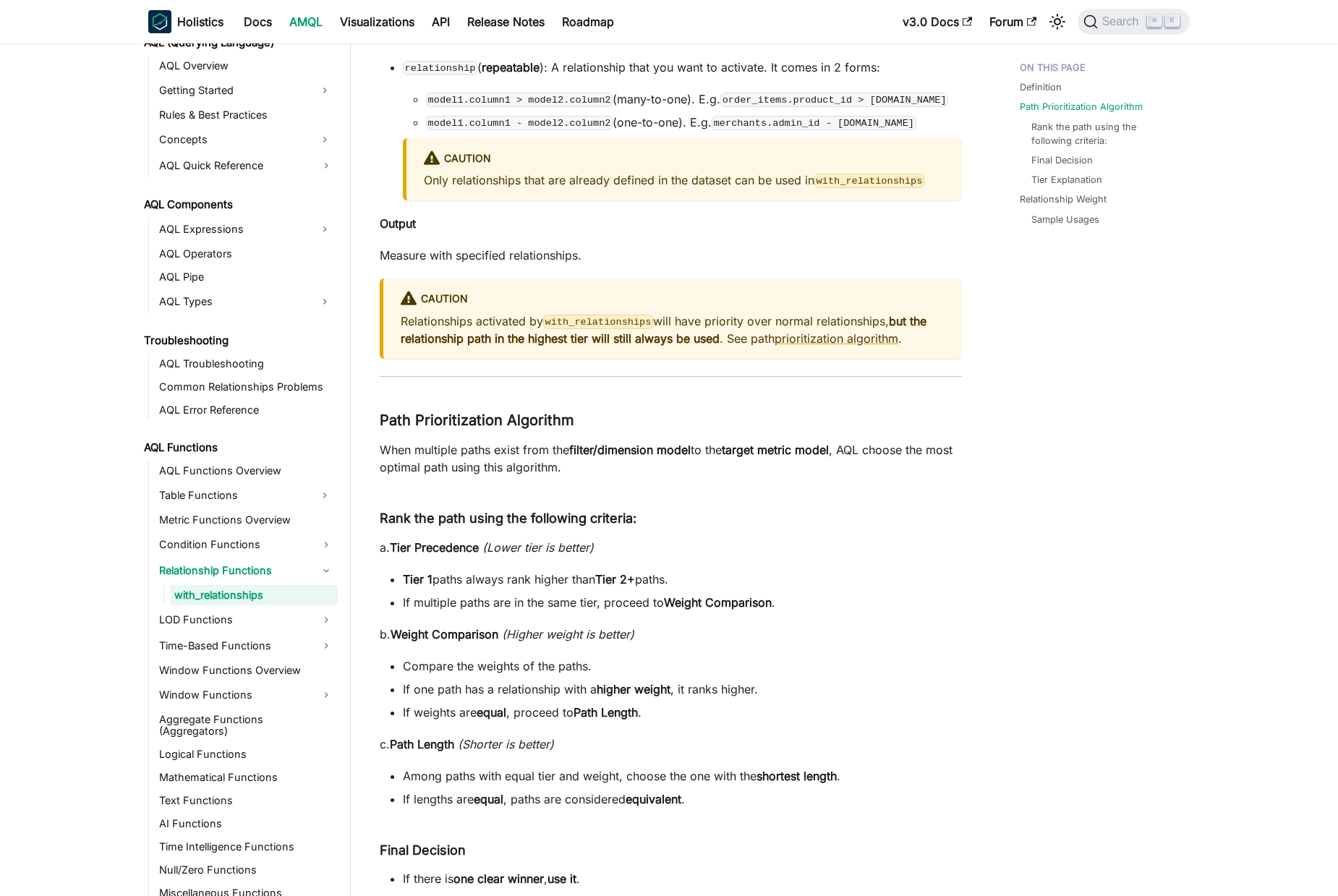
scroll to position [0, 0]
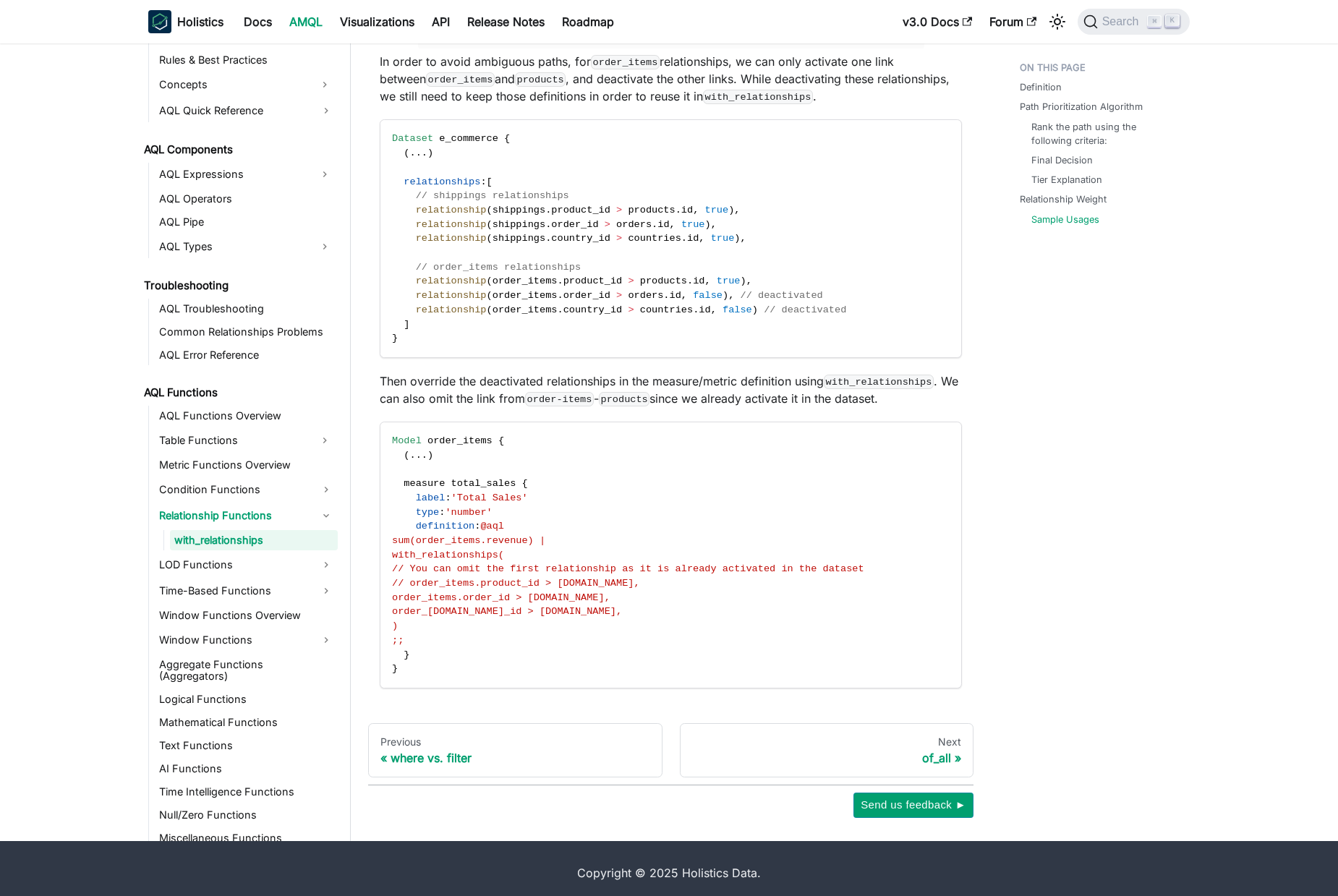
scroll to position [2308, 0]
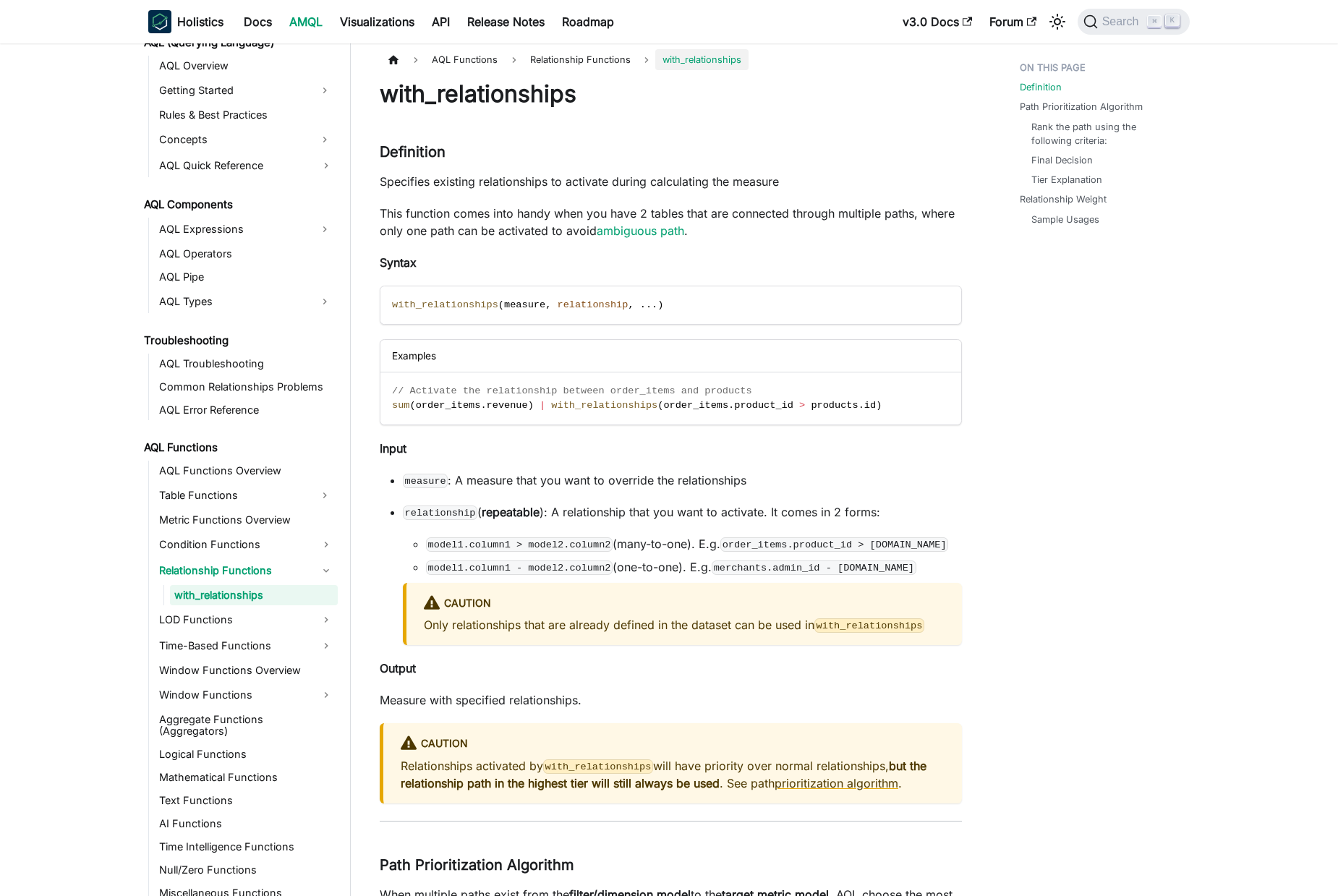
scroll to position [0, 0]
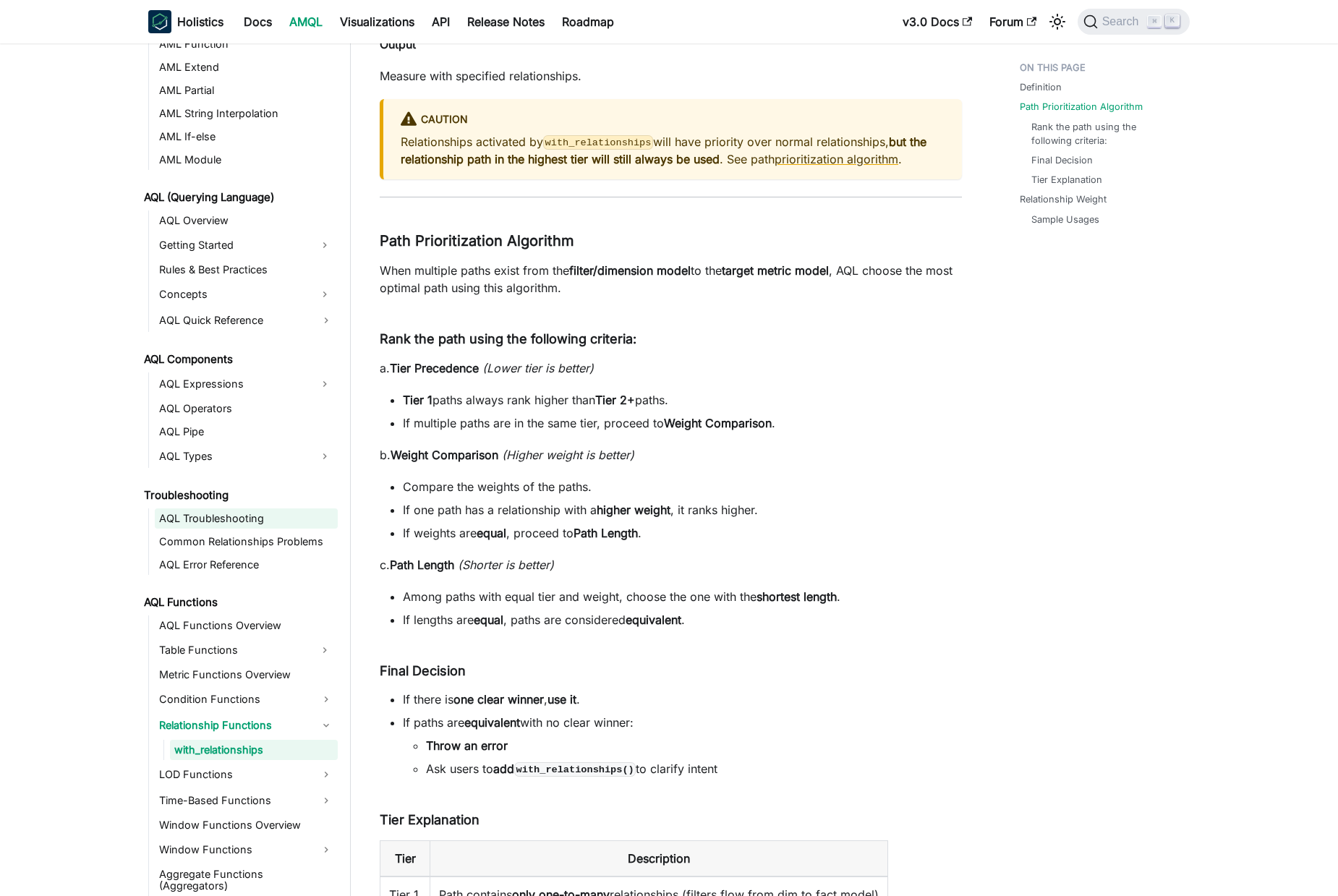
scroll to position [654, 0]
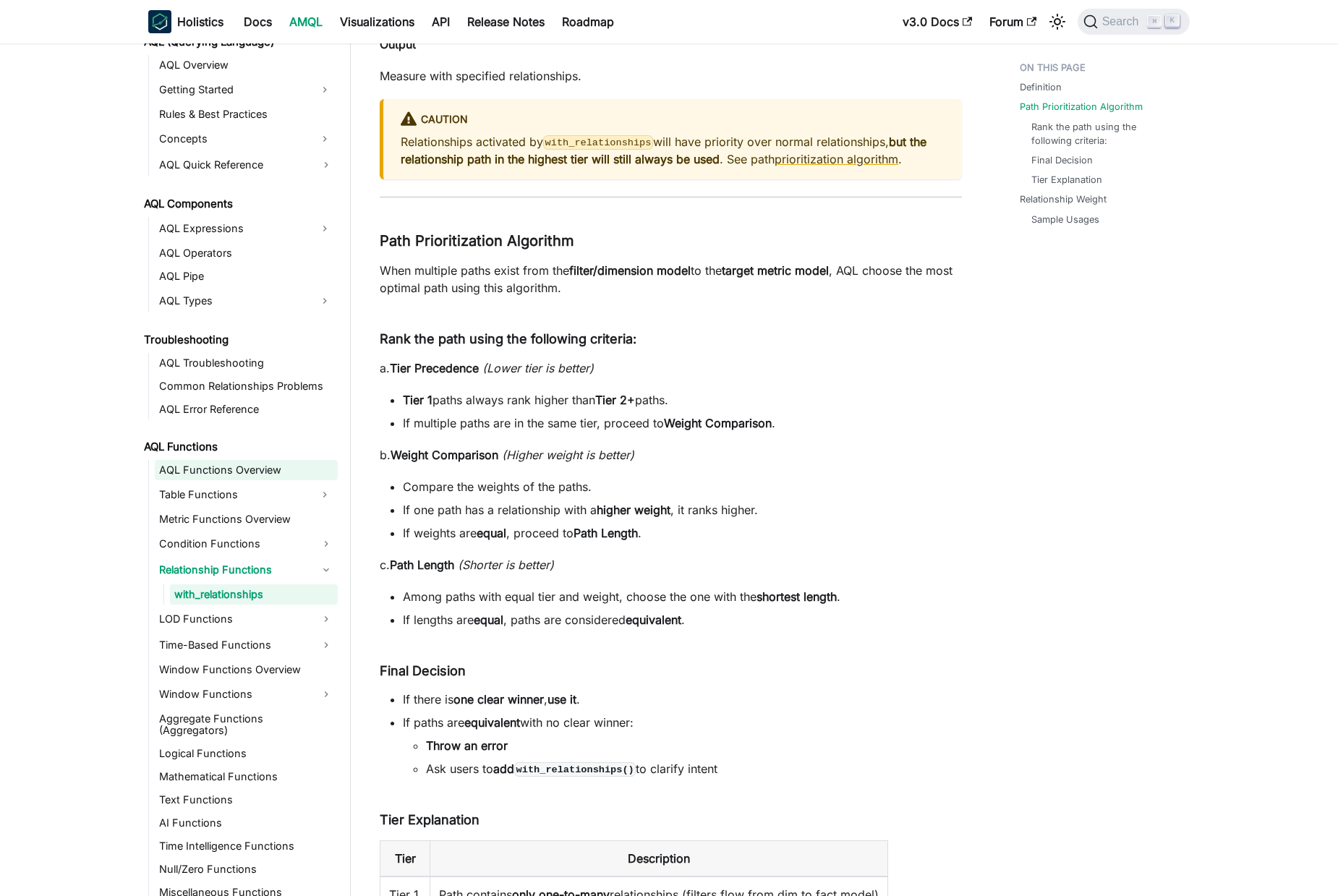
drag, startPoint x: 256, startPoint y: 458, endPoint x: 252, endPoint y: 475, distance: 17.5
click at [256, 458] on li "AQL Functions AQL Functions Overview Table Functions Metric Functions Overview …" at bounding box center [239, 670] width 198 height 466
click at [252, 478] on link "AQL Functions Overview" at bounding box center [245, 469] width 183 height 20
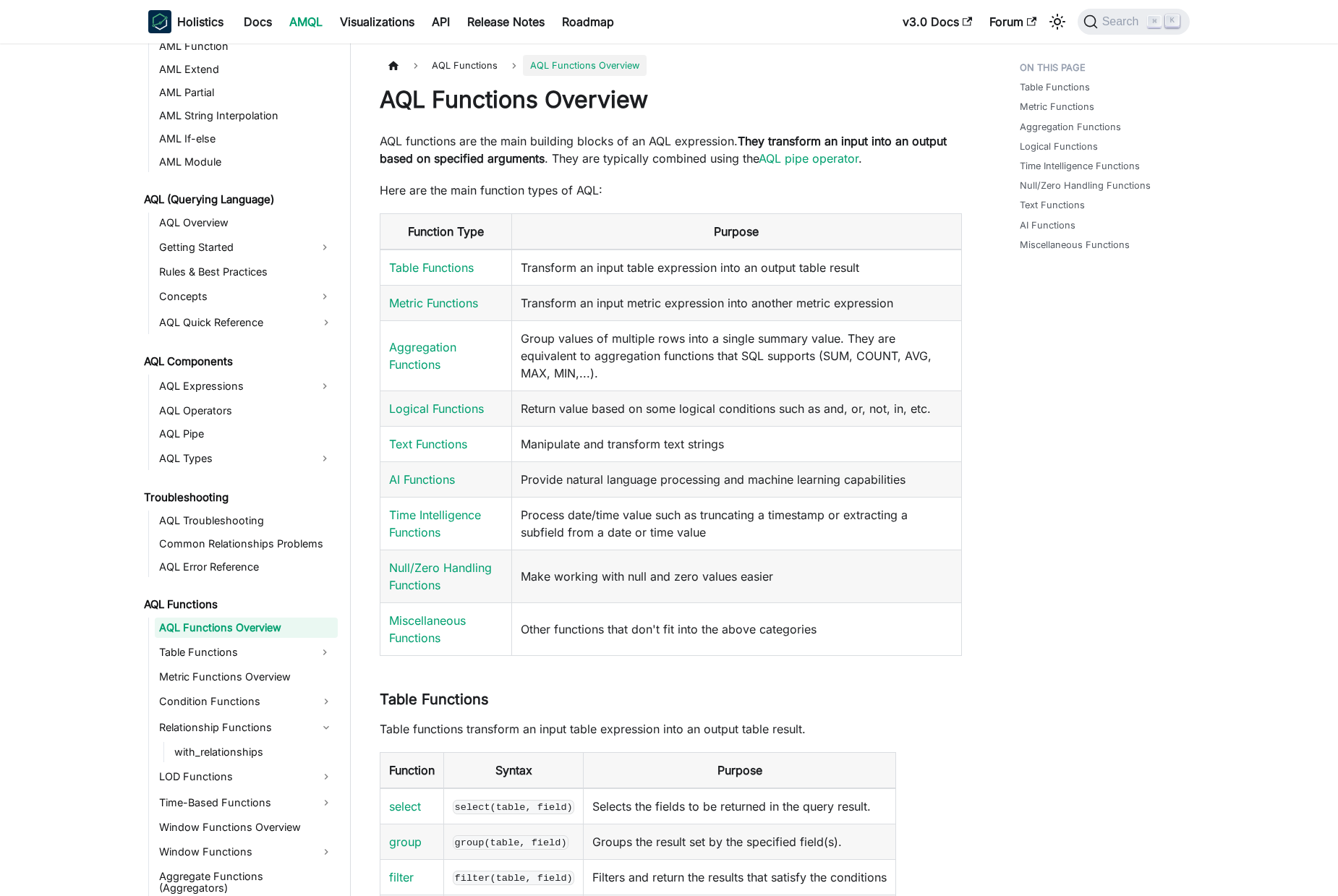
scroll to position [495, 0]
click at [264, 246] on link "Getting Started" at bounding box center [233, 248] width 157 height 23
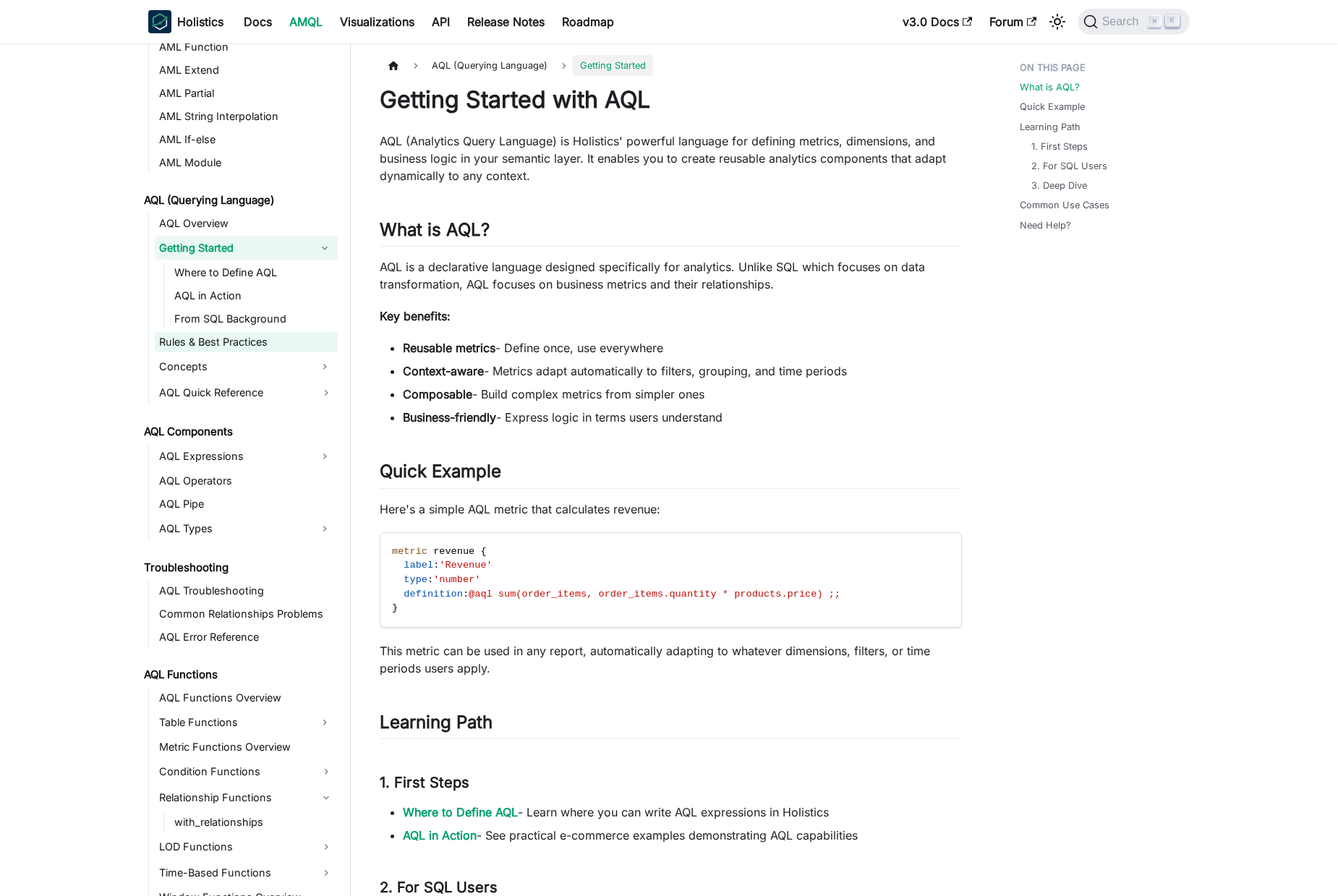
click at [269, 335] on link "Rules & Best Practices" at bounding box center [245, 342] width 183 height 20
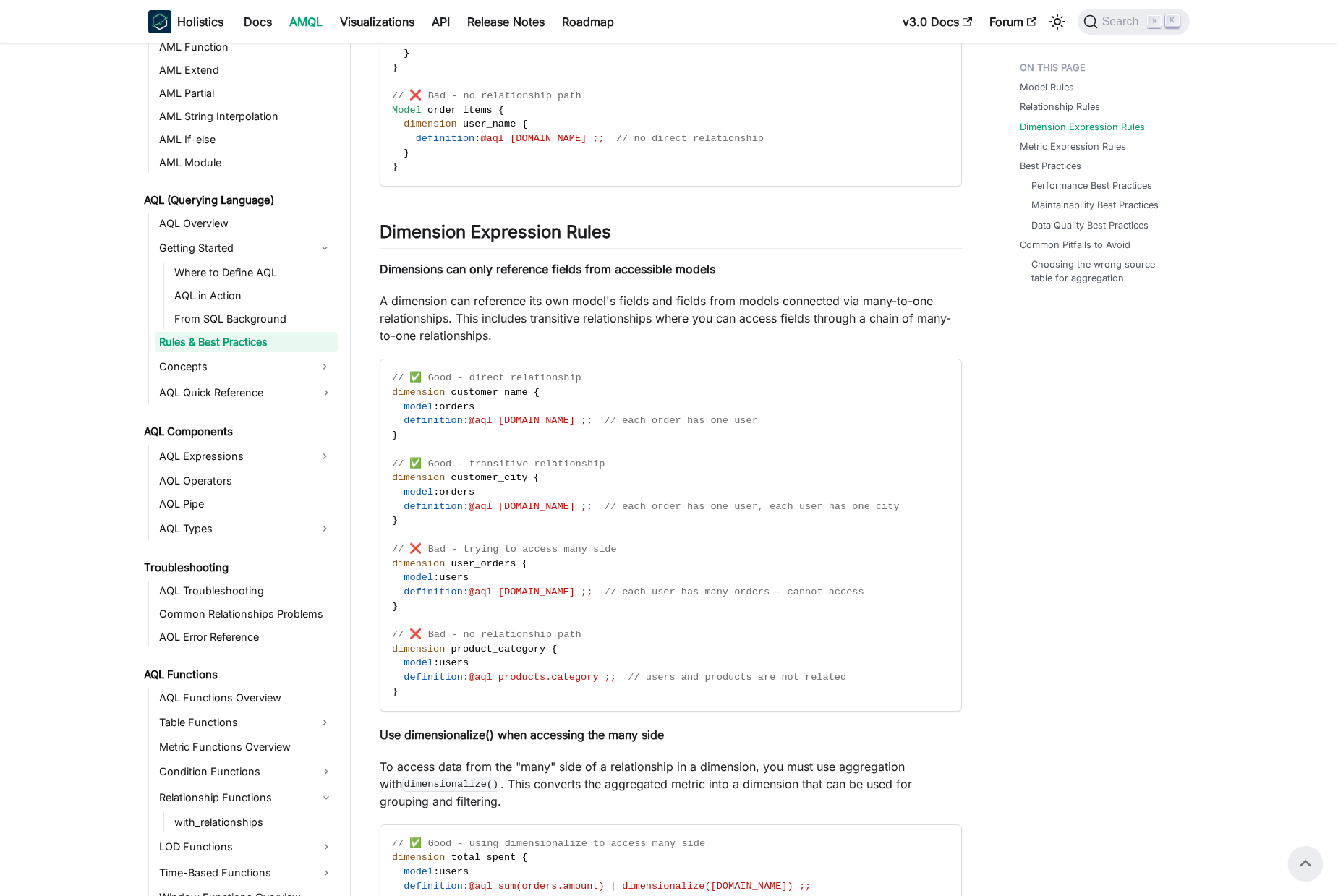
scroll to position [1158, 0]
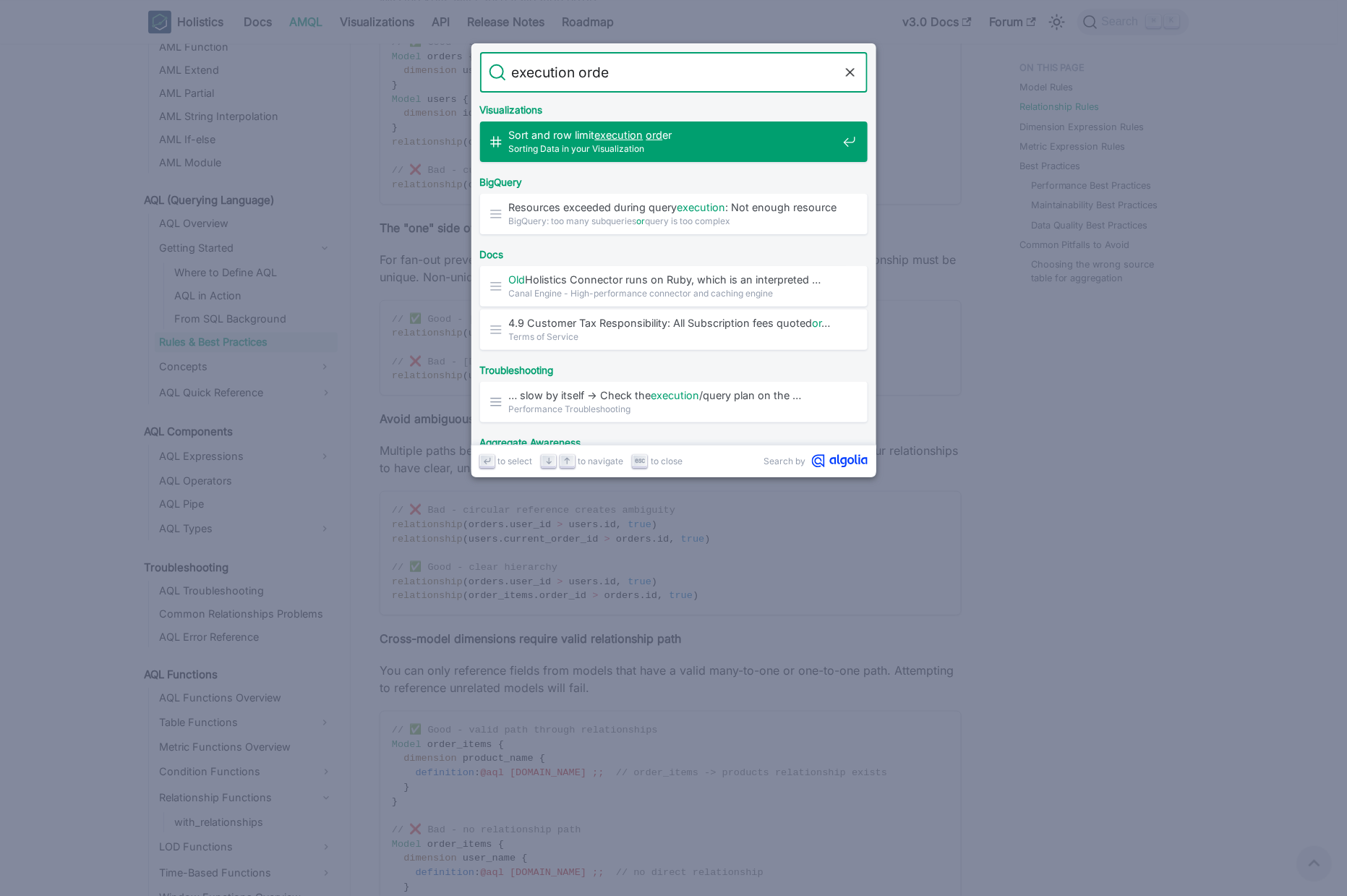
type input "execution order"
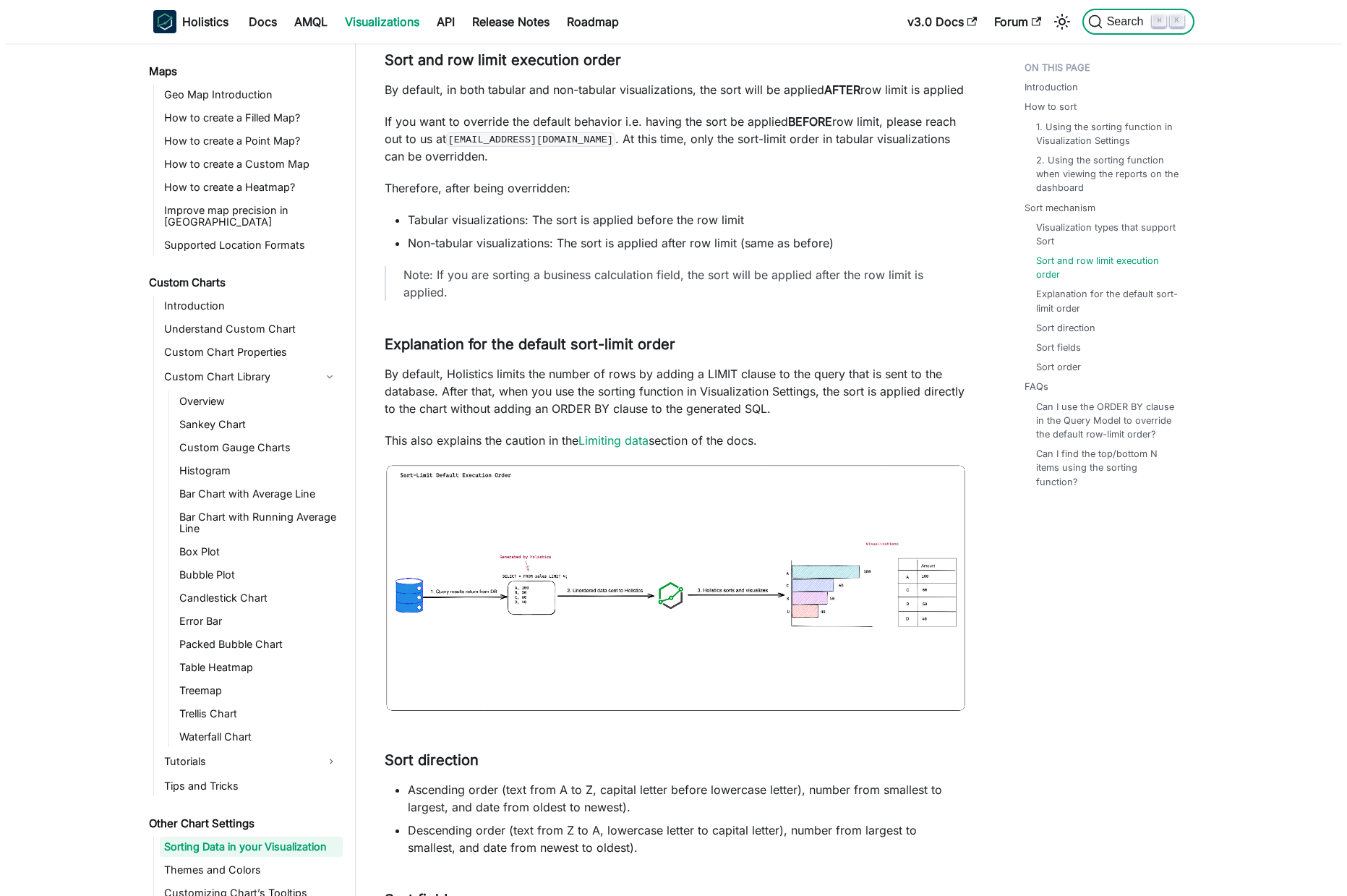
scroll to position [590, 0]
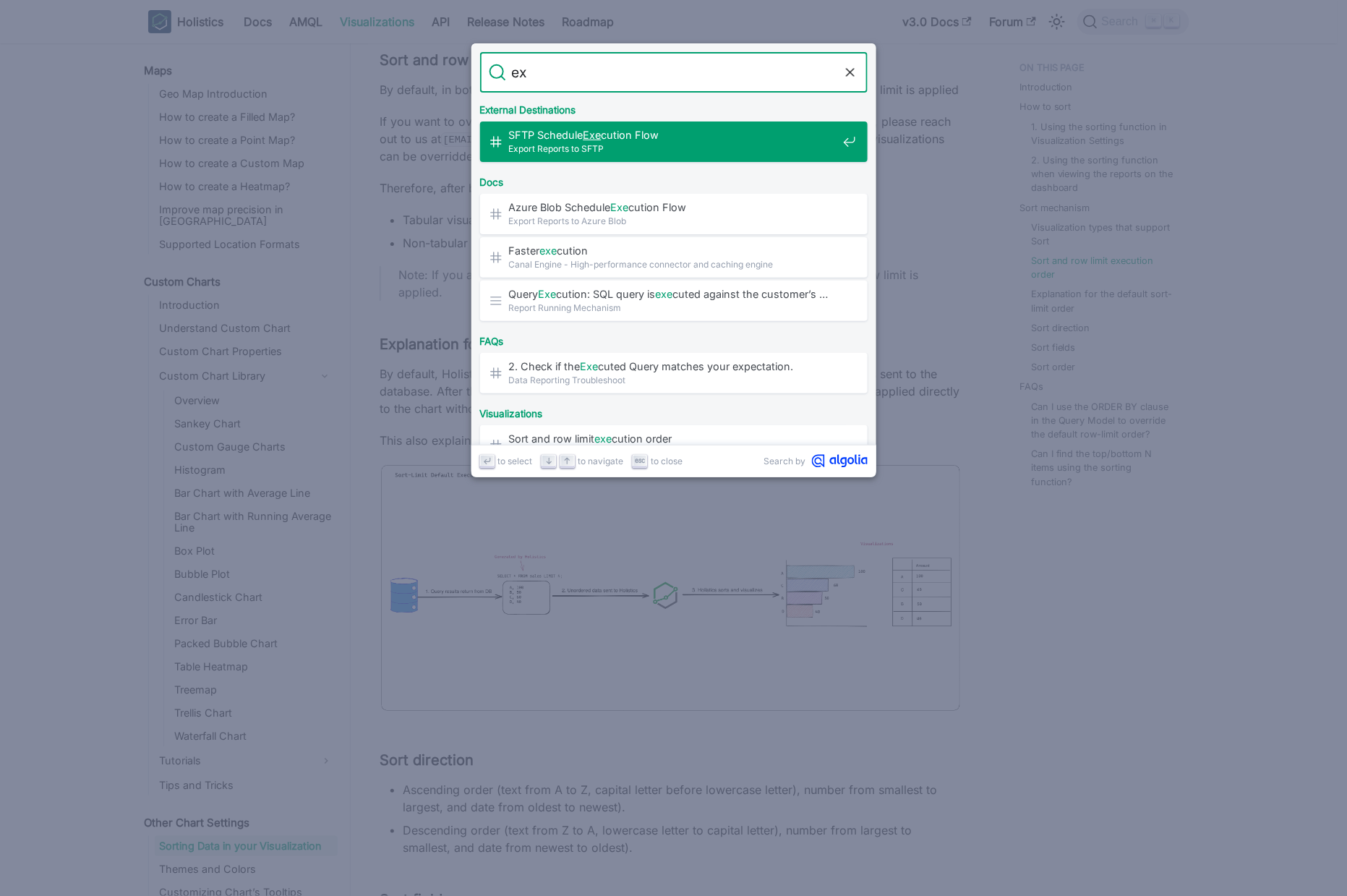
type input "e"
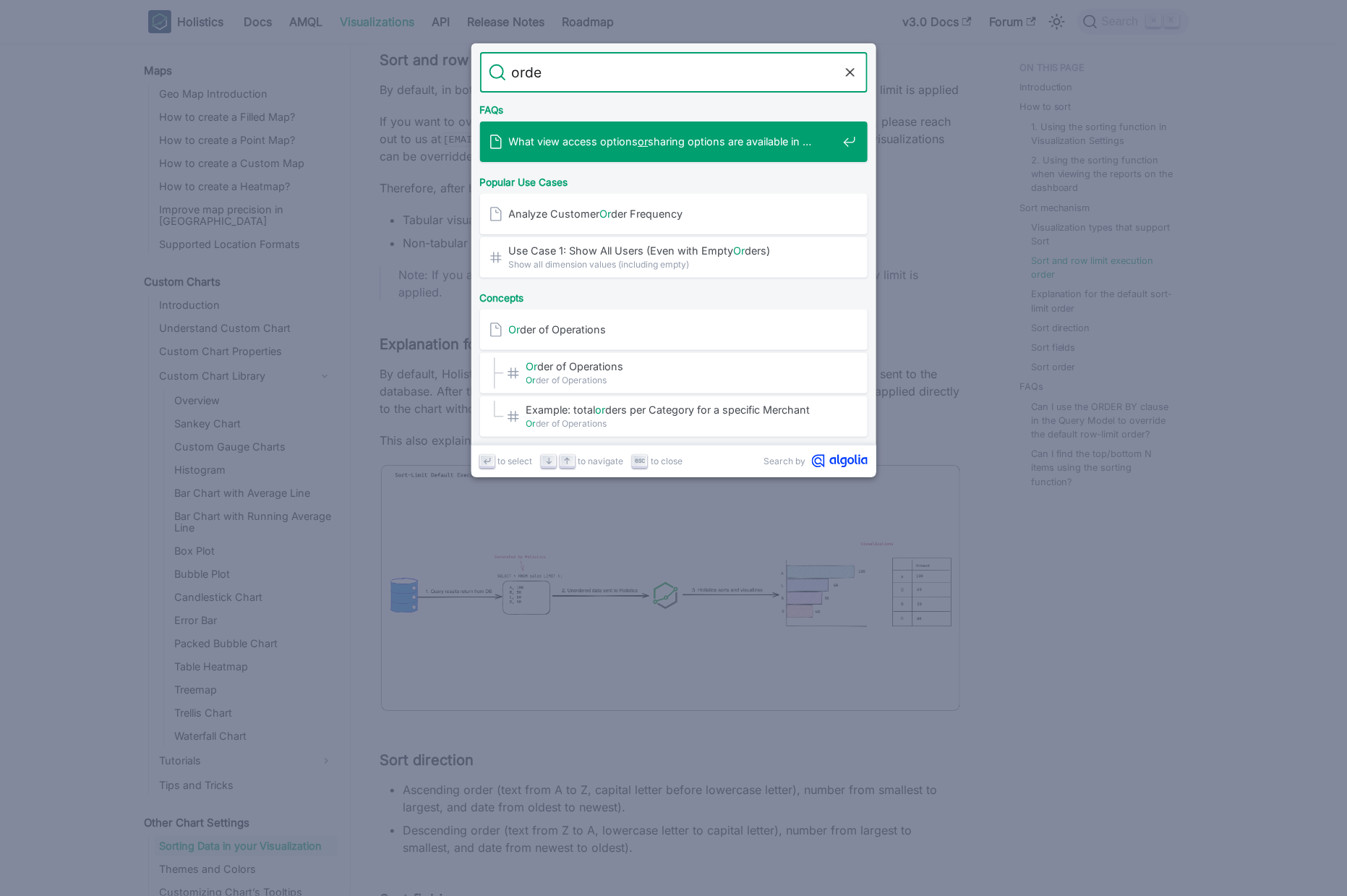
type input "order"
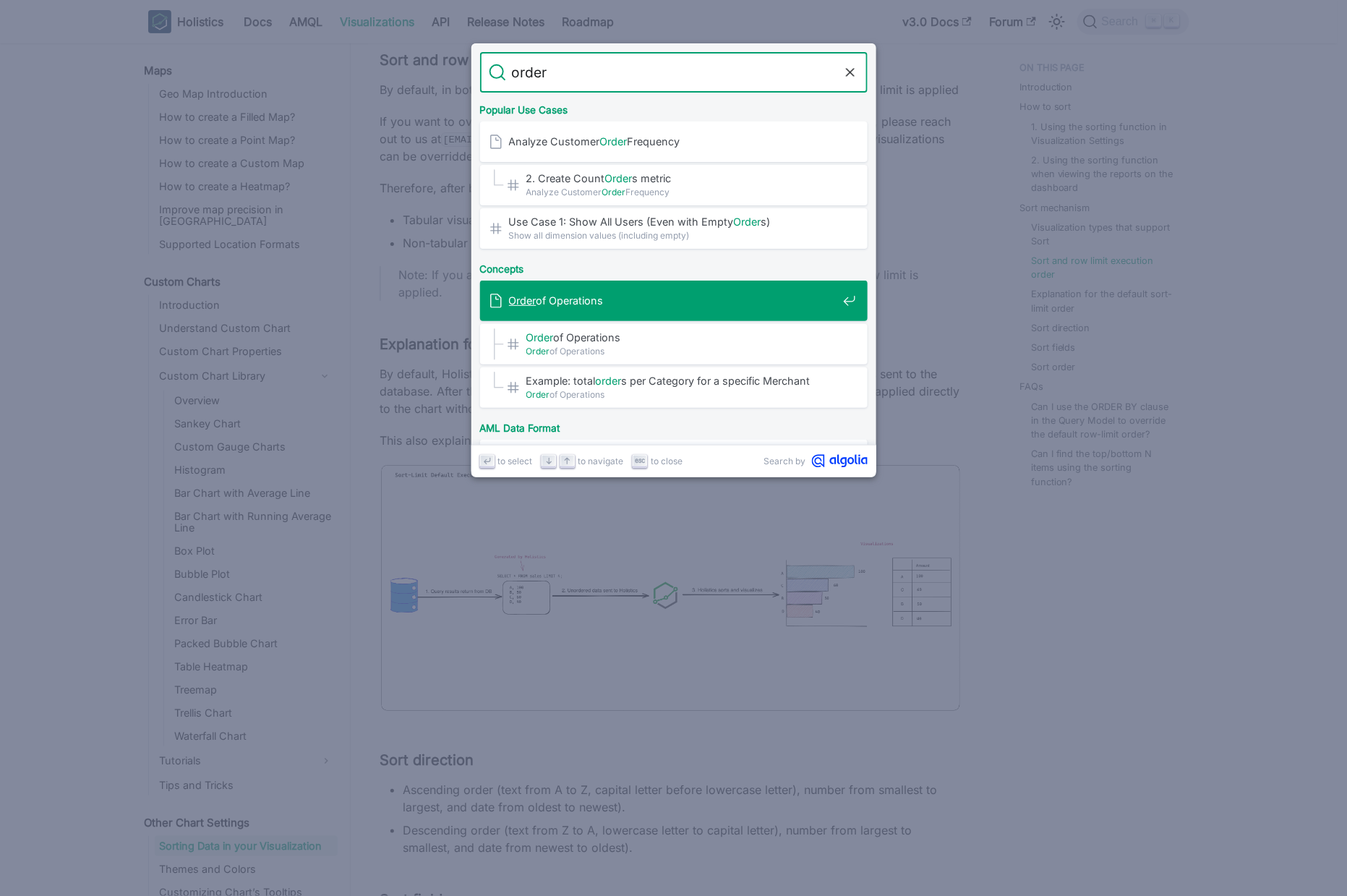
click at [646, 297] on span "Order of Operations" at bounding box center [674, 300] width 328 height 14
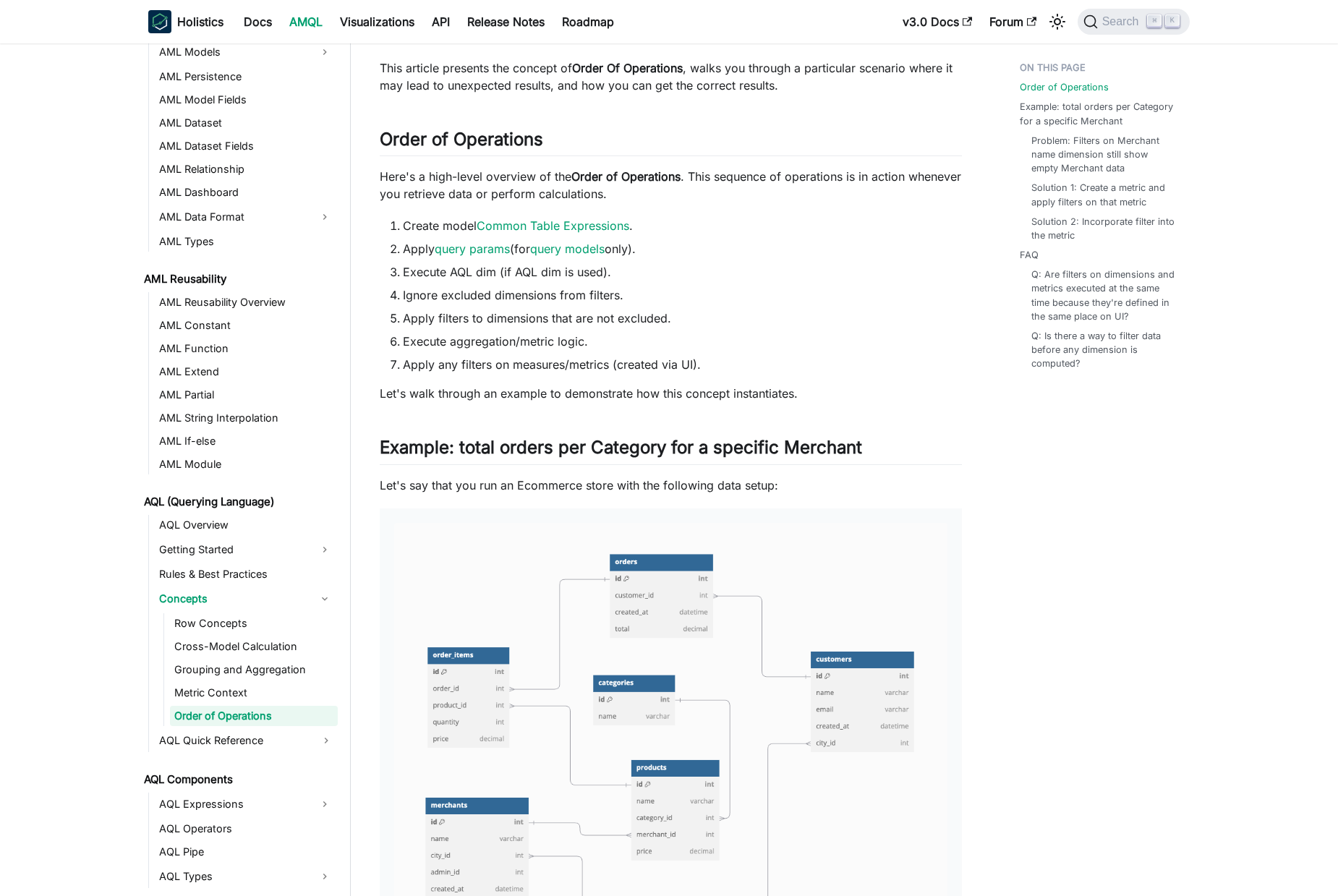
scroll to position [157, 0]
click at [441, 230] on li "Create model Common Table Expressions ." at bounding box center [682, 224] width 559 height 17
click at [418, 248] on li "Apply query params (for query models only)." at bounding box center [682, 248] width 559 height 17
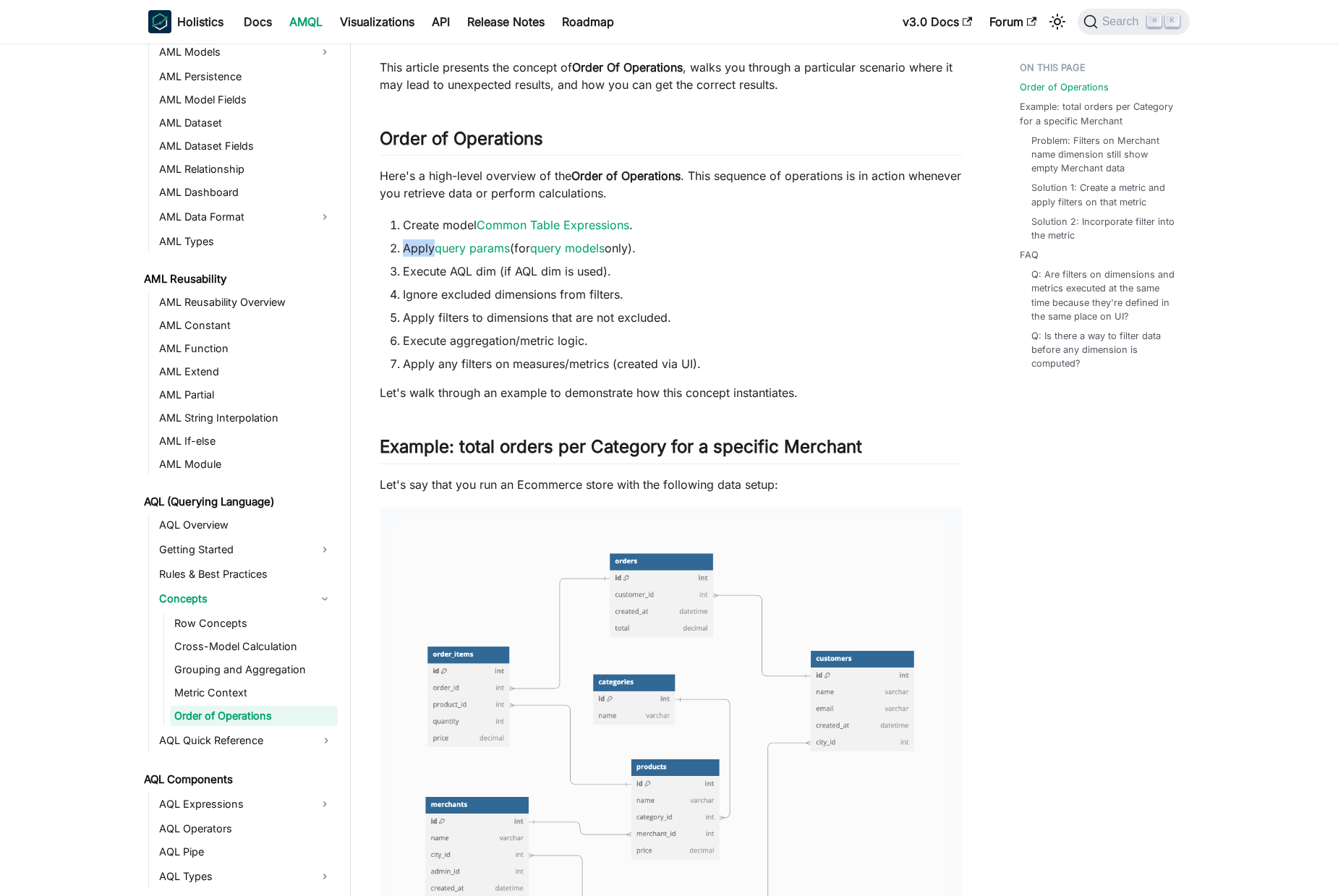
click at [418, 248] on li "Apply query params (for query models only)." at bounding box center [682, 248] width 559 height 17
click at [418, 266] on li "Execute AQL dim (if AQL dim is used)." at bounding box center [682, 271] width 559 height 17
drag, startPoint x: 418, startPoint y: 266, endPoint x: 642, endPoint y: 272, distance: 224.1
click at [642, 272] on li "Execute AQL dim (if AQL dim is used)." at bounding box center [682, 271] width 559 height 17
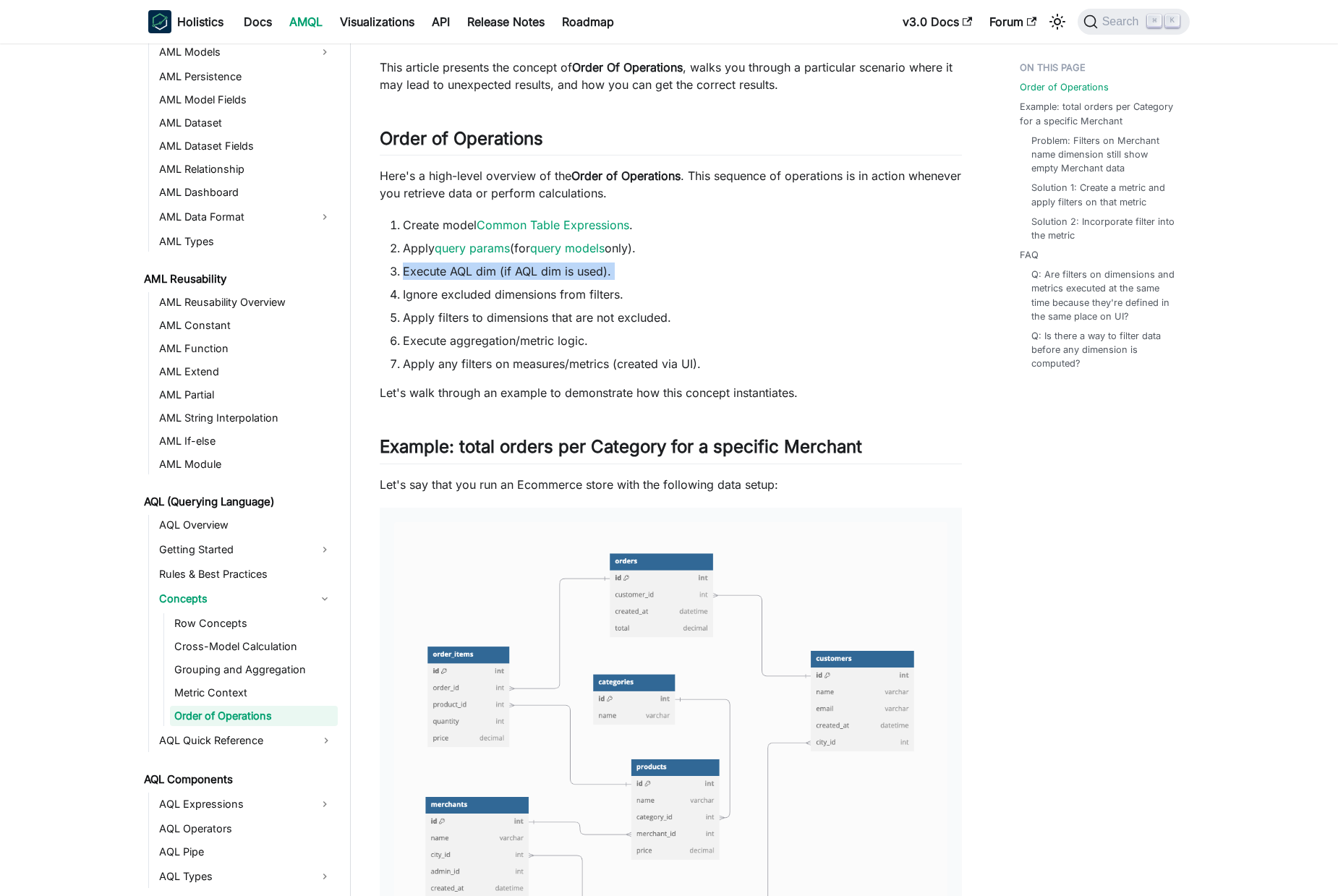
click at [478, 271] on li "Execute AQL dim (if AQL dim is used)." at bounding box center [682, 271] width 559 height 17
click at [497, 291] on li "Ignore excluded dimensions from filters." at bounding box center [682, 293] width 559 height 17
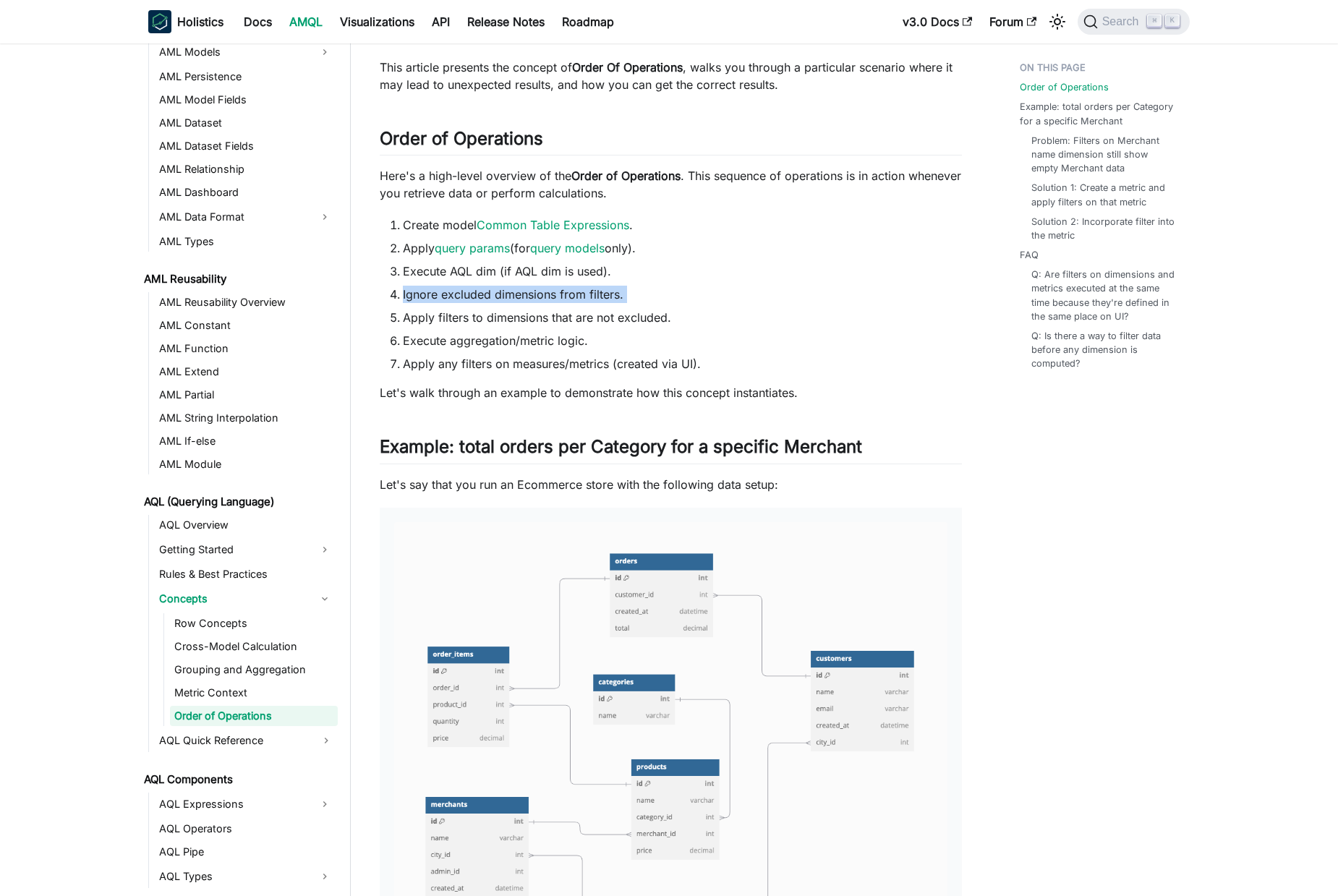
click at [497, 291] on li "Ignore excluded dimensions from filters." at bounding box center [682, 293] width 559 height 17
click at [584, 327] on ol "Create model Common Table Expressions . Apply query params (for query models on…" at bounding box center [670, 293] width 582 height 156
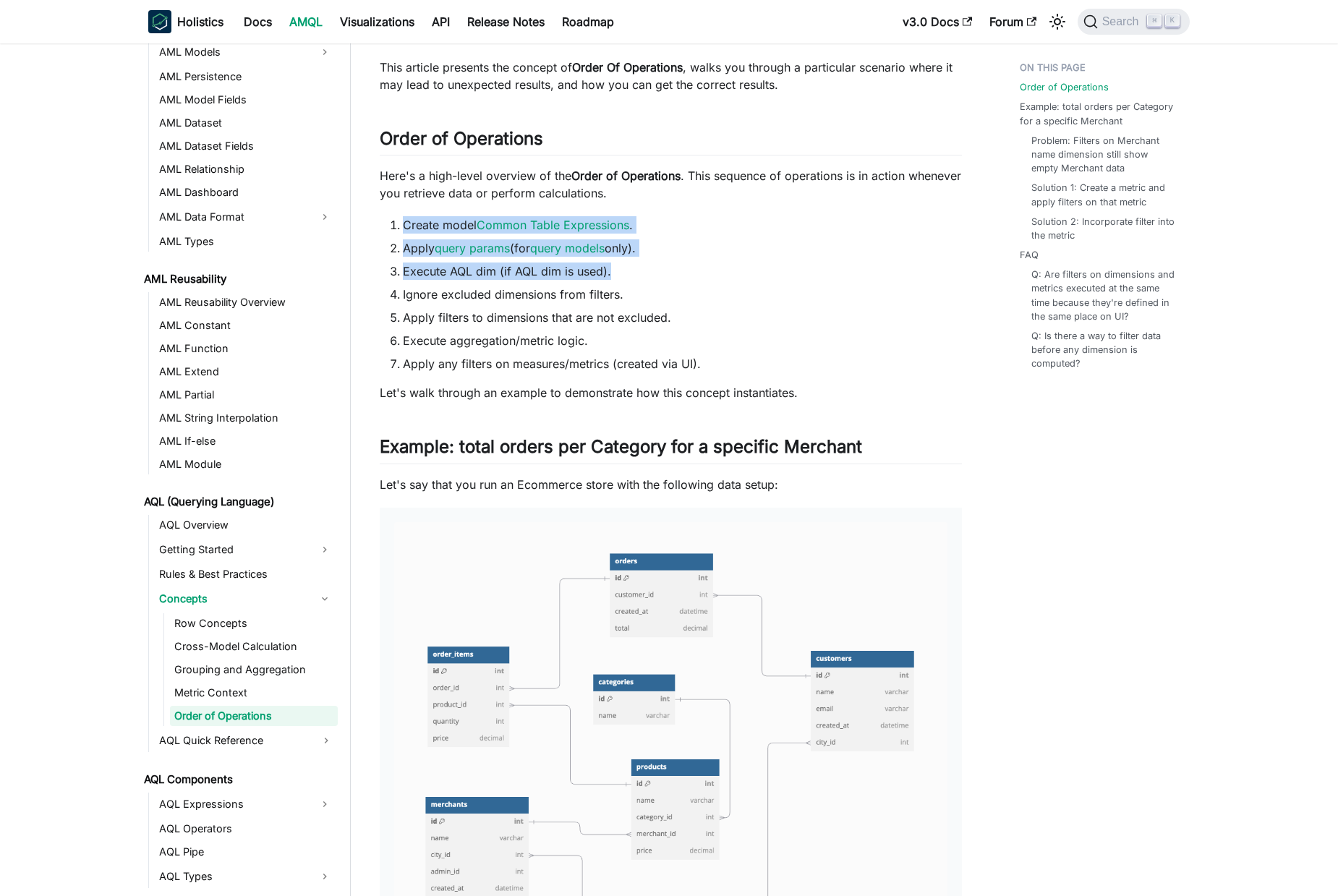
drag, startPoint x: 621, startPoint y: 274, endPoint x: 628, endPoint y: 297, distance: 24.0
click at [614, 275] on li "Execute AQL dim (if AQL dim is used)." at bounding box center [682, 271] width 559 height 17
drag, startPoint x: 617, startPoint y: 278, endPoint x: 401, endPoint y: 220, distance: 223.7
click at [396, 219] on ol "Create model Common Table Expressions . Apply query params (for query models on…" at bounding box center [670, 293] width 582 height 156
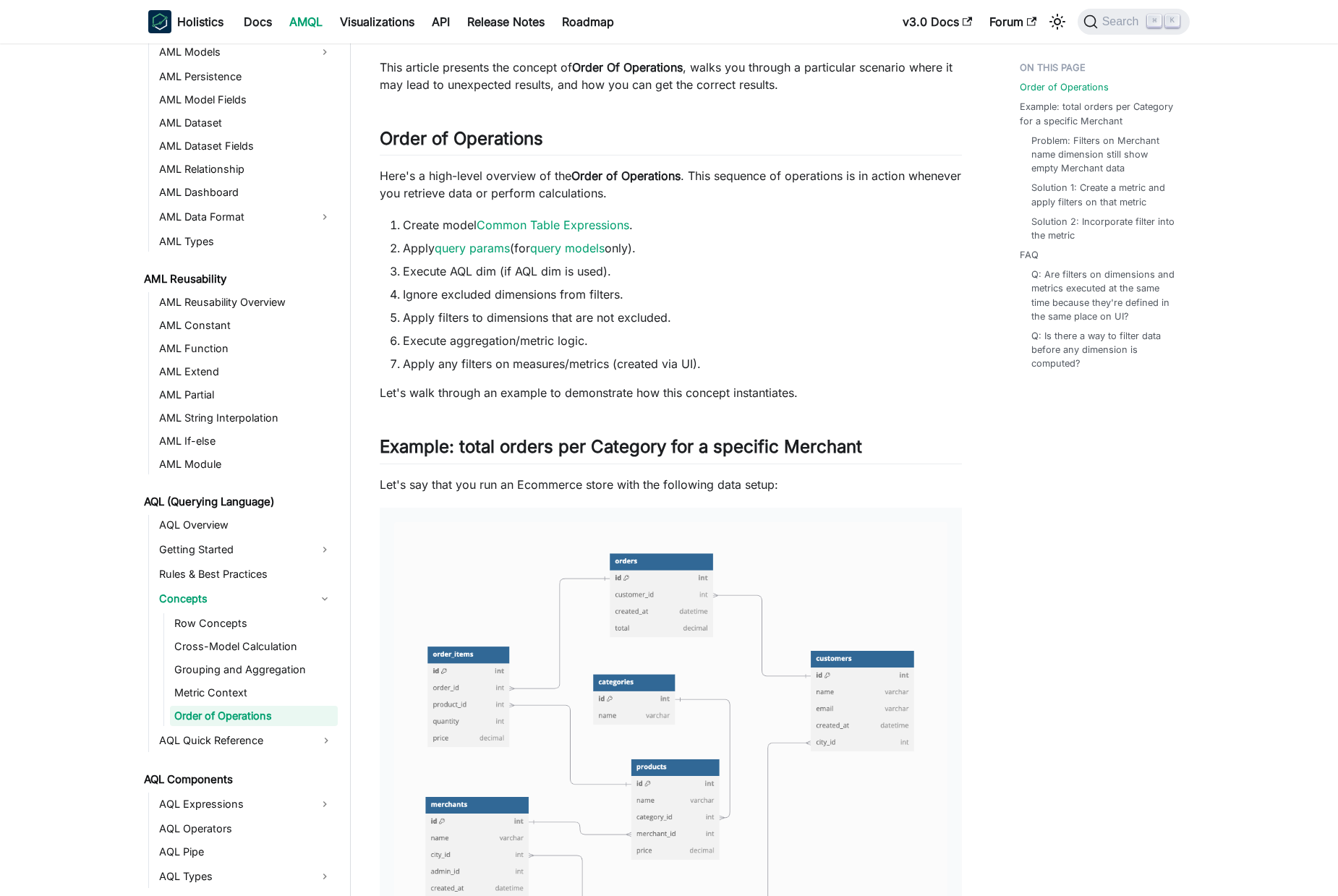
click at [676, 281] on ol "Create model Common Table Expressions . Apply query params (for query models on…" at bounding box center [670, 293] width 582 height 156
drag, startPoint x: 636, startPoint y: 274, endPoint x: 642, endPoint y: 285, distance: 12.5
click at [396, 227] on ol "Create model Common Table Expressions . Apply query params (for query models on…" at bounding box center [670, 293] width 582 height 156
click at [671, 292] on li "Ignore excluded dimensions from filters." at bounding box center [682, 293] width 559 height 17
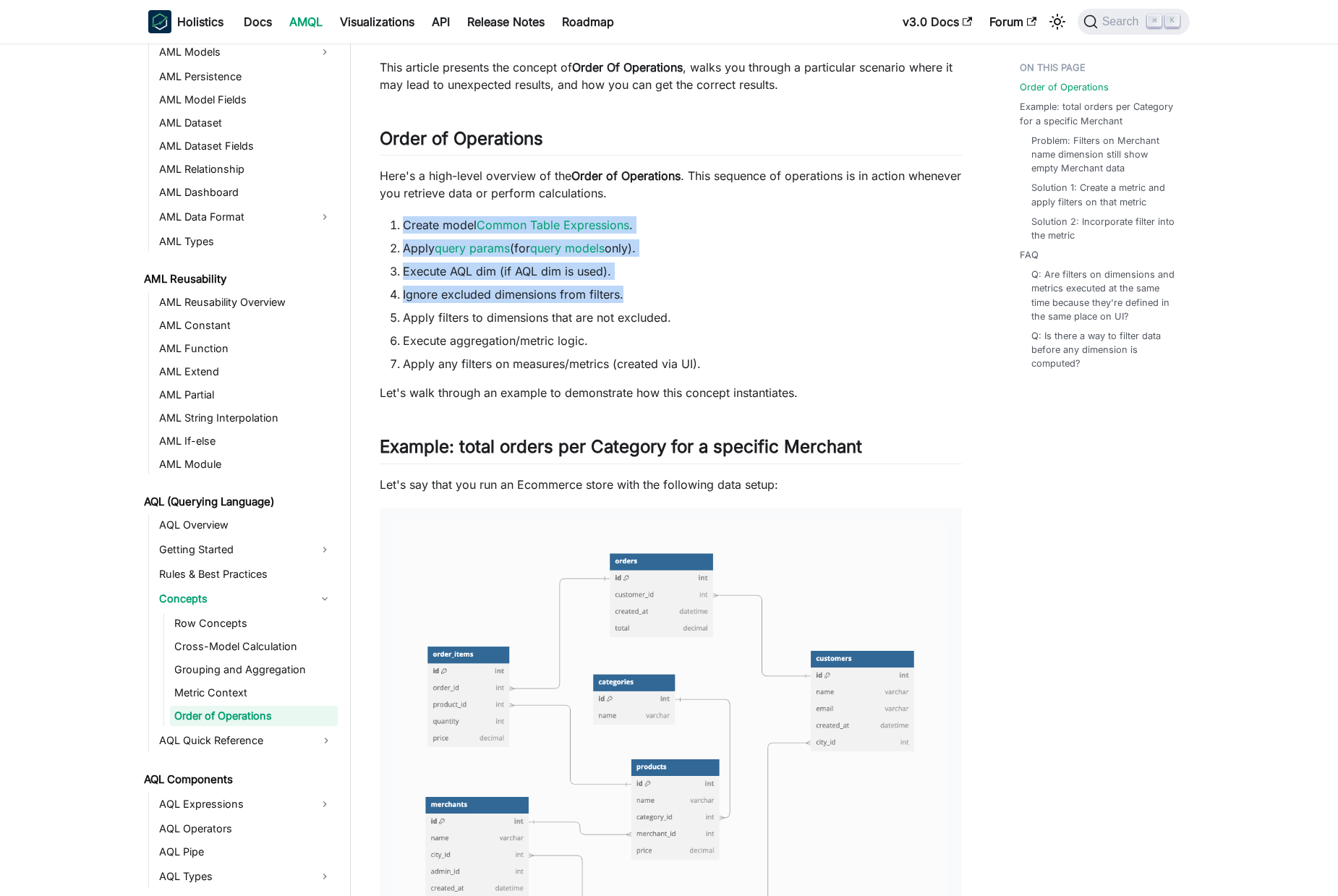
drag, startPoint x: 646, startPoint y: 296, endPoint x: 380, endPoint y: 217, distance: 277.5
click at [666, 284] on ol "Create model Common Table Expressions . Apply query params (for query models on…" at bounding box center [670, 293] width 582 height 156
drag, startPoint x: 494, startPoint y: 255, endPoint x: 461, endPoint y: 244, distance: 34.8
click at [387, 217] on ol "Create model Common Table Expressions . Apply query params (for query models on…" at bounding box center [670, 293] width 582 height 156
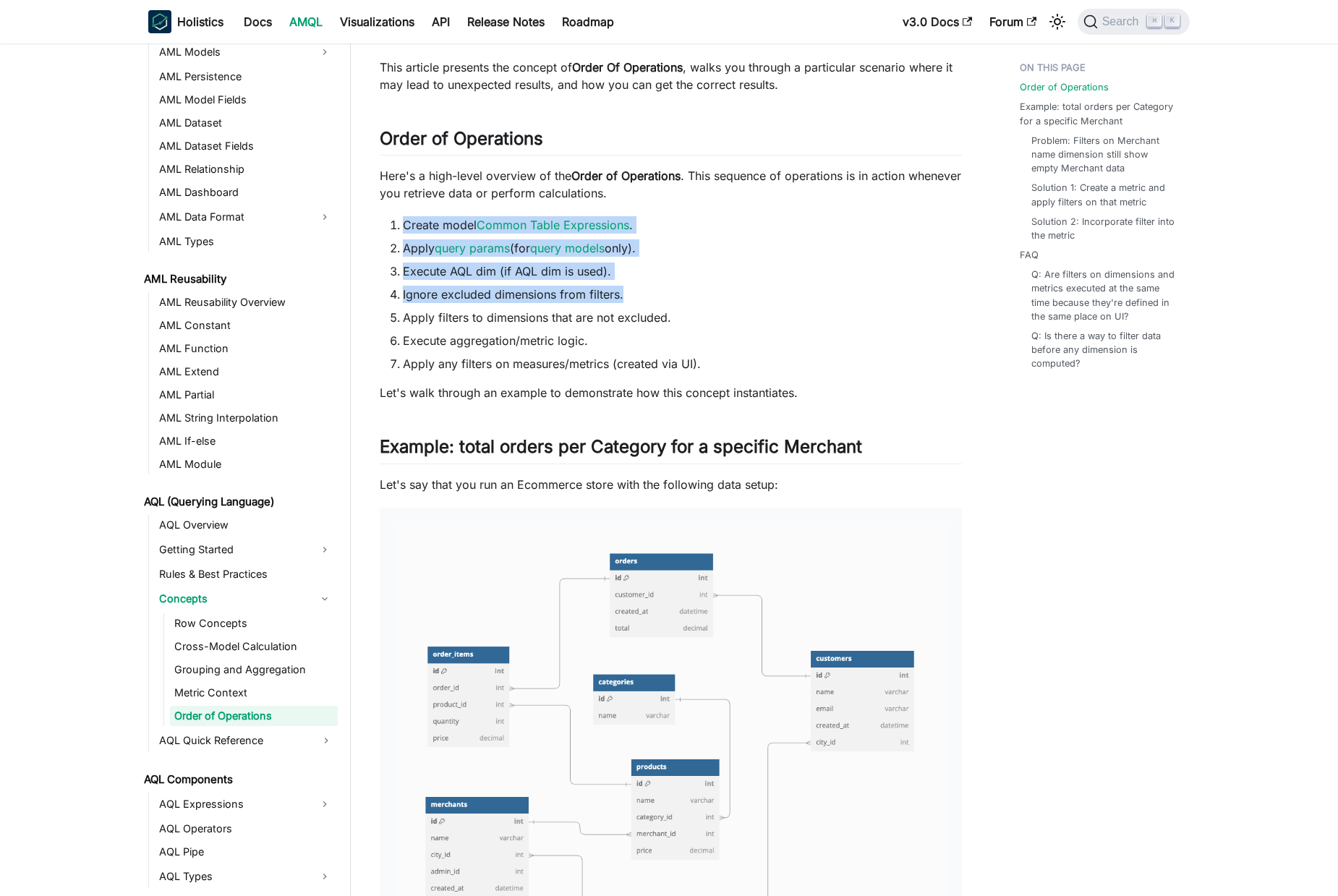
click at [634, 282] on ol "Create model Common Table Expressions . Apply query params (for query models on…" at bounding box center [670, 293] width 582 height 156
drag, startPoint x: 649, startPoint y: 302, endPoint x: 380, endPoint y: 220, distance: 281.2
click at [380, 220] on ol "Create model Common Table Expressions . Apply query params (for query models on…" at bounding box center [670, 293] width 582 height 156
click at [622, 279] on li "Execute AQL dim (if AQL dim is used)." at bounding box center [682, 271] width 559 height 17
drag, startPoint x: 653, startPoint y: 301, endPoint x: 398, endPoint y: 223, distance: 266.7
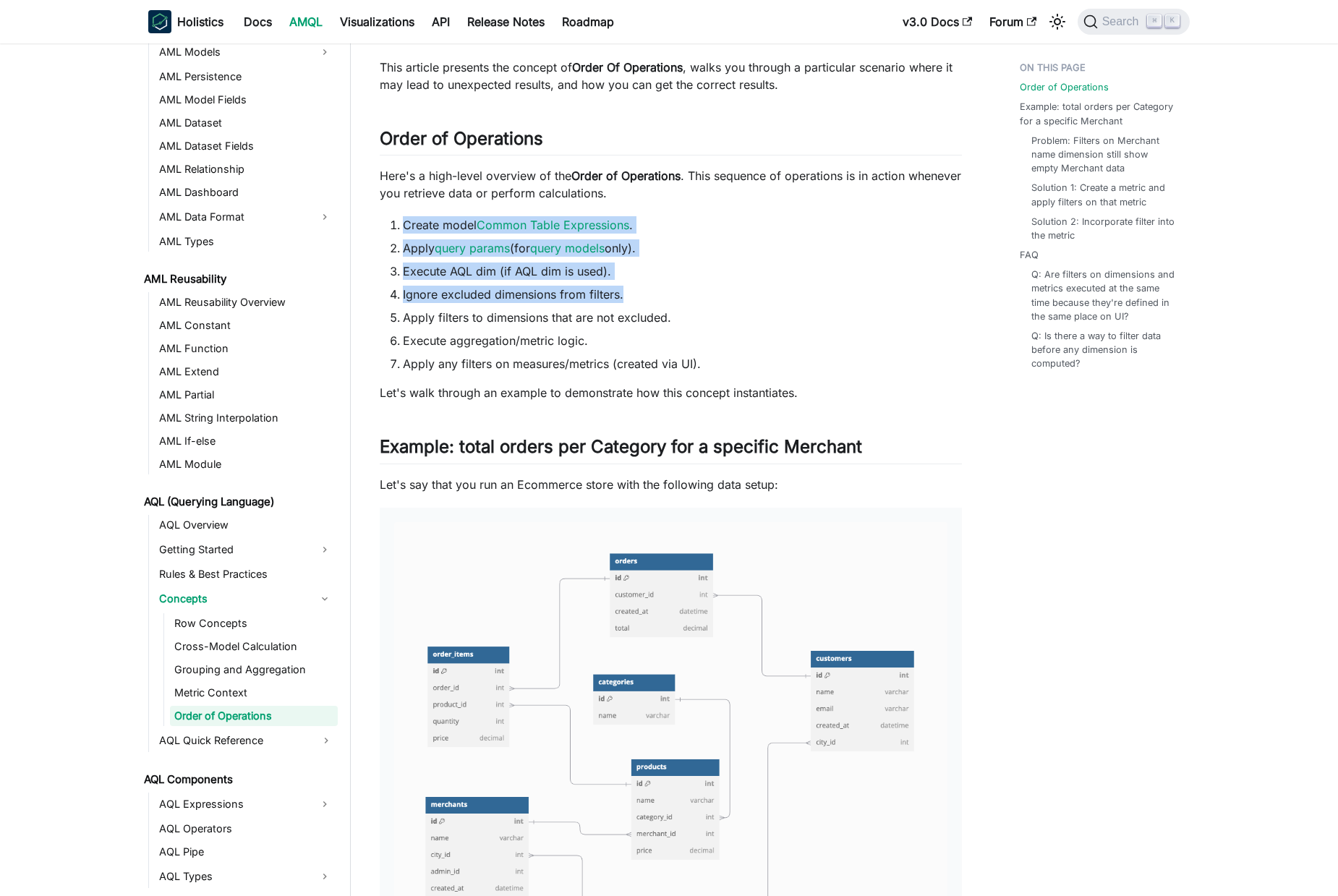
click at [393, 220] on ol "Create model Common Table Expressions . Apply query params (for query models on…" at bounding box center [670, 293] width 582 height 156
click at [631, 292] on li "Ignore excluded dimensions from filters." at bounding box center [682, 293] width 559 height 17
drag, startPoint x: 645, startPoint y: 303, endPoint x: 488, endPoint y: 257, distance: 163.6
click at [421, 226] on ol "Create model Common Table Expressions . Apply query params (for query models on…" at bounding box center [670, 293] width 582 height 156
click at [646, 299] on li "Ignore excluded dimensions from filters." at bounding box center [682, 293] width 559 height 17
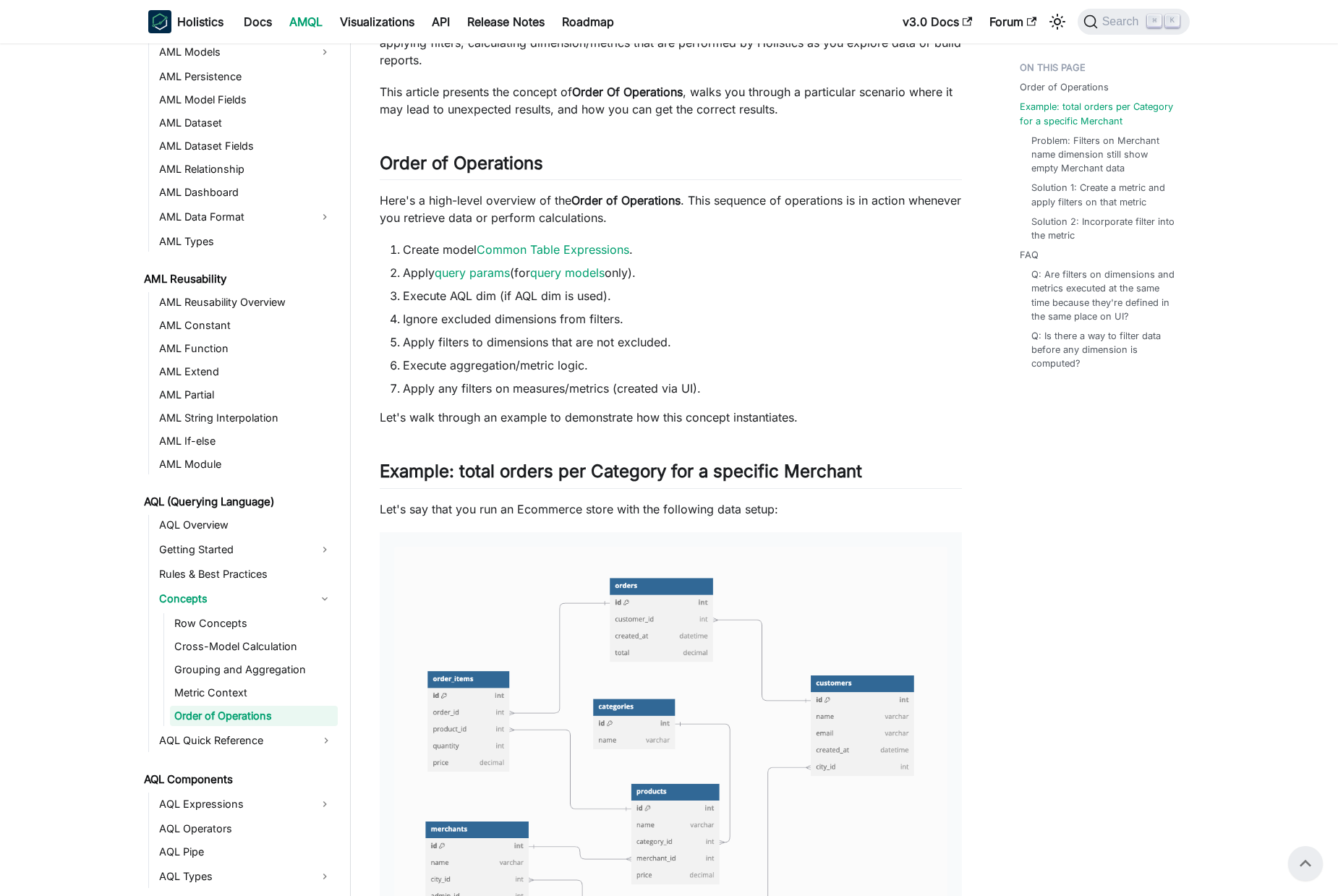
scroll to position [0, 0]
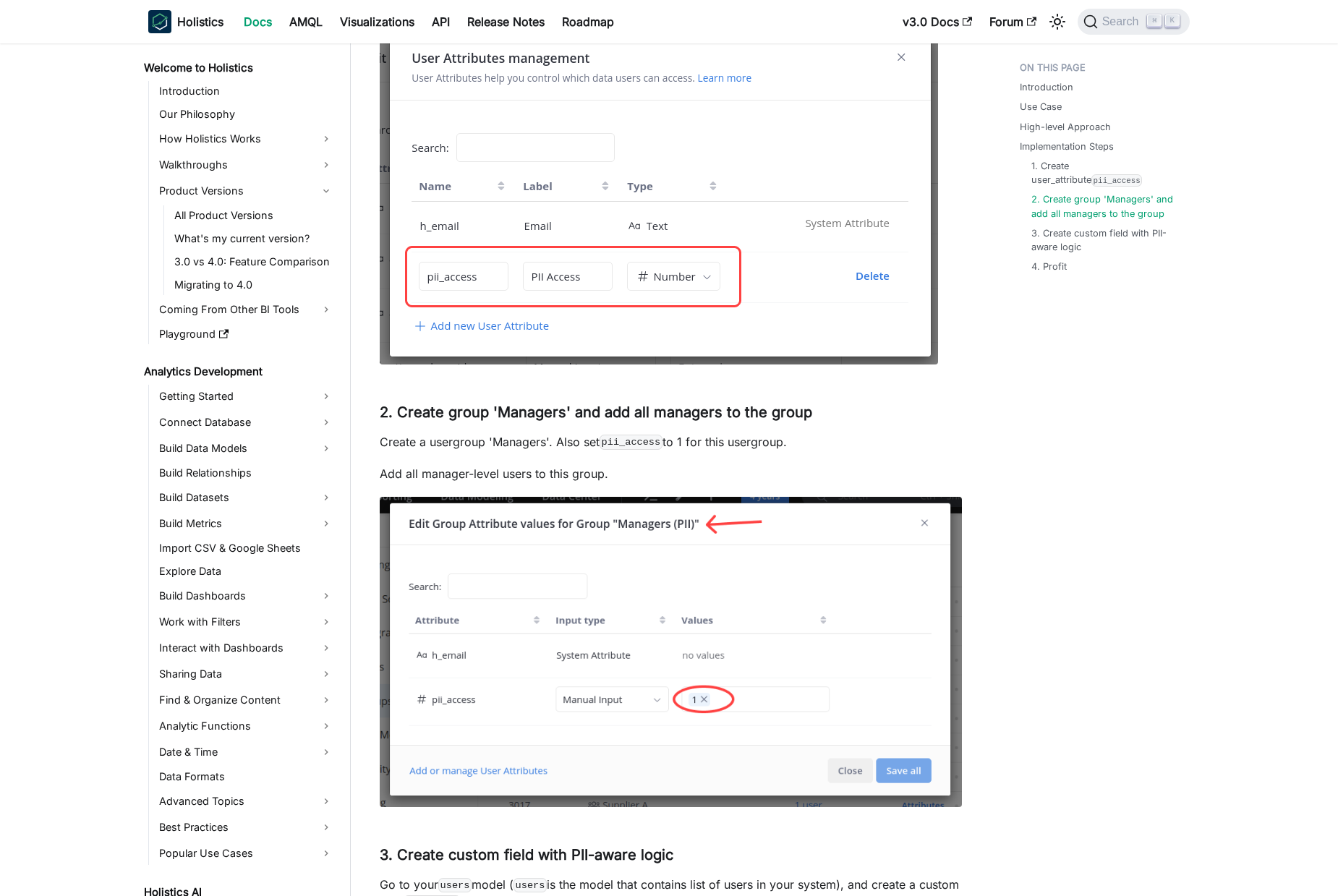
scroll to position [686, 0]
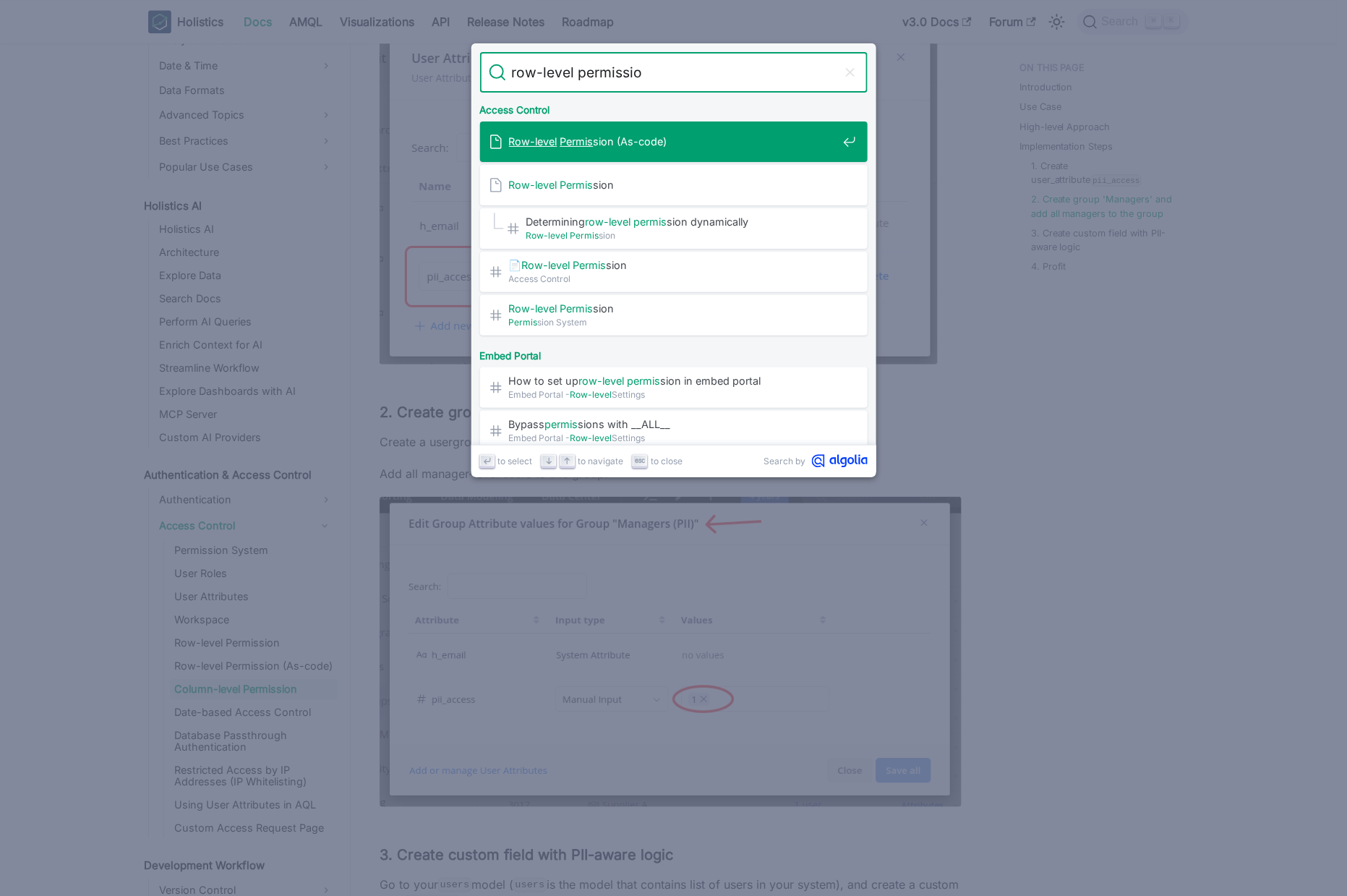
type input "row-level permission"
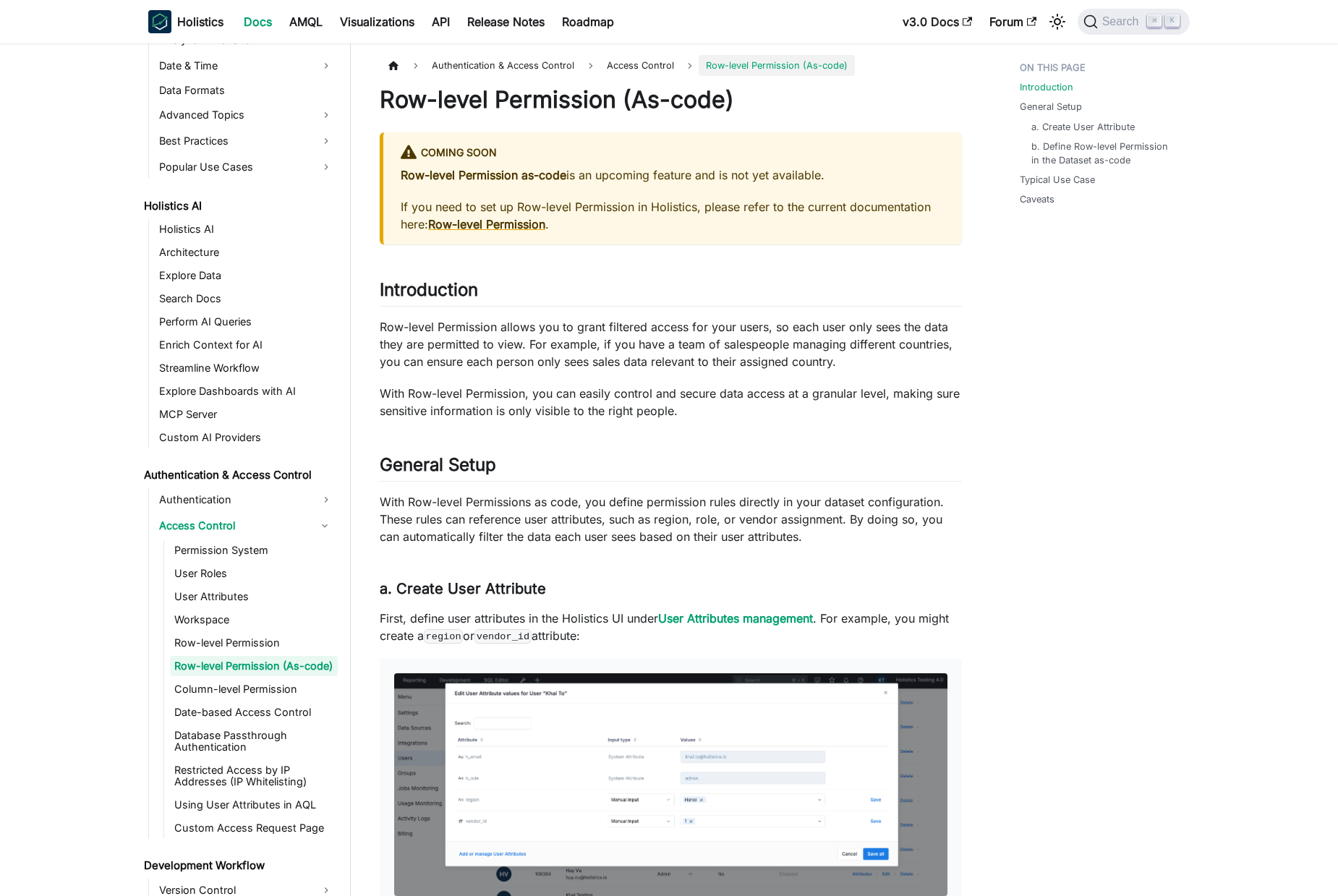
click at [597, 398] on p "With Row-level Permission, you can easily control and secure data access at a g…" at bounding box center [670, 401] width 582 height 35
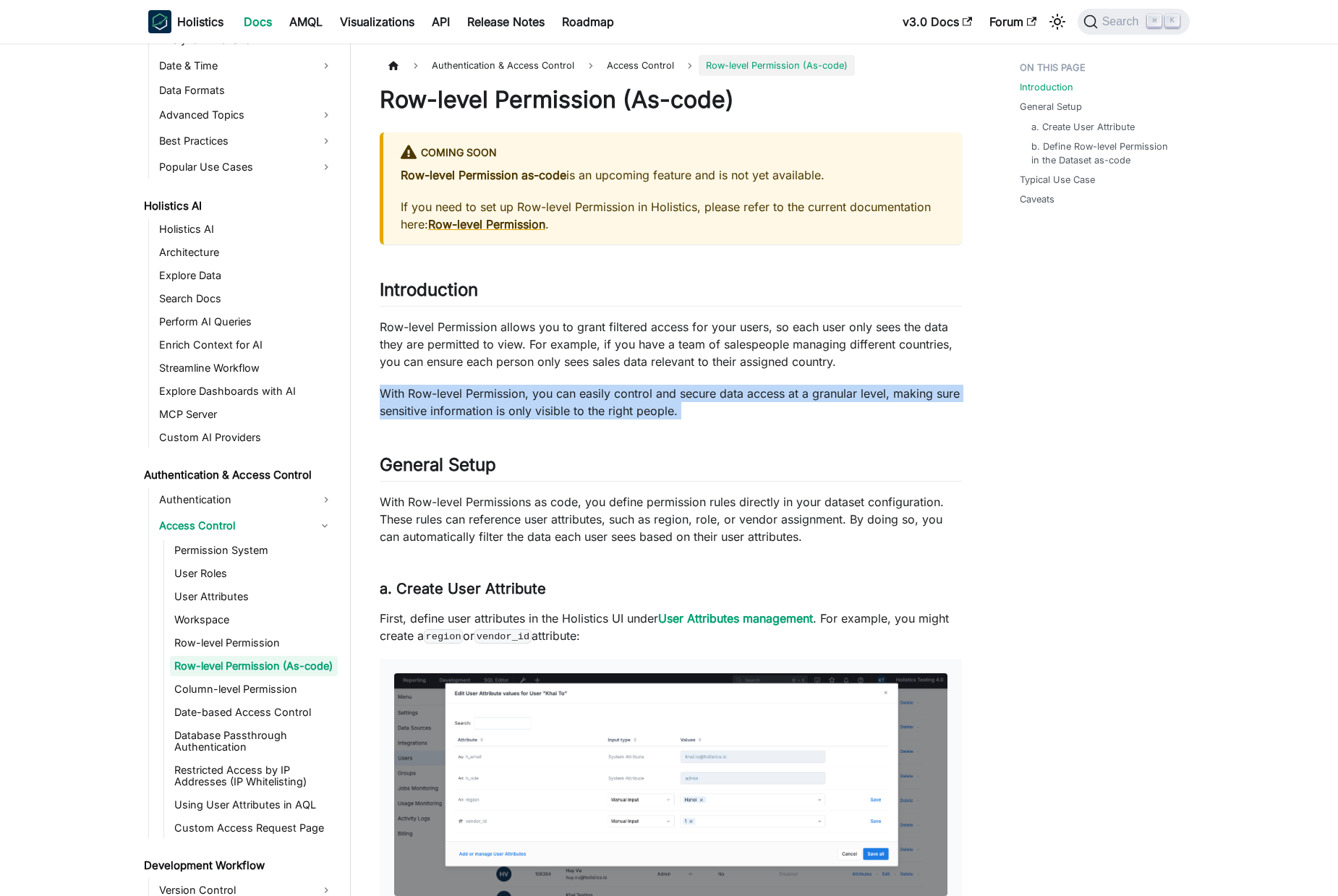
click at [597, 398] on p "With Row-level Permission, you can easily control and secure data access at a g…" at bounding box center [670, 401] width 582 height 35
click at [726, 403] on p "With Row-level Permission, you can easily control and secure data access at a g…" at bounding box center [670, 401] width 582 height 35
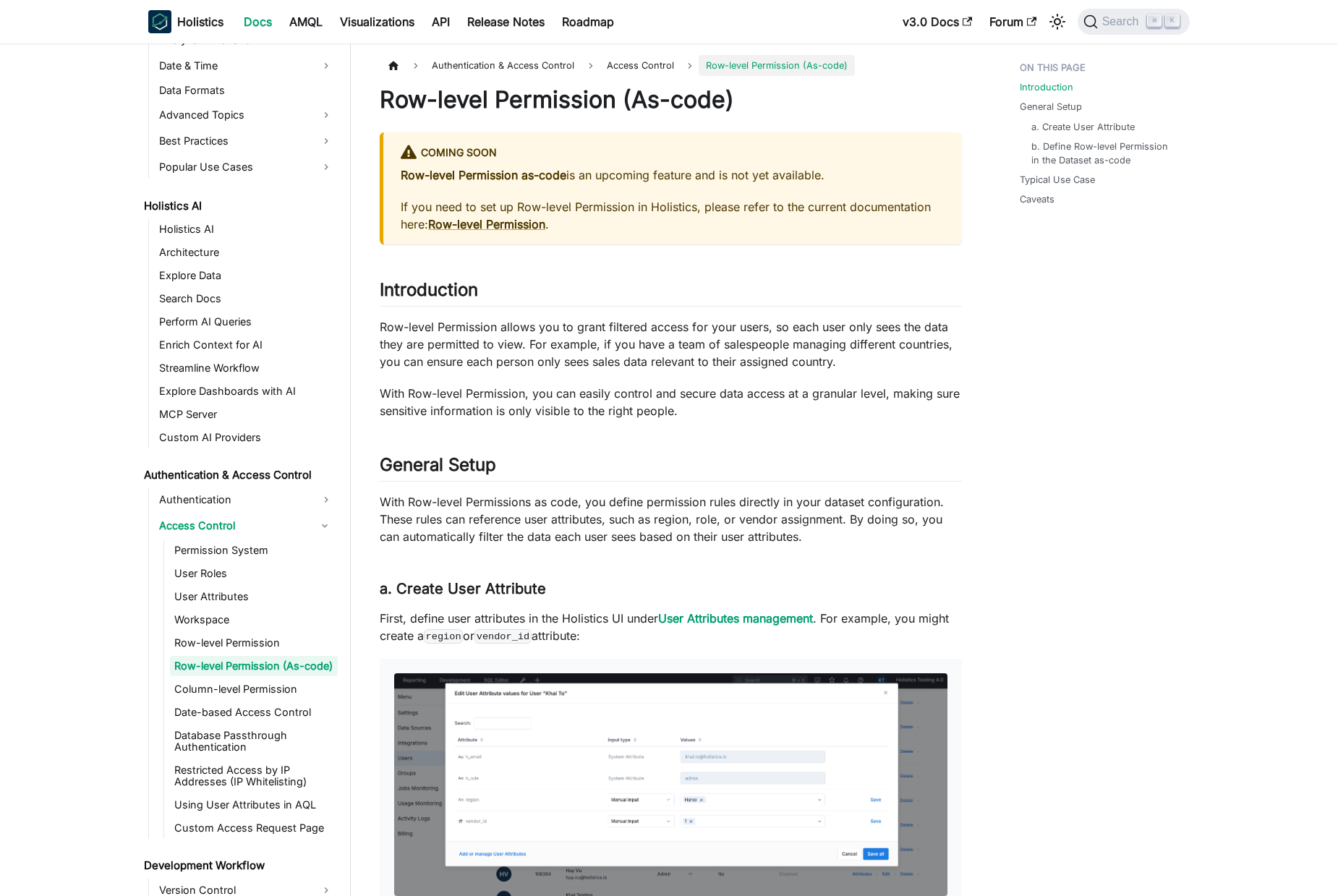
click at [825, 359] on p "Row-level Permission allows you to grant filtered access for your users, so eac…" at bounding box center [670, 344] width 582 height 52
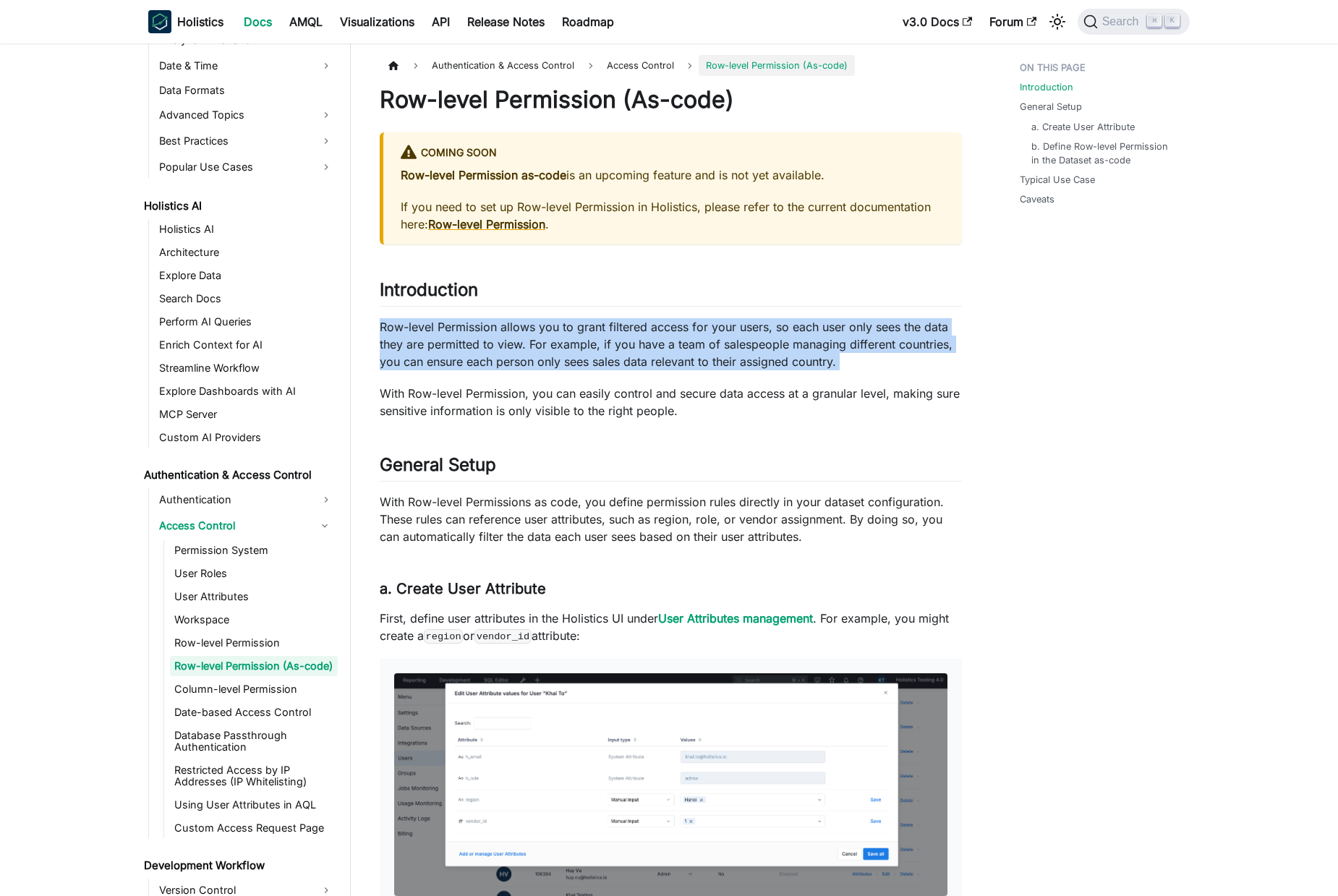
click at [825, 359] on p "Row-level Permission allows you to grant filtered access for your users, so eac…" at bounding box center [670, 344] width 582 height 52
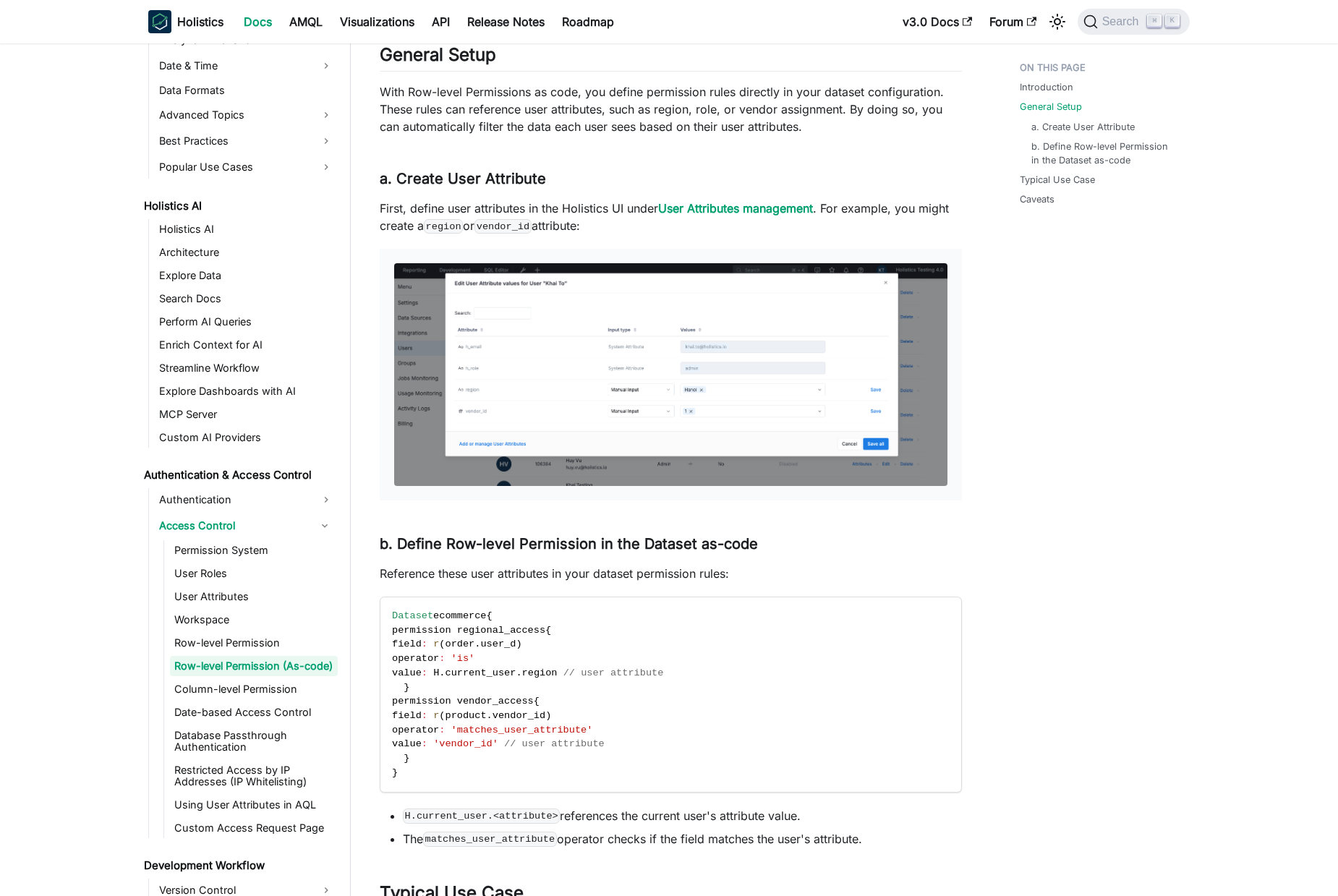
scroll to position [575, 0]
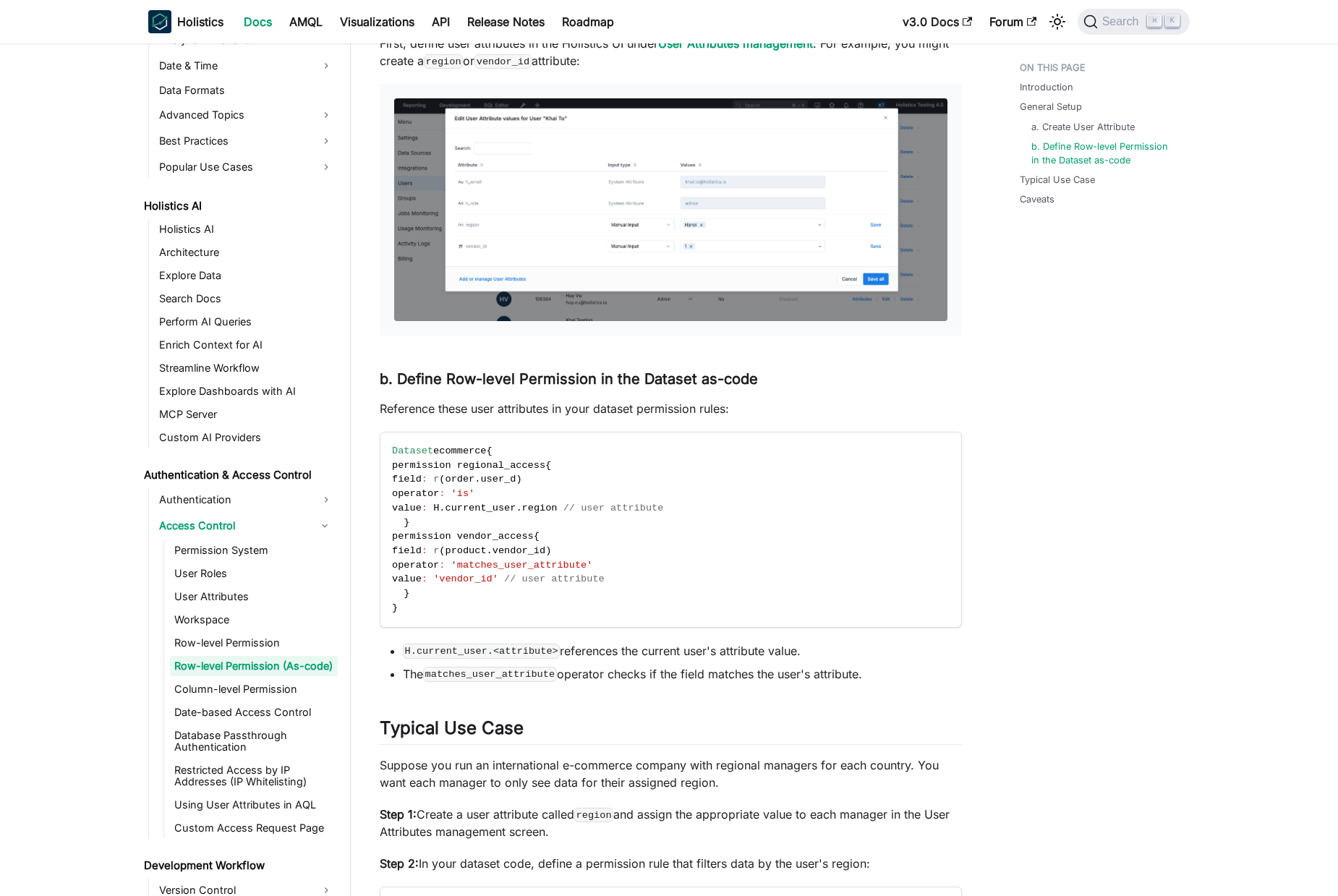
click at [1026, 485] on div "Introduction General Setup a. Create User Attribute b. Define Row-level Permiss…" at bounding box center [1097, 453] width 214 height 1946
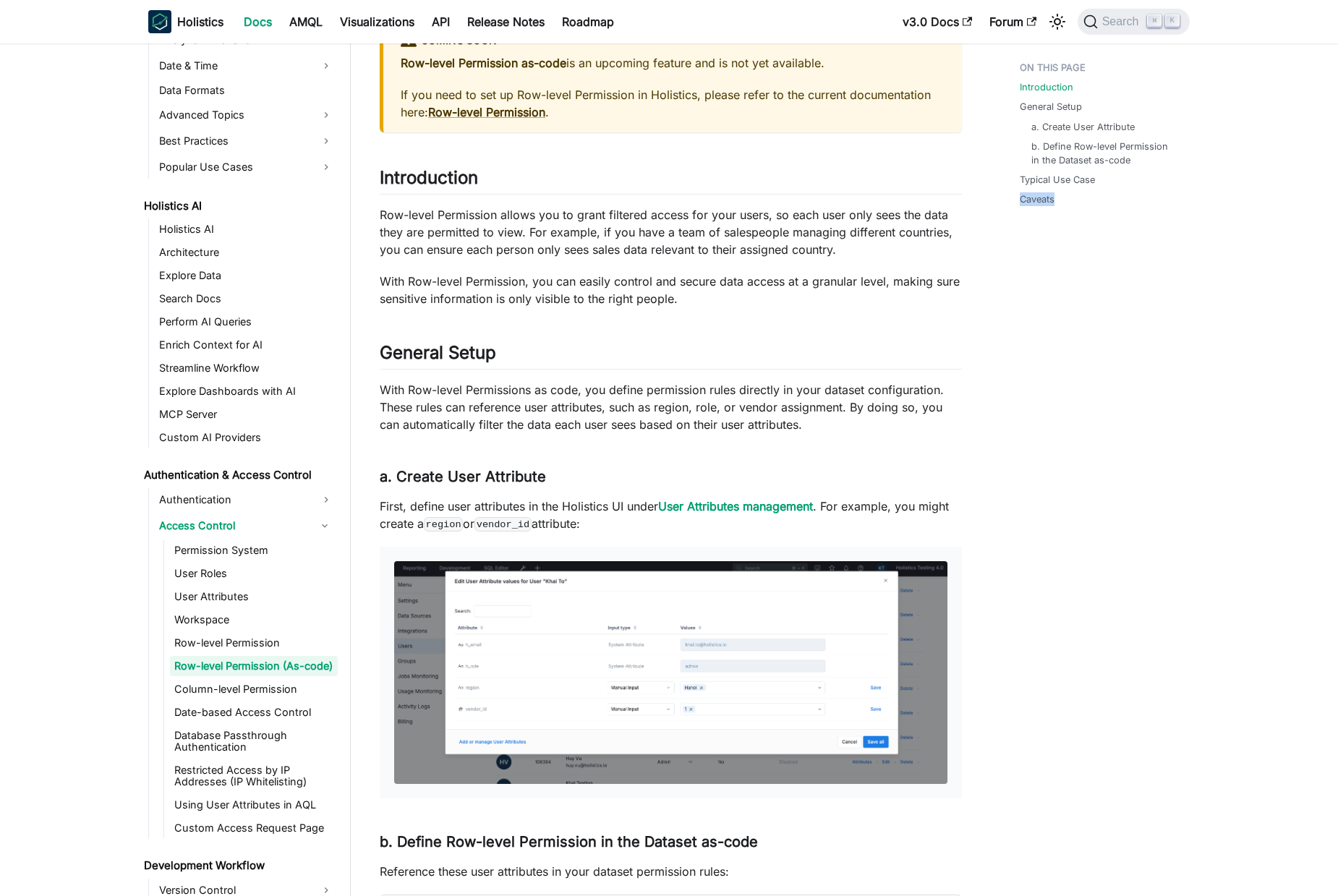
scroll to position [0, 0]
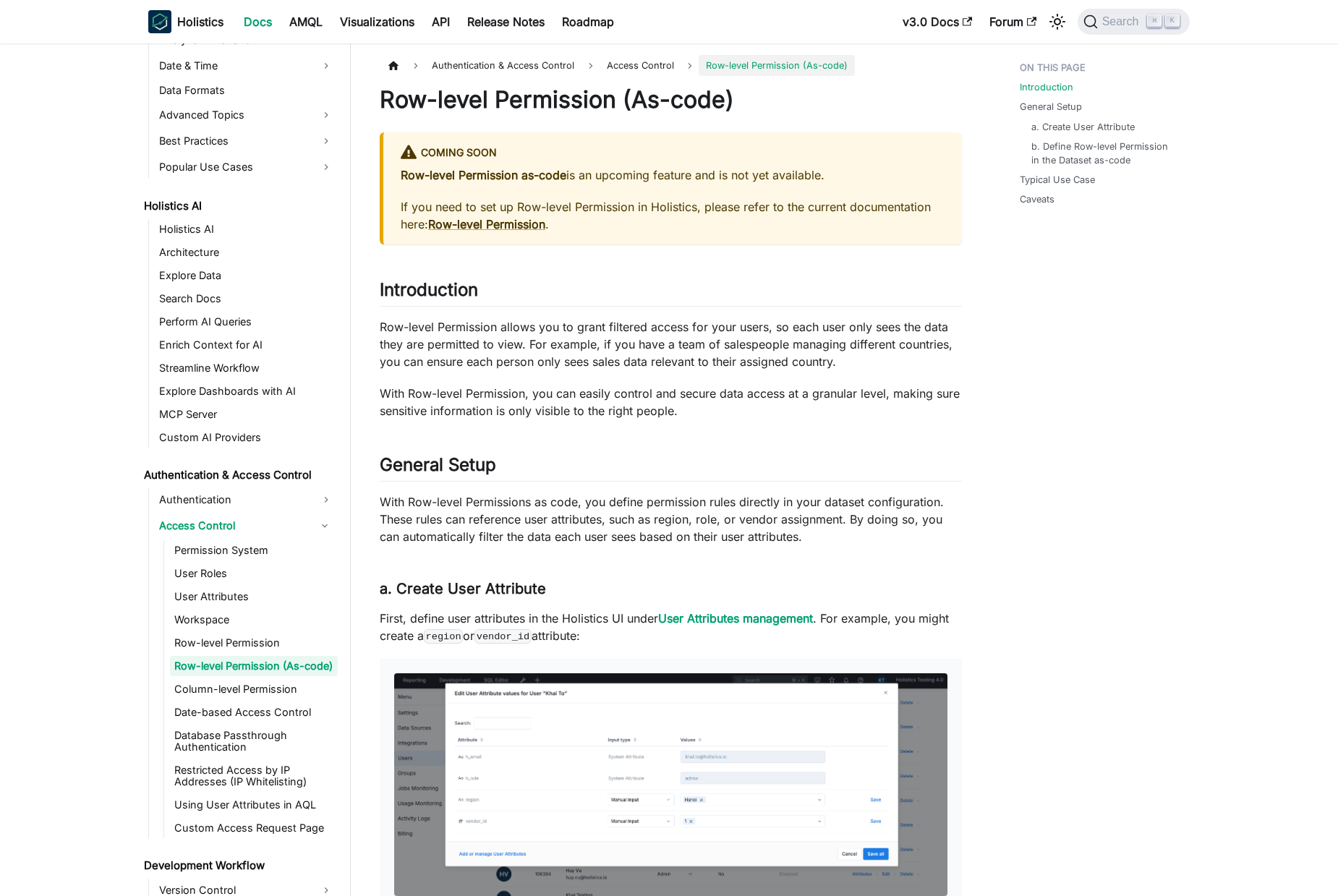
click at [525, 407] on p "With Row-level Permission, you can easily control and secure data access at a g…" at bounding box center [670, 401] width 582 height 35
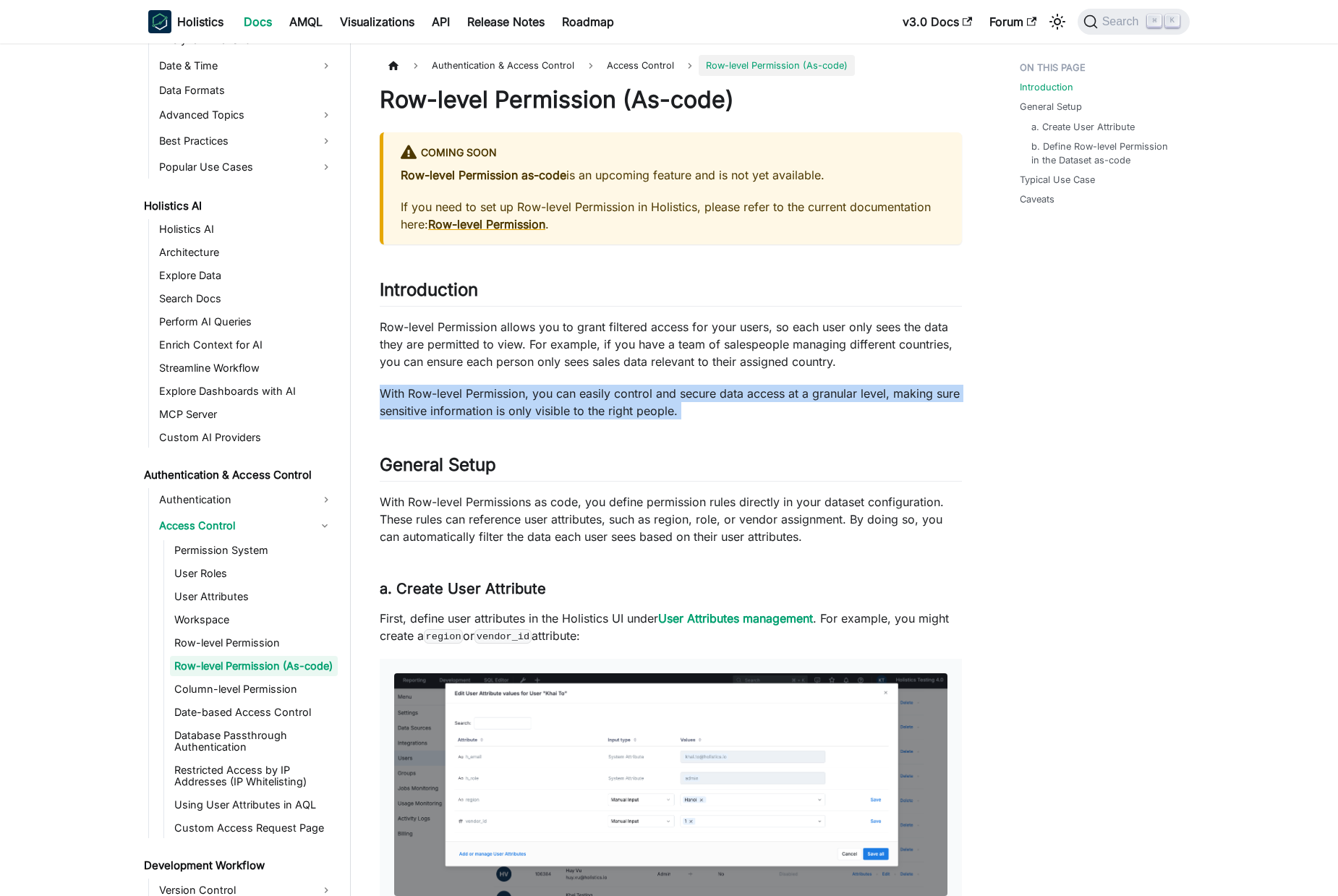
click at [525, 407] on p "With Row-level Permission, you can easily control and secure data access at a g…" at bounding box center [670, 401] width 582 height 35
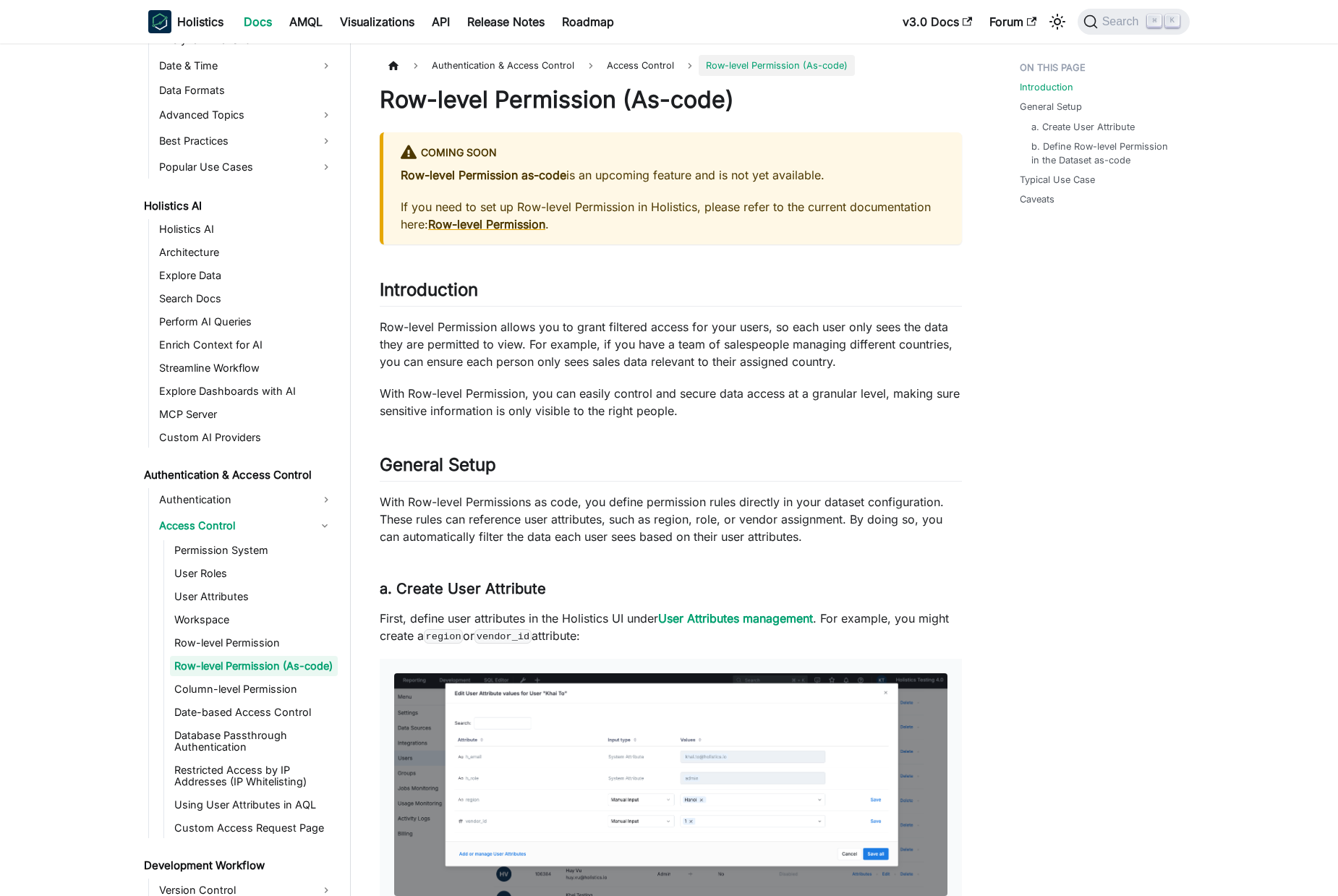
click at [634, 348] on p "Row-level Permission allows you to grant filtered access for your users, so eac…" at bounding box center [670, 344] width 582 height 52
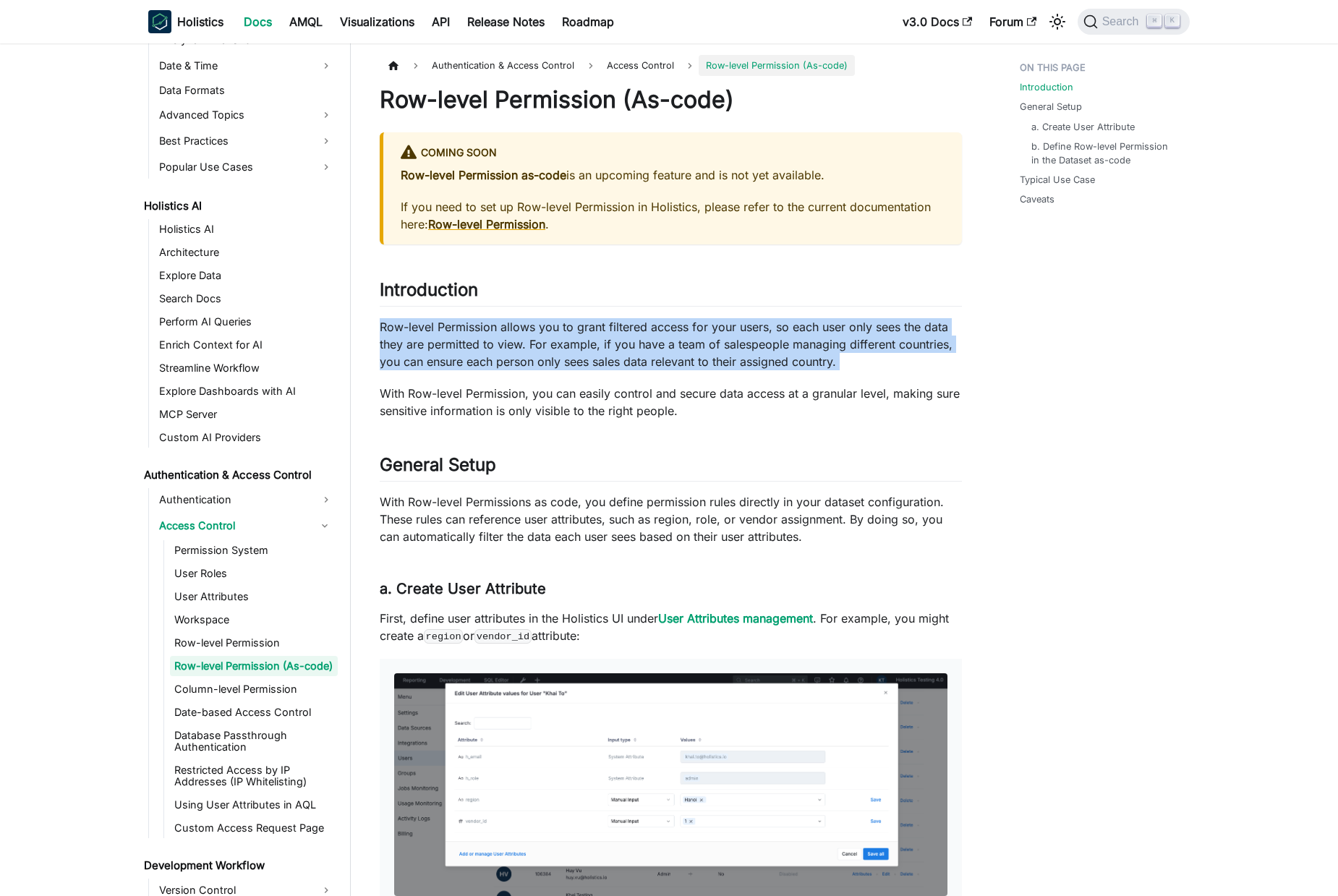
click at [634, 348] on p "Row-level Permission allows you to grant filtered access for your users, so eac…" at bounding box center [670, 344] width 582 height 52
click at [760, 346] on p "Row-level Permission allows you to grant filtered access for your users, so eac…" at bounding box center [670, 344] width 582 height 52
